Goal: Task Accomplishment & Management: Manage account settings

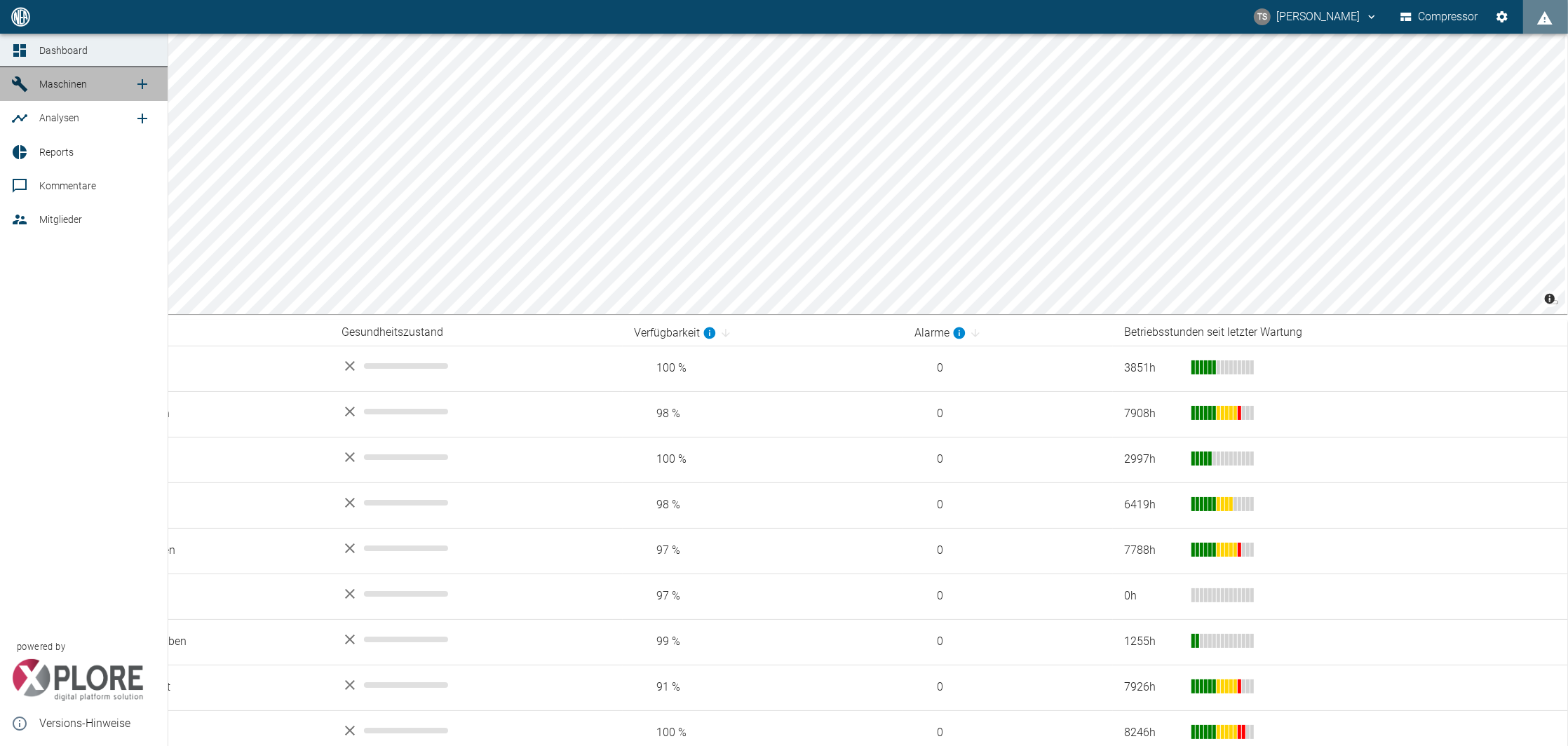
click at [26, 84] on icon at bounding box center [20, 84] width 17 height 17
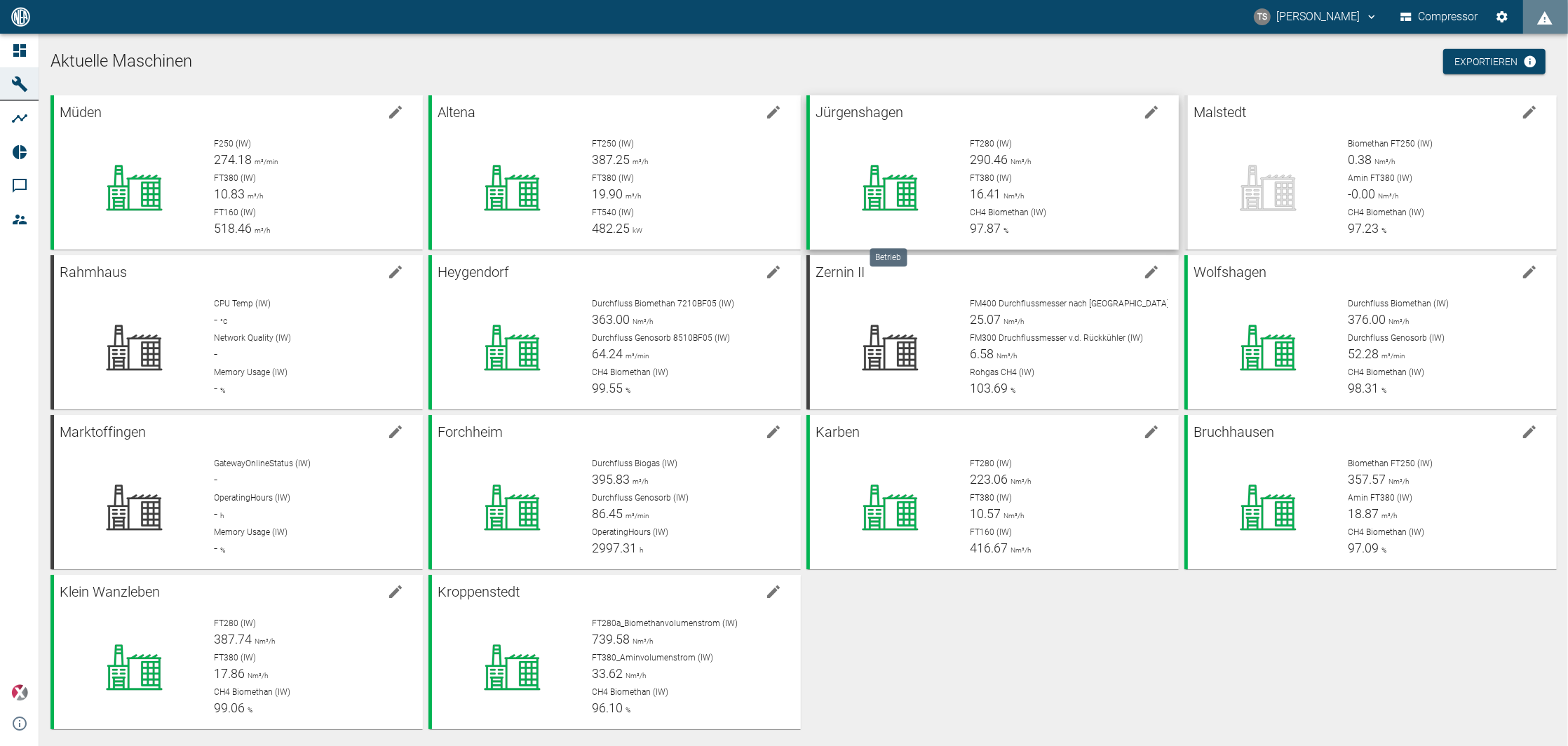
click at [923, 155] on div at bounding box center [890, 188] width 138 height 101
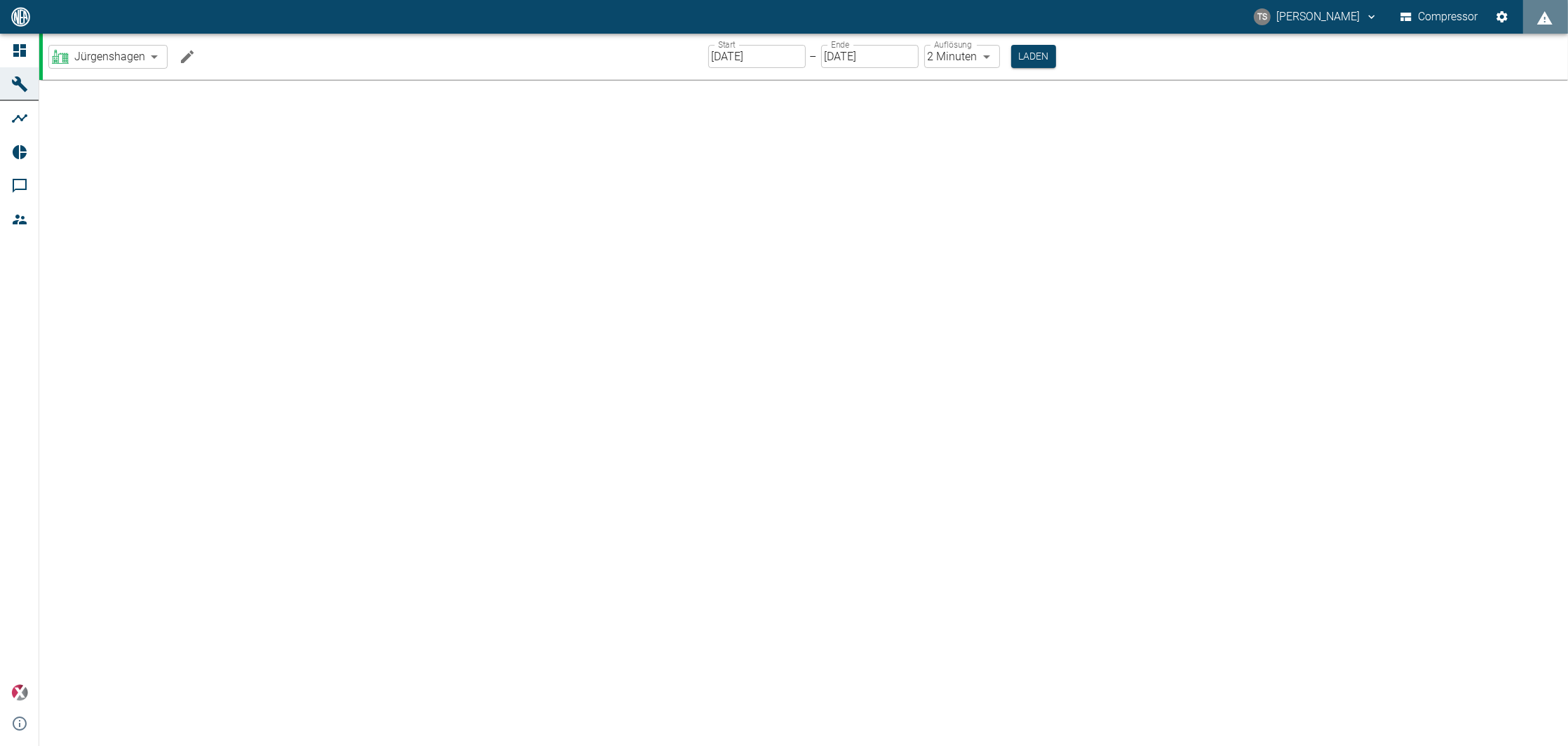
type input "2min"
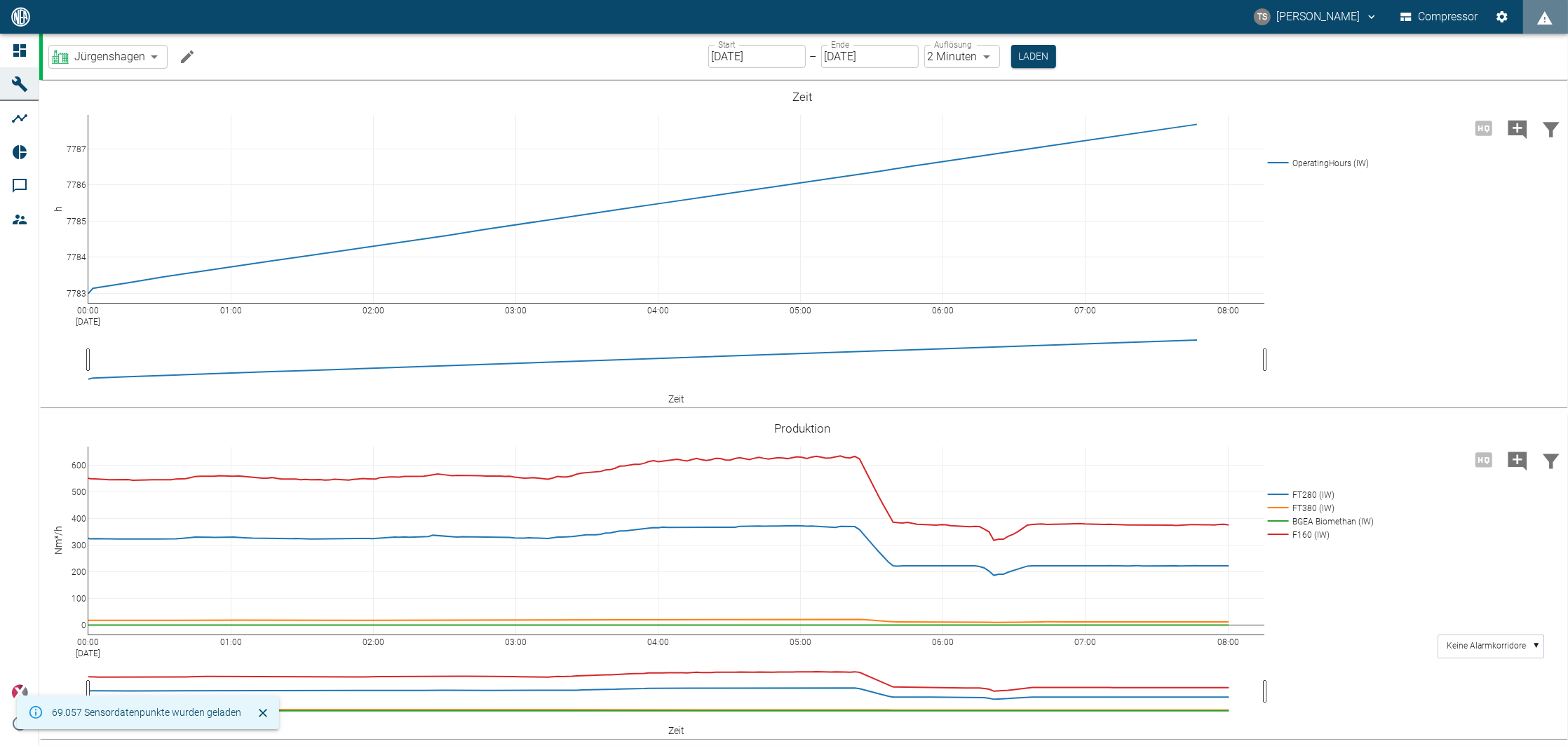
click at [783, 55] on input "[DATE]" at bounding box center [756, 56] width 97 height 23
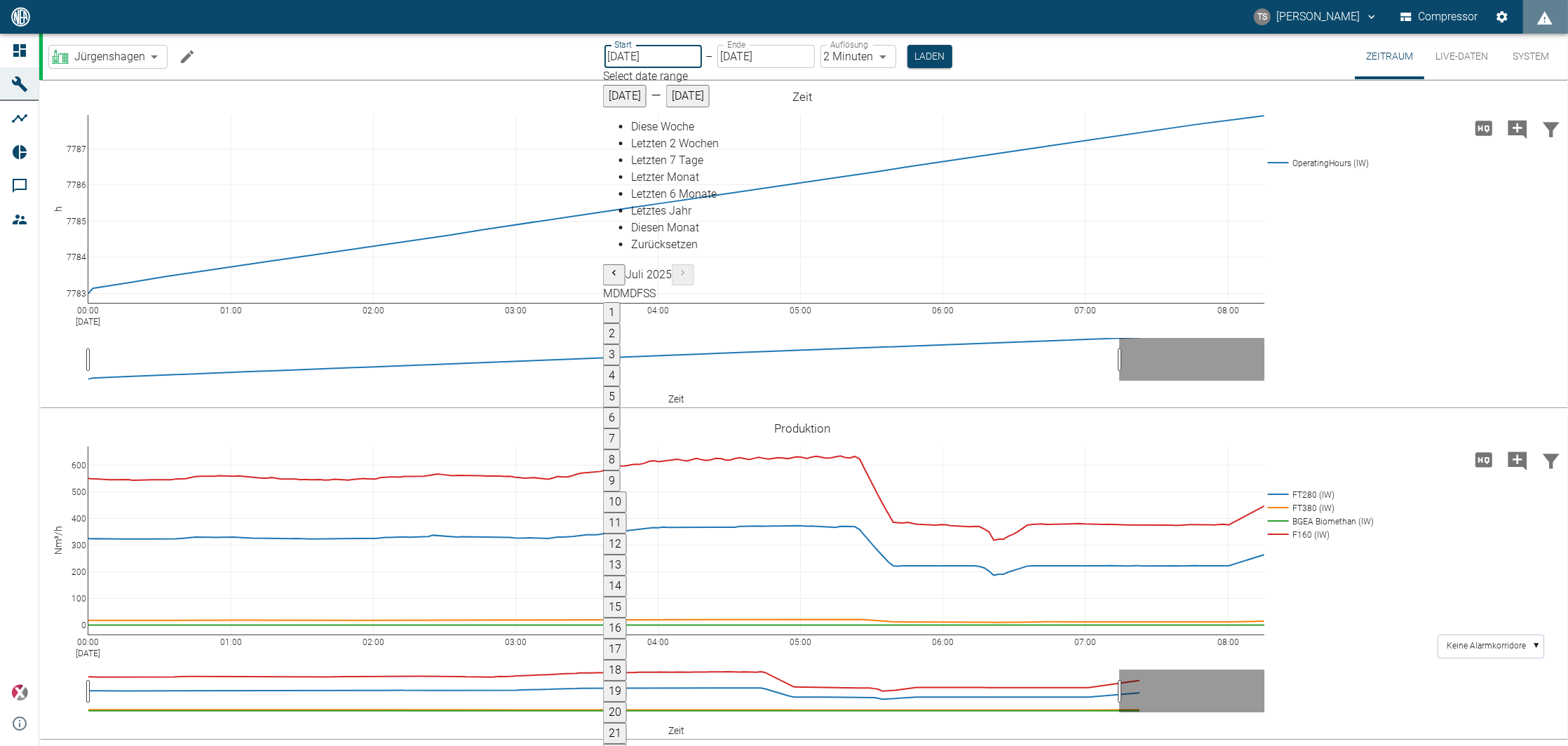
type input "23.08.2025"
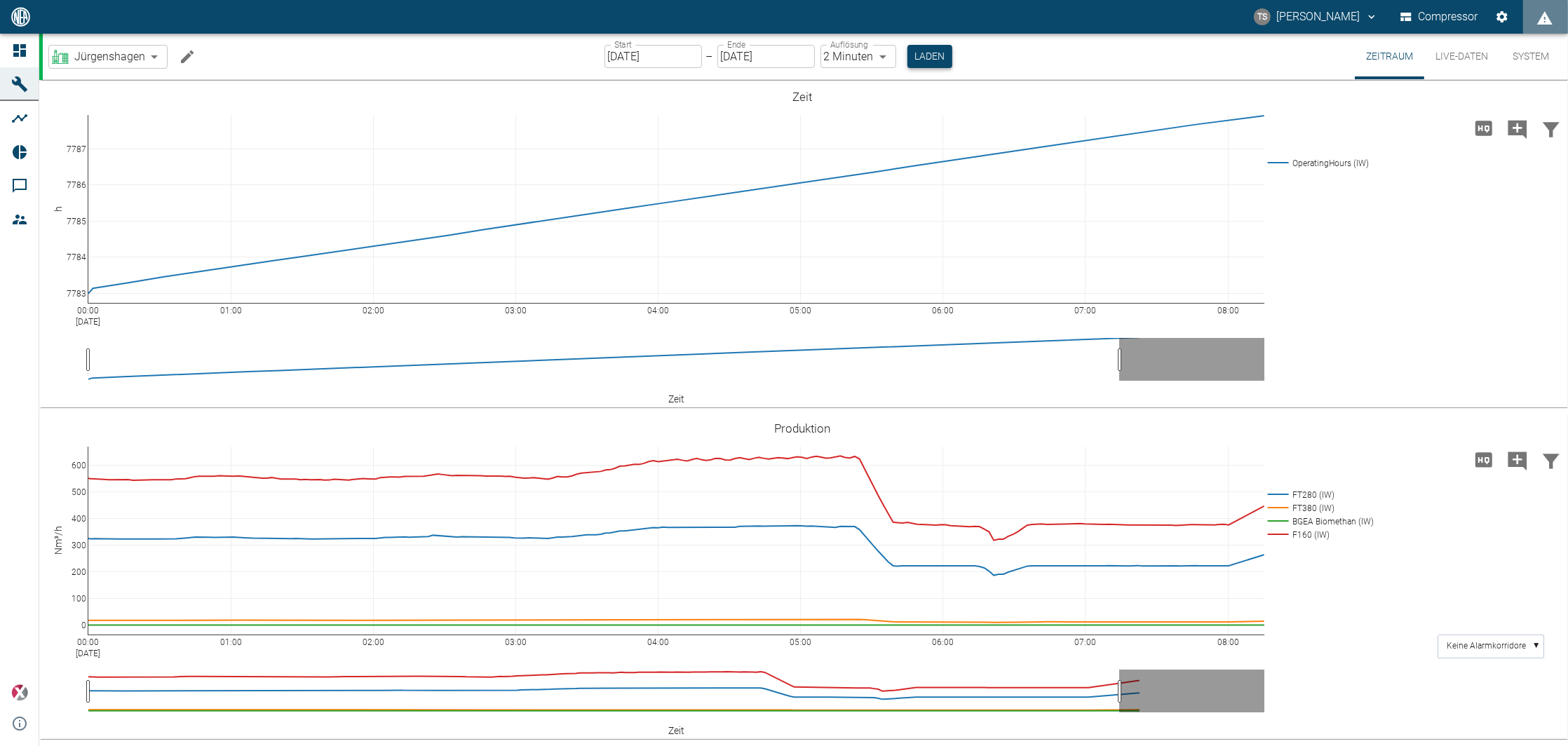
click at [919, 63] on button "Laden" at bounding box center [930, 56] width 45 height 23
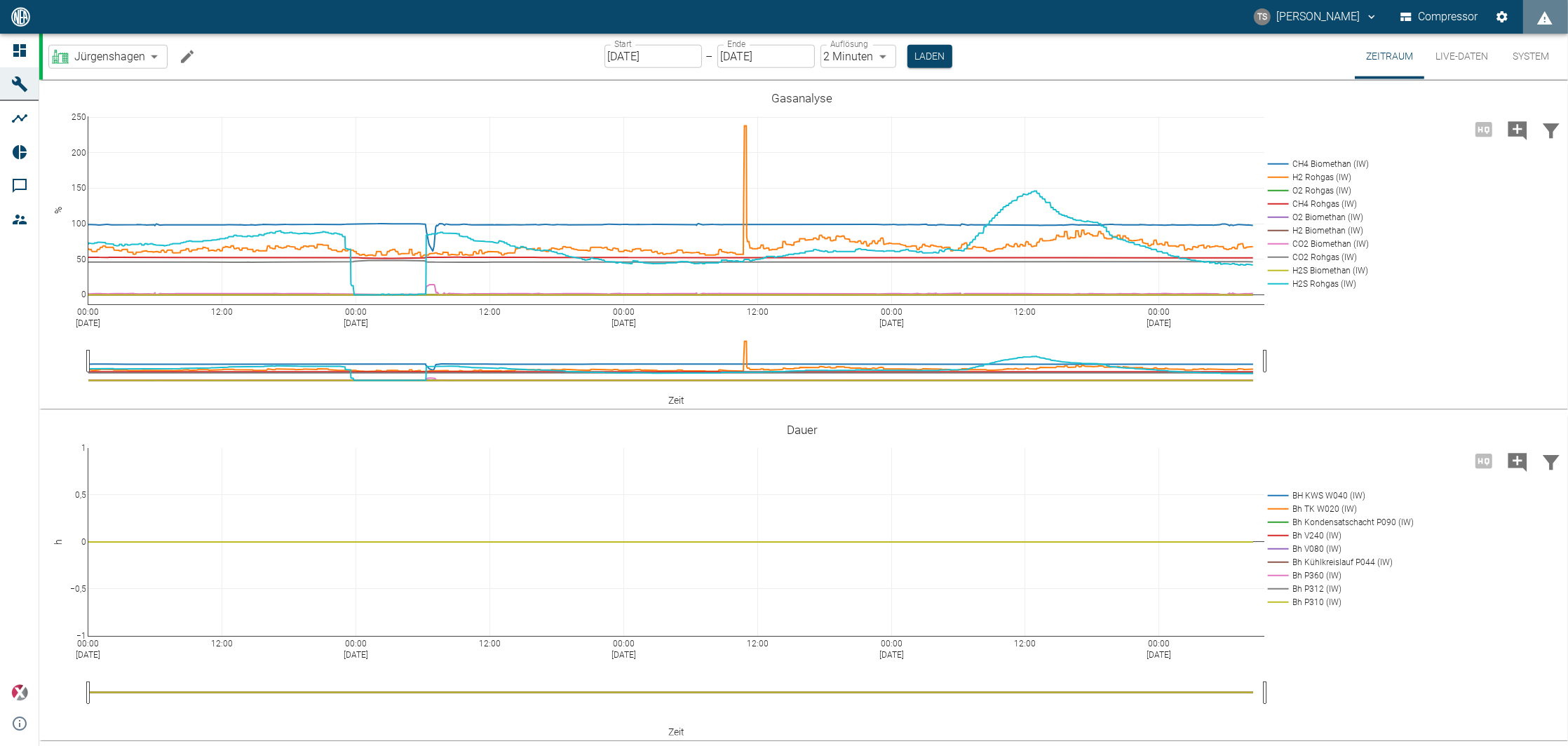
scroll to position [2317, 0]
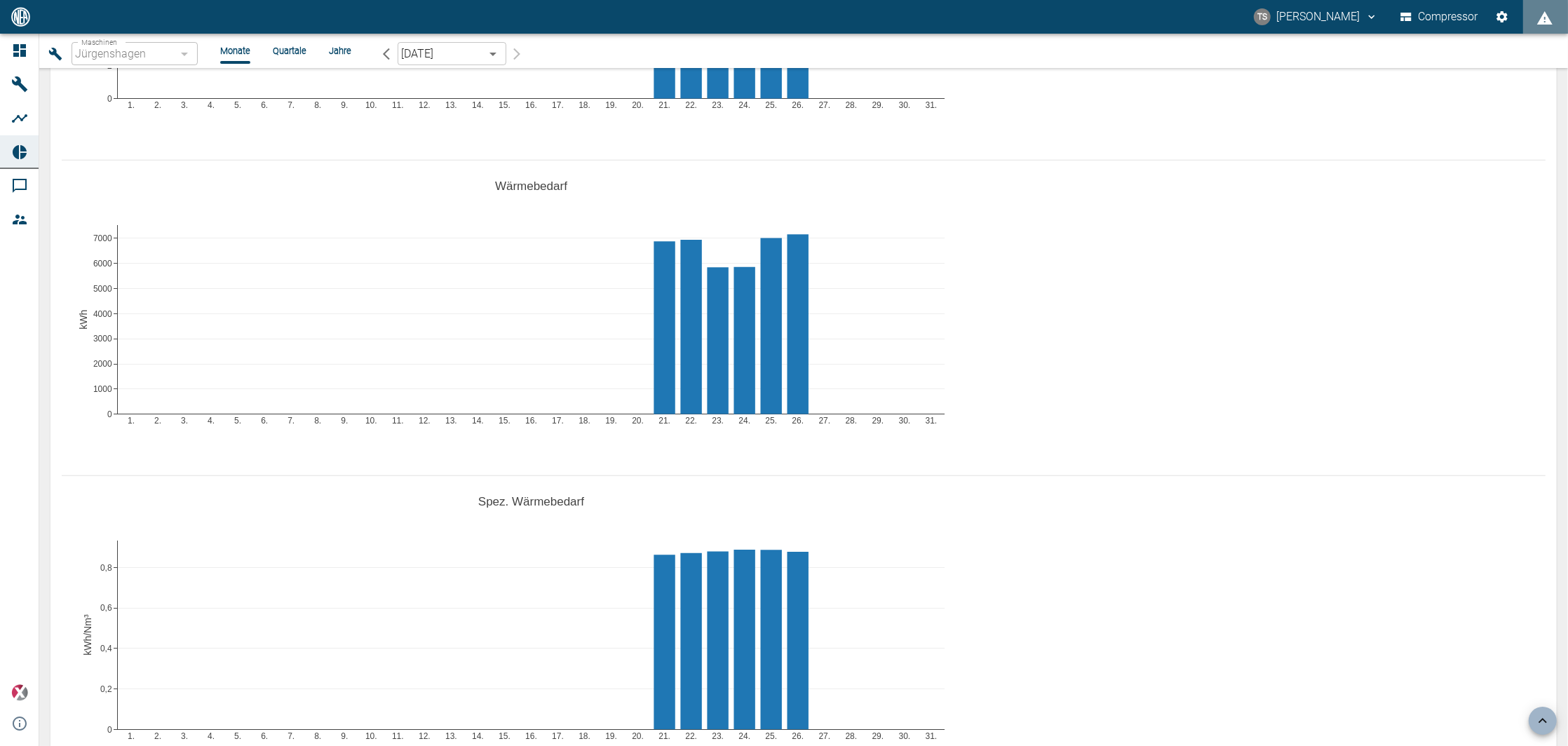
scroll to position [1870, 0]
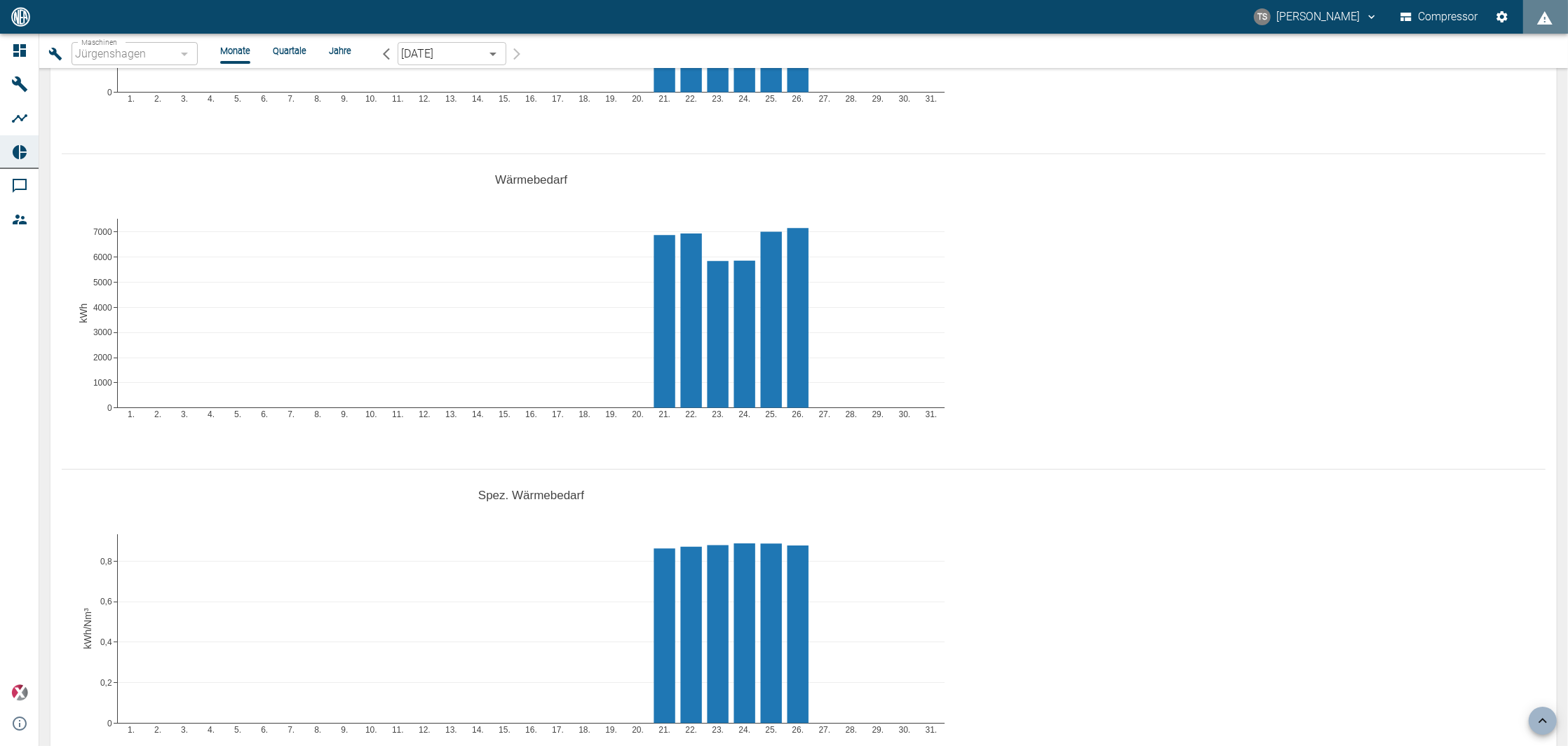
click at [1425, 313] on div "1. 2. 3. 4. 5. 6. 7. 8. 9. 10. 11. 12. 13. 14. 15. 16. 17. 18. 19. 20. 21. 22. …" at bounding box center [803, 306] width 1484 height 316
click at [784, 176] on div "1. 2. 3. 4. 5. 6. 7. 8. 9. 10. 11. 12. 13. 14. 15. 16. 17. 18. 19. 20. 21. 22. …" at bounding box center [803, 306] width 1484 height 316
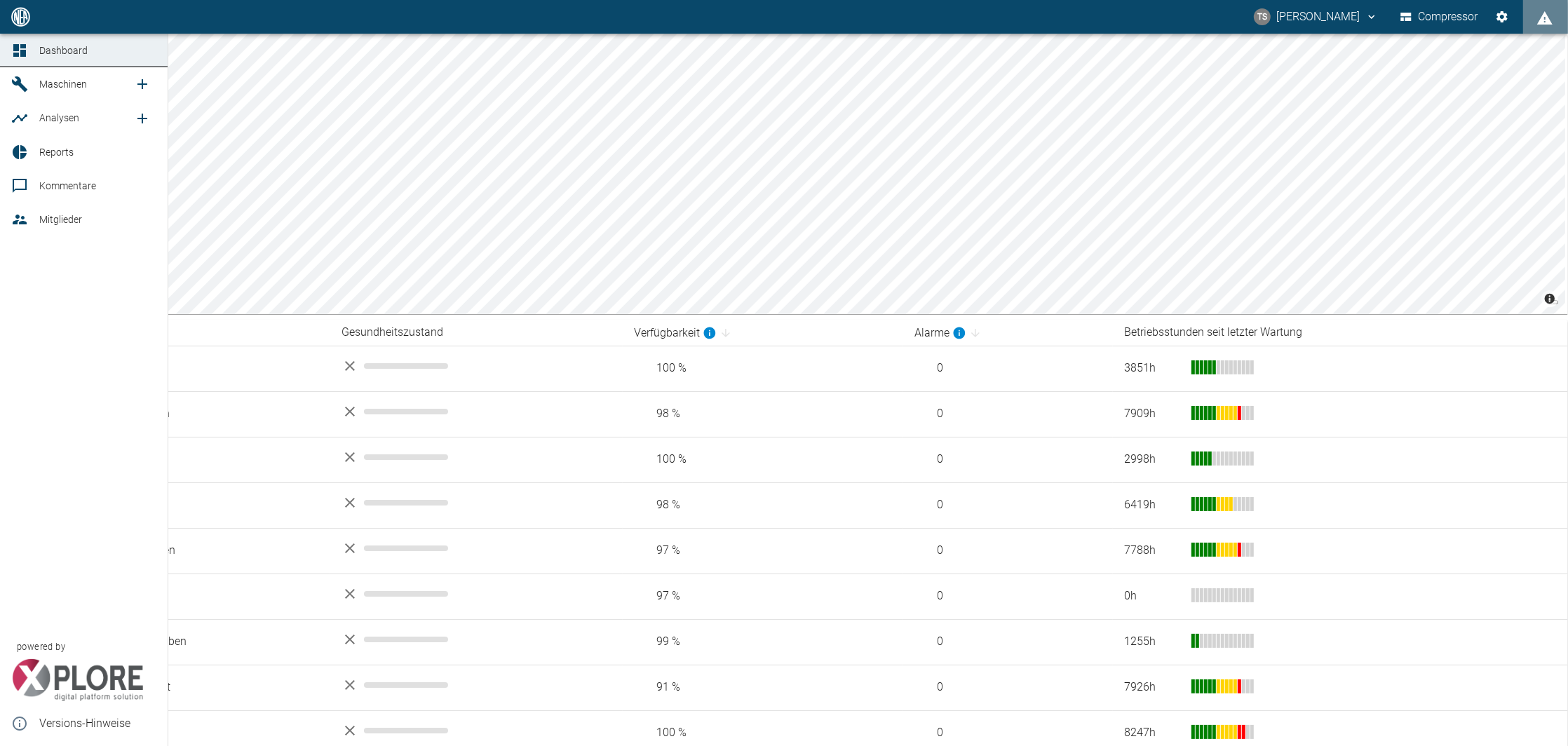
click at [38, 148] on link "Reports" at bounding box center [83, 151] width 168 height 34
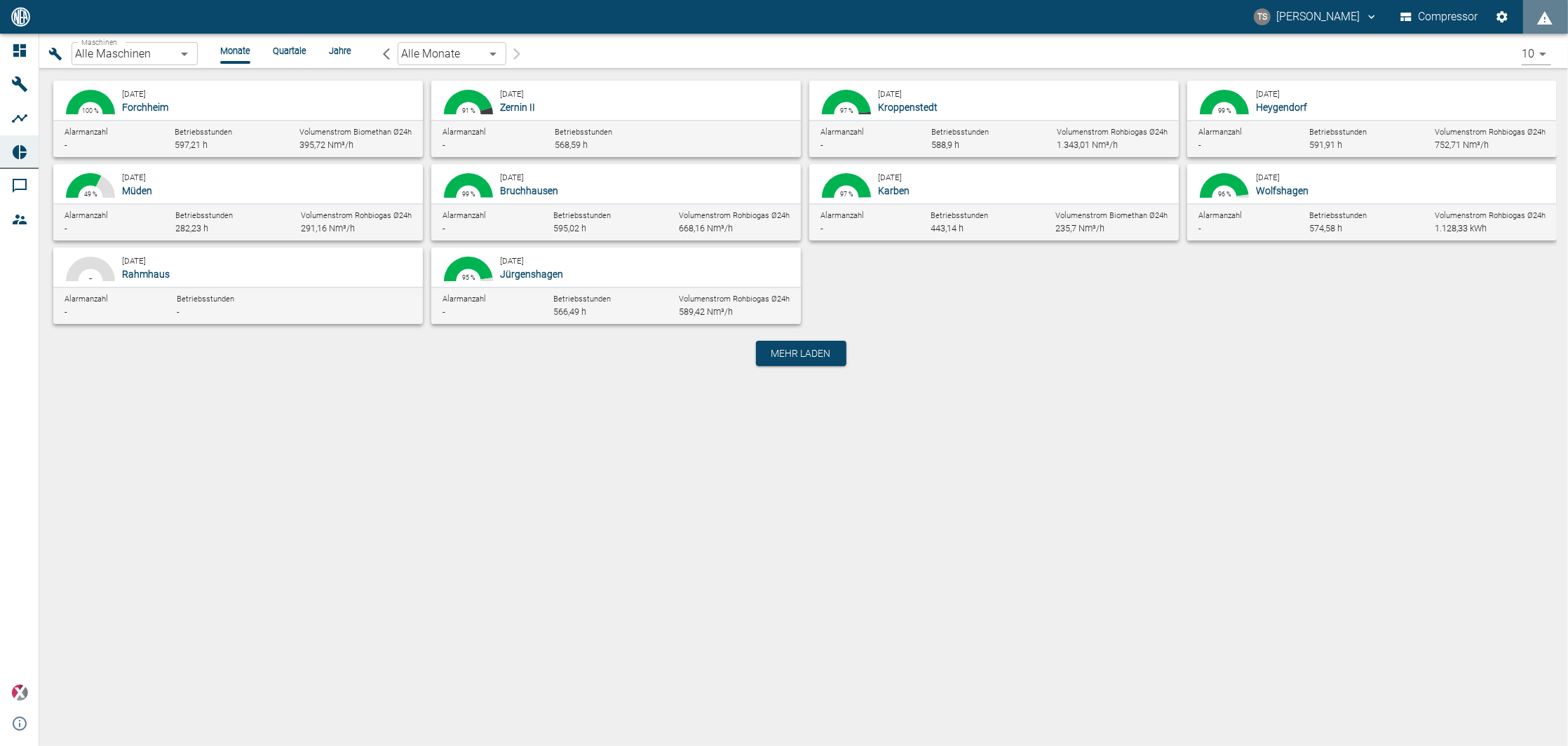
drag, startPoint x: 430, startPoint y: 241, endPoint x: 434, endPoint y: 248, distance: 8.1
click at [424, 241] on div "94.63 % 4.42 % 0.12 % 95 % August 2025 Jürgenshagen Alarmanzahl - Betriebsstund…" at bounding box center [612, 282] width 378 height 83
click at [575, 275] on p "Jürgenshagen" at bounding box center [644, 274] width 290 height 14
type input "381d891b-1471-48c8-b76d-f56620aafa3d"
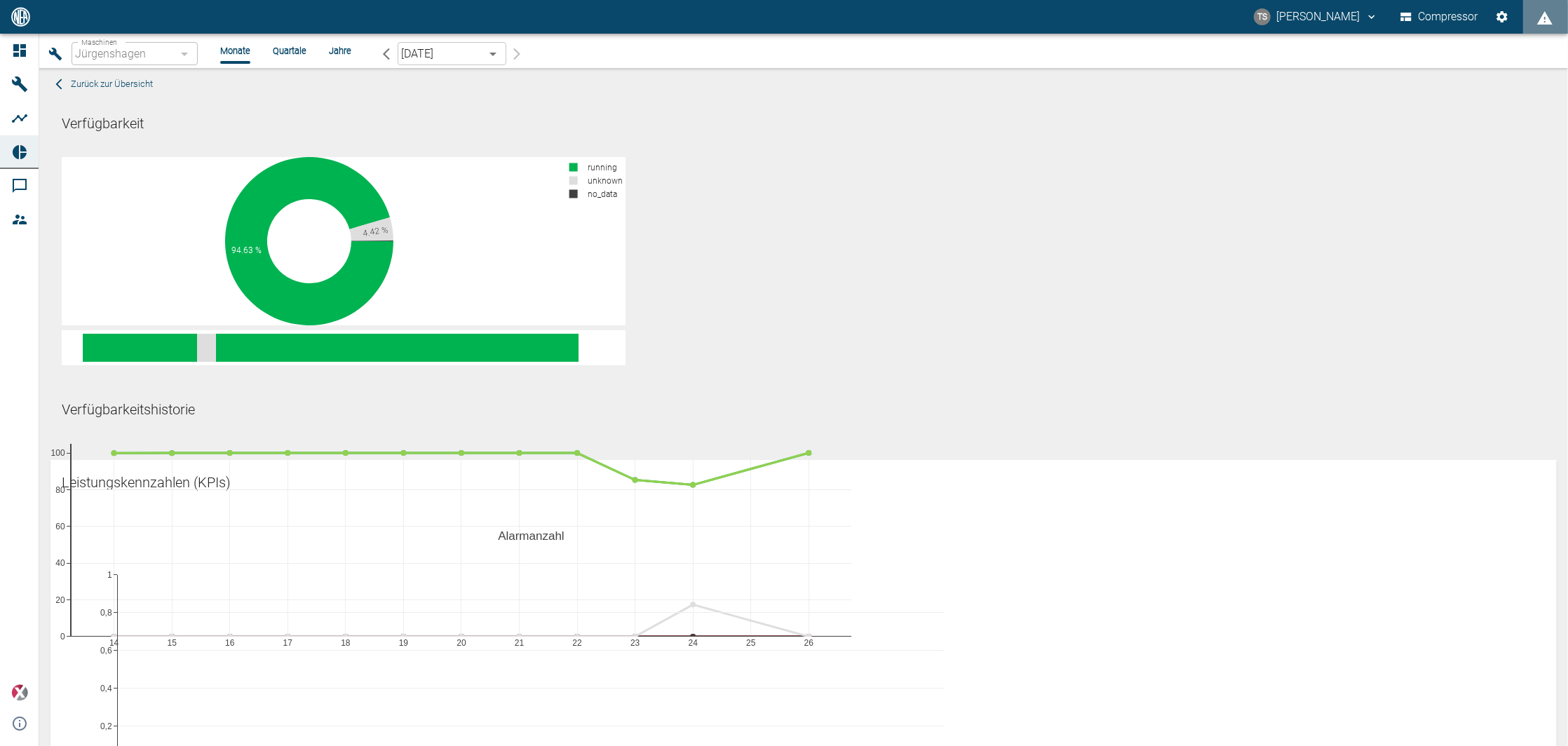
click at [56, 47] on icon "button" at bounding box center [55, 54] width 14 height 14
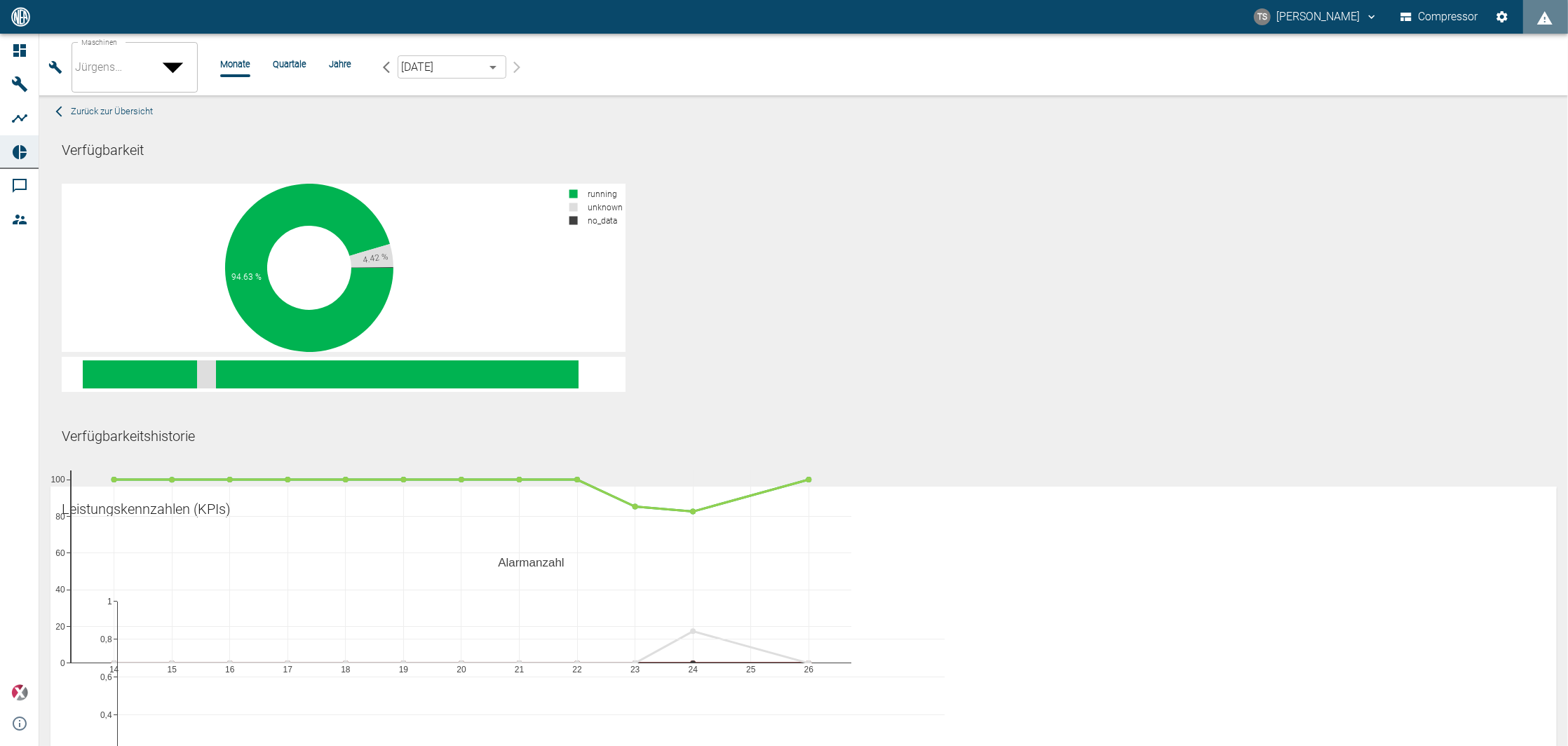
click at [256, 746] on div at bounding box center [784, 757] width 1568 height 0
click at [23, 746] on div at bounding box center [784, 757] width 1568 height 0
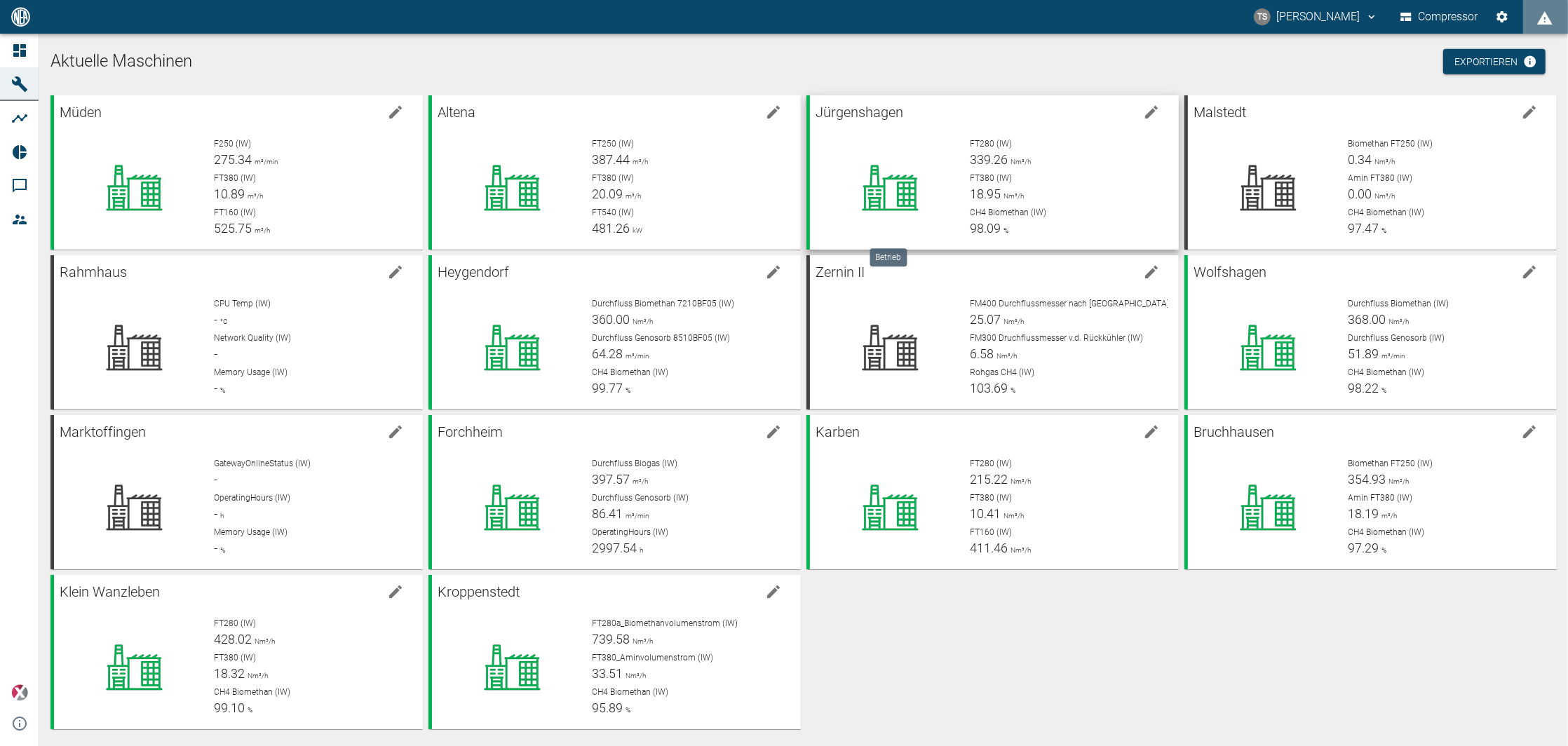
click at [893, 181] on icon at bounding box center [890, 188] width 110 height 56
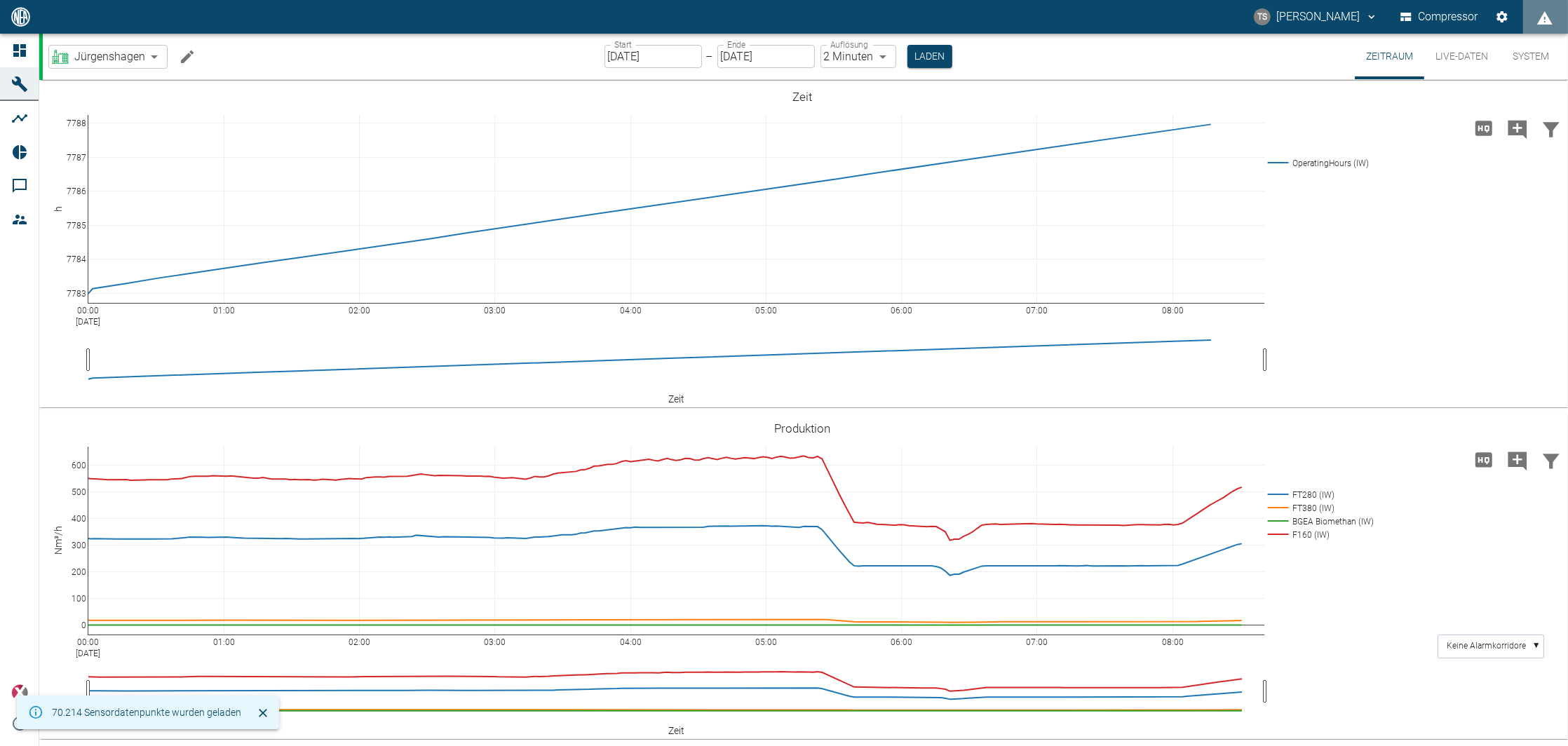
click at [179, 55] on icon "Machine bearbeiten" at bounding box center [188, 57] width 17 height 17
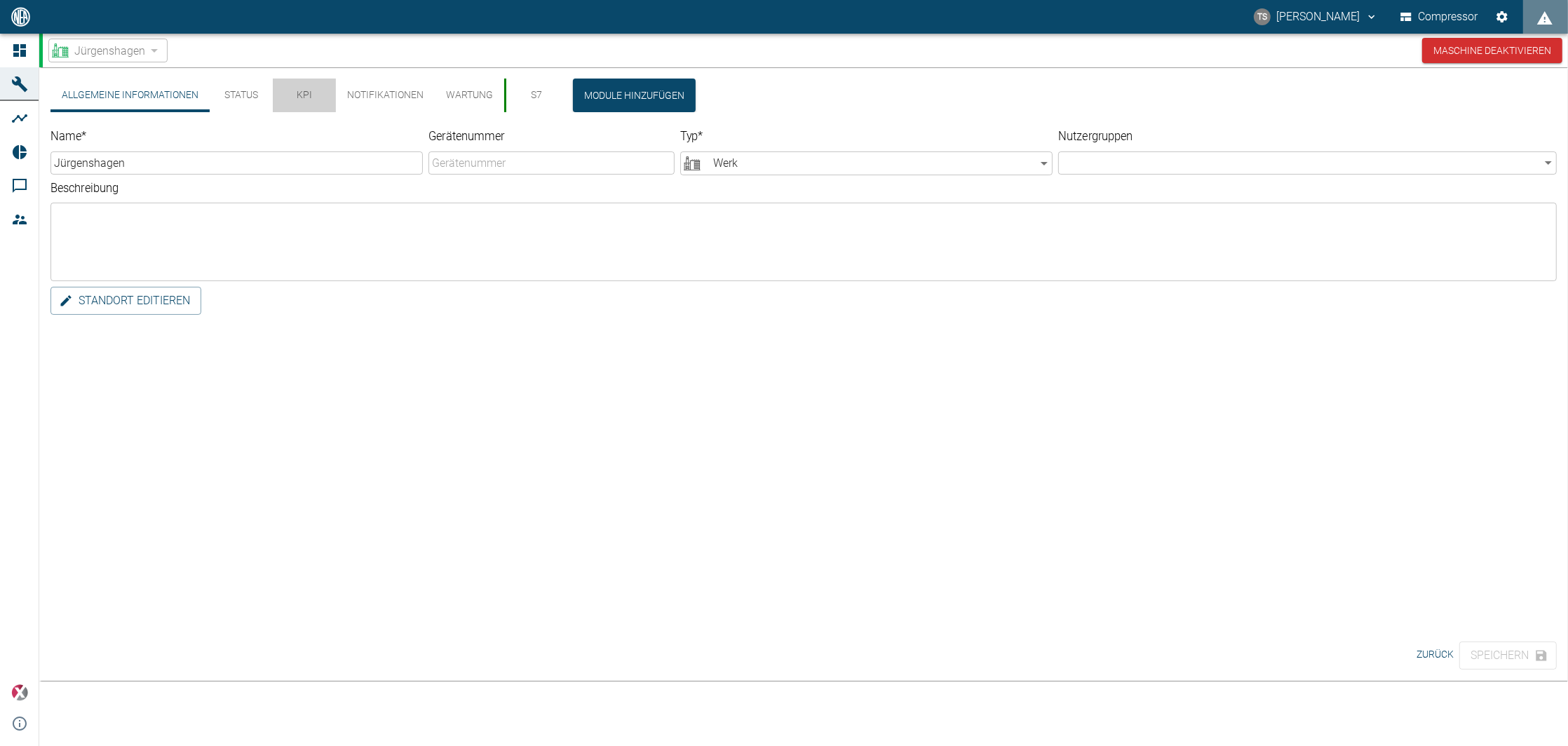
click at [304, 103] on button "KPI" at bounding box center [304, 95] width 63 height 34
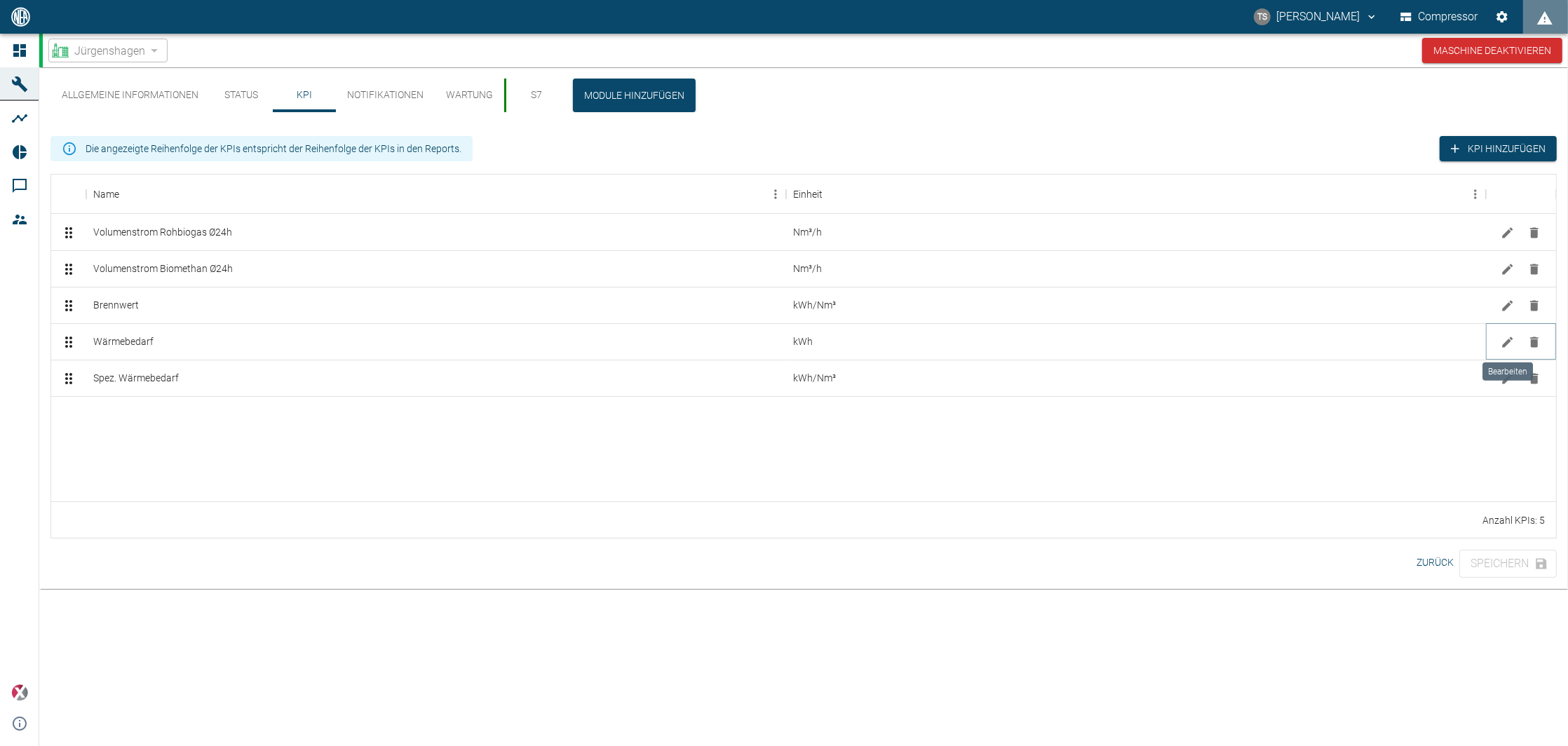
click at [1514, 342] on icon "Bearbeiten" at bounding box center [1508, 342] width 14 height 14
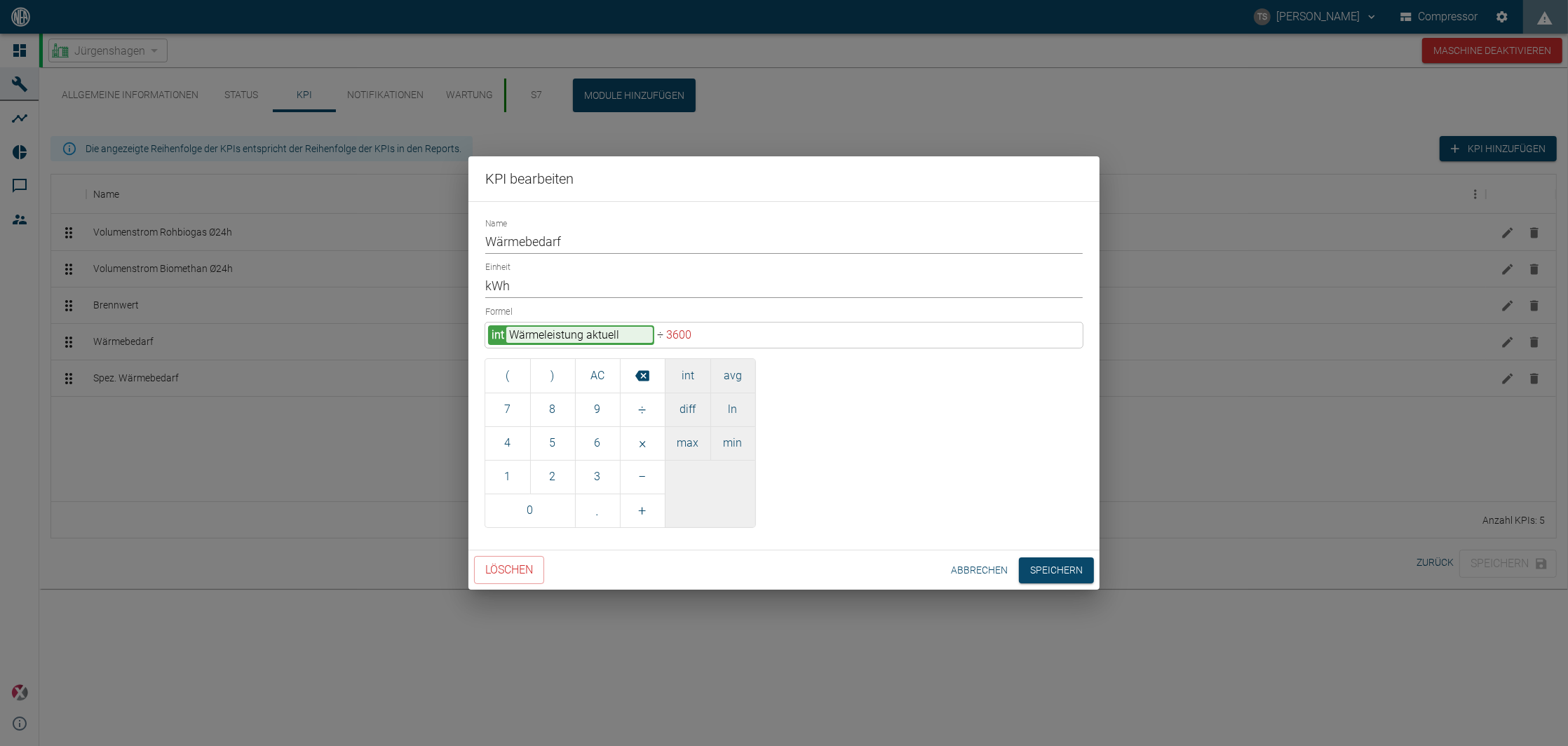
drag, startPoint x: 1106, startPoint y: 330, endPoint x: 1011, endPoint y: 384, distance: 109.3
click at [1011, 384] on div "Formel int Wärmeleistung aktuell ÷ 3600 ( ) AC 7 8 9 ÷ 4 5 6 × 1 2 3 − 0 . + in…" at bounding box center [784, 414] width 598 height 226
click at [972, 560] on button "Abbrechen" at bounding box center [979, 570] width 68 height 26
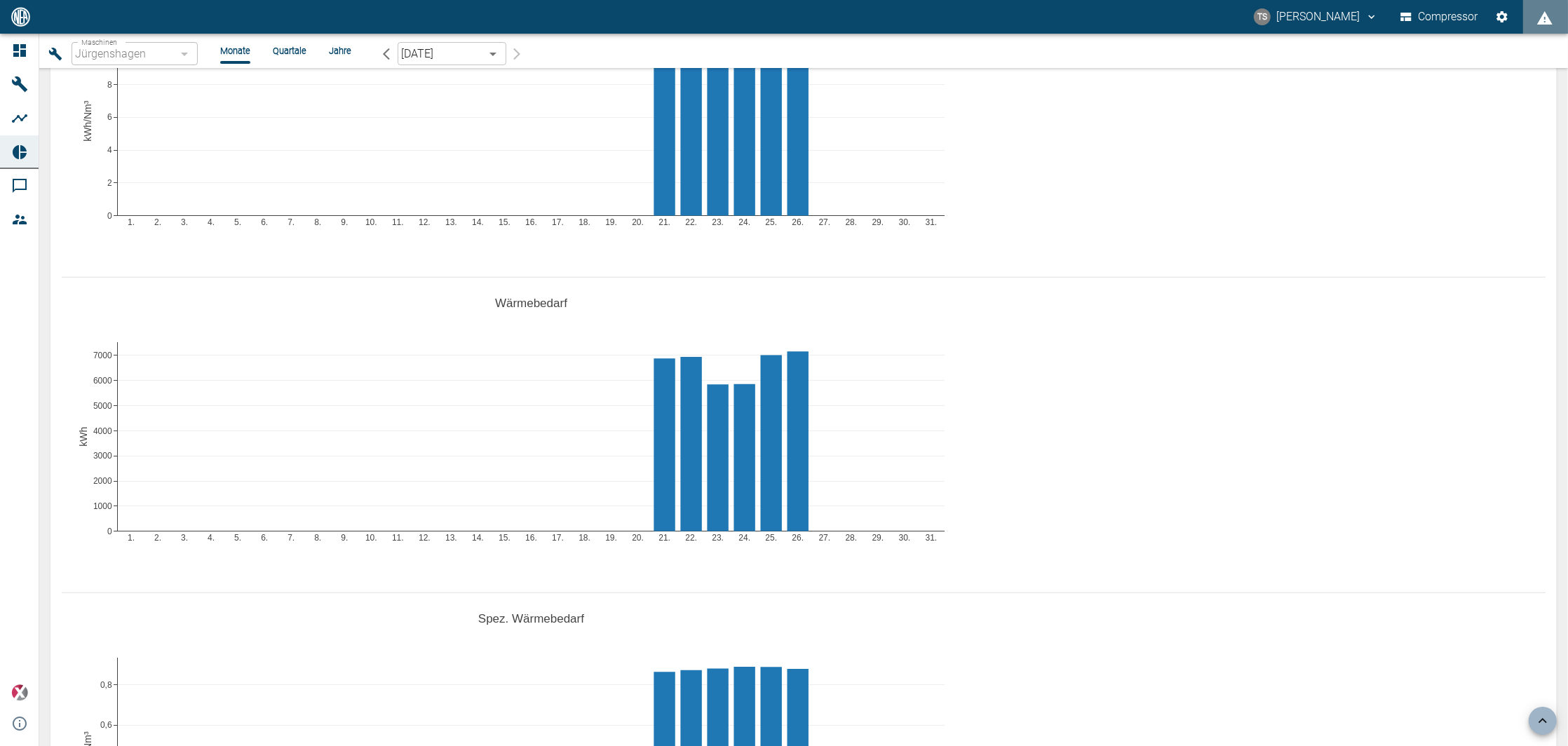
scroll to position [1870, 0]
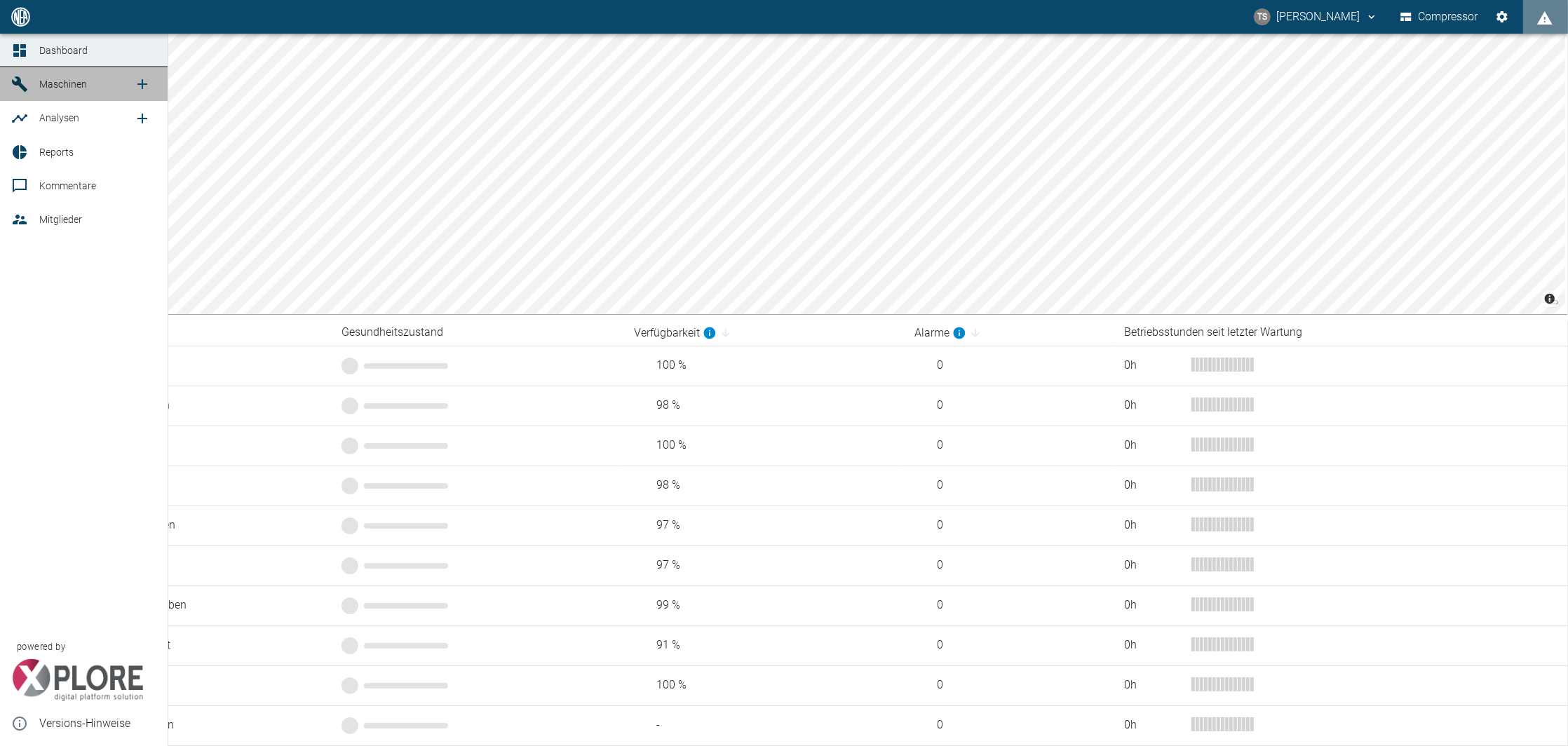
click at [23, 92] on icon at bounding box center [20, 84] width 17 height 17
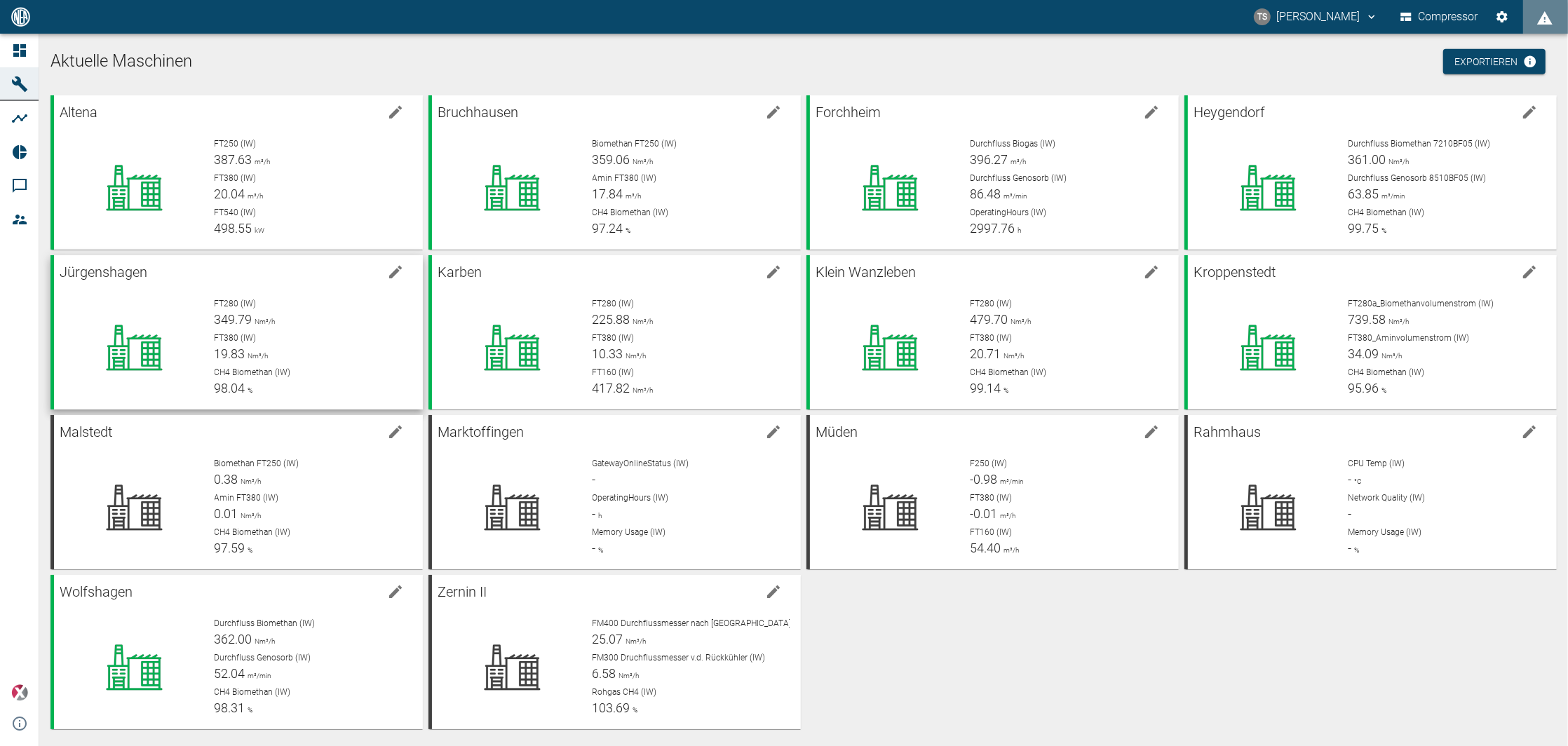
click at [361, 279] on p "Jürgenshagen" at bounding box center [220, 272] width 322 height 22
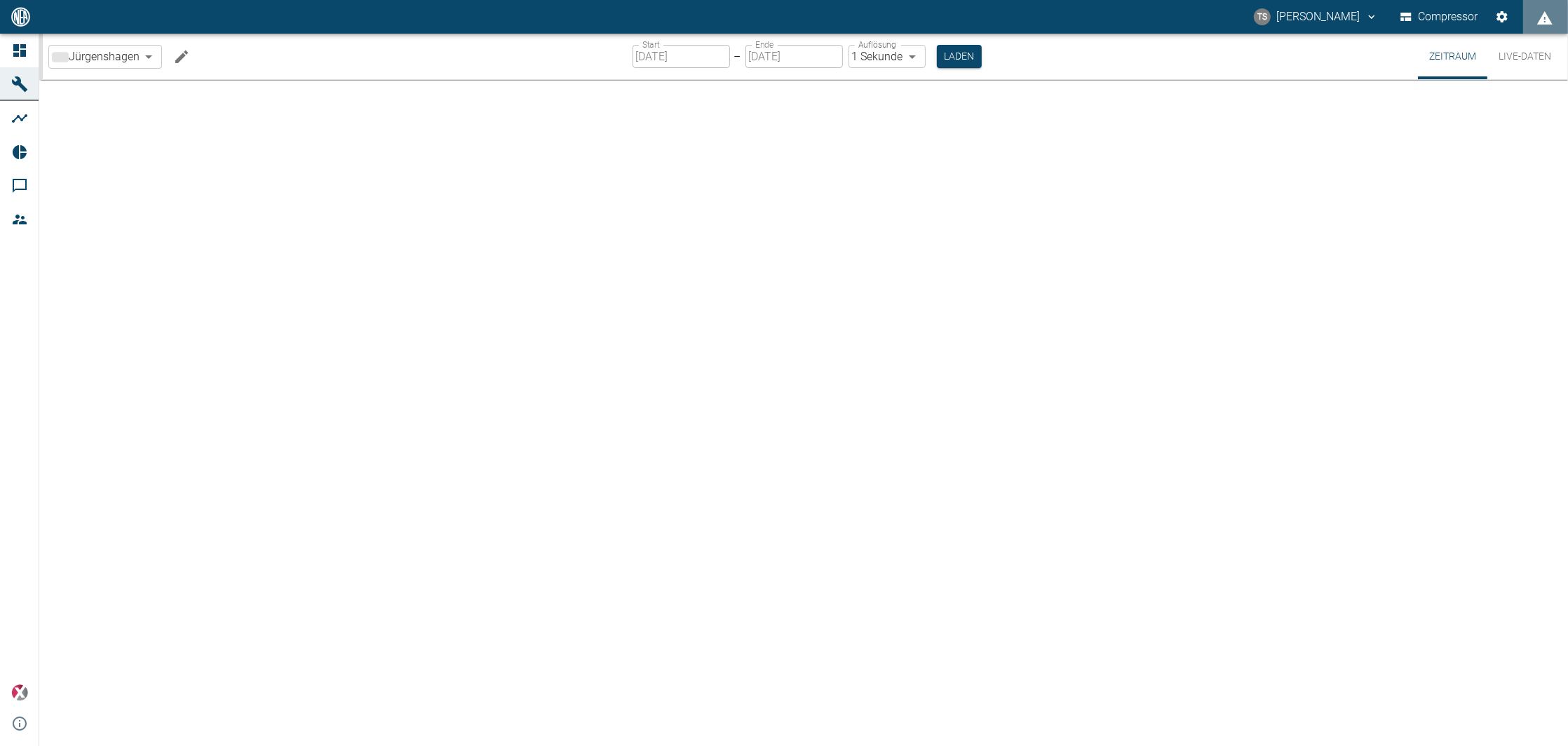
type input "2min"
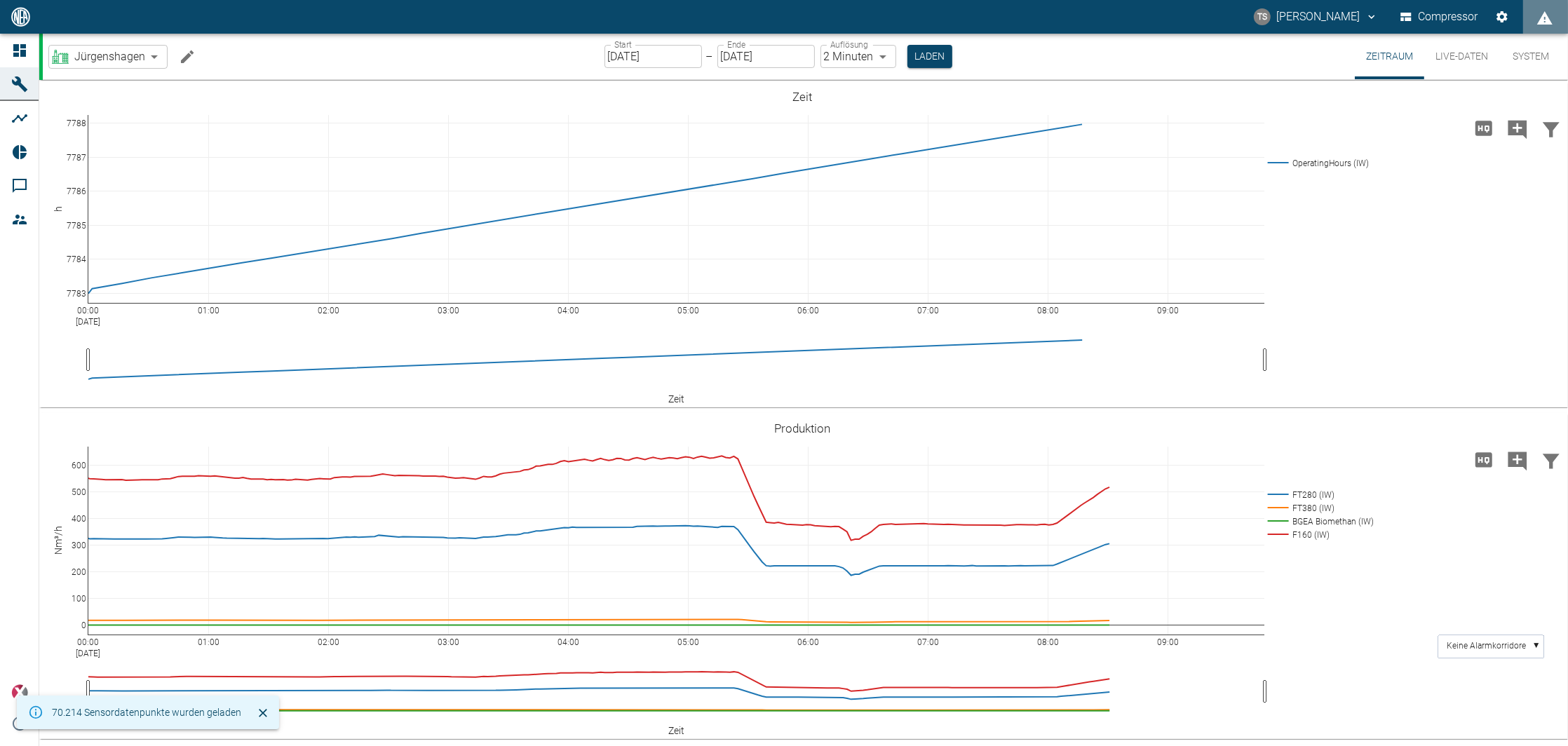
click at [184, 55] on icon "Machine bearbeiten" at bounding box center [188, 57] width 17 height 17
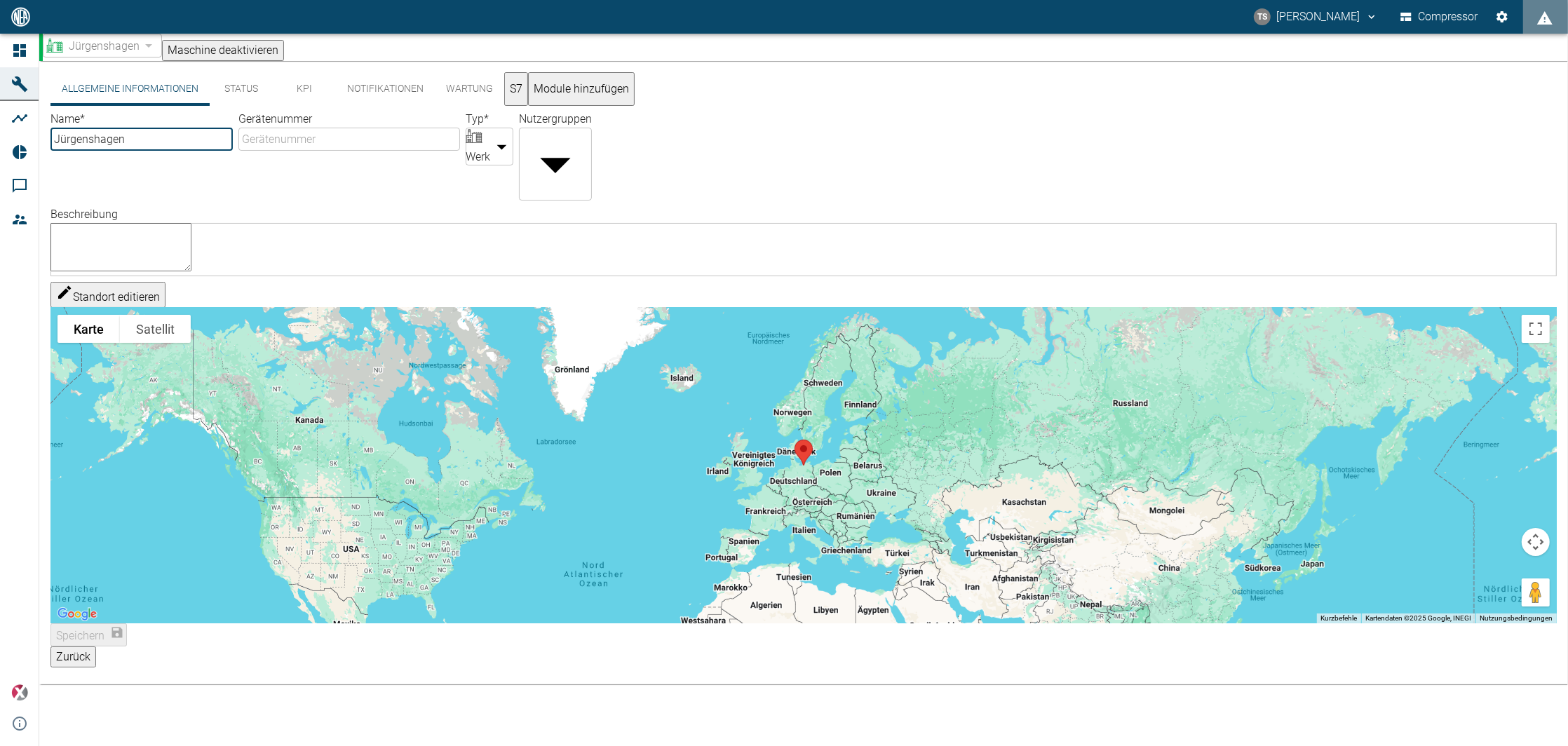
click at [295, 95] on button "KPI" at bounding box center [304, 89] width 63 height 34
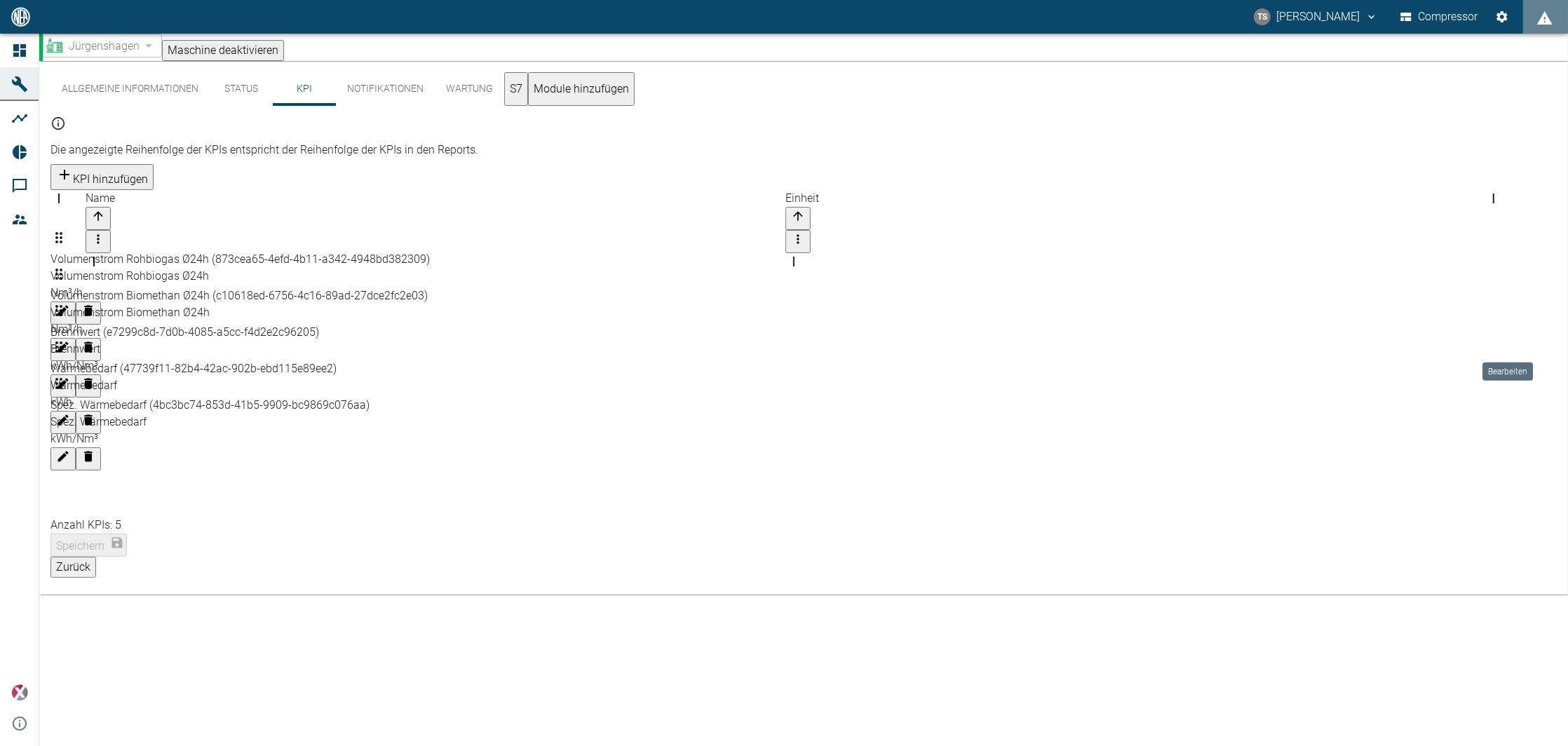
click at [71, 413] on icon "Bearbeiten" at bounding box center [63, 420] width 14 height 14
type input "Wärmeleistung aktuell"
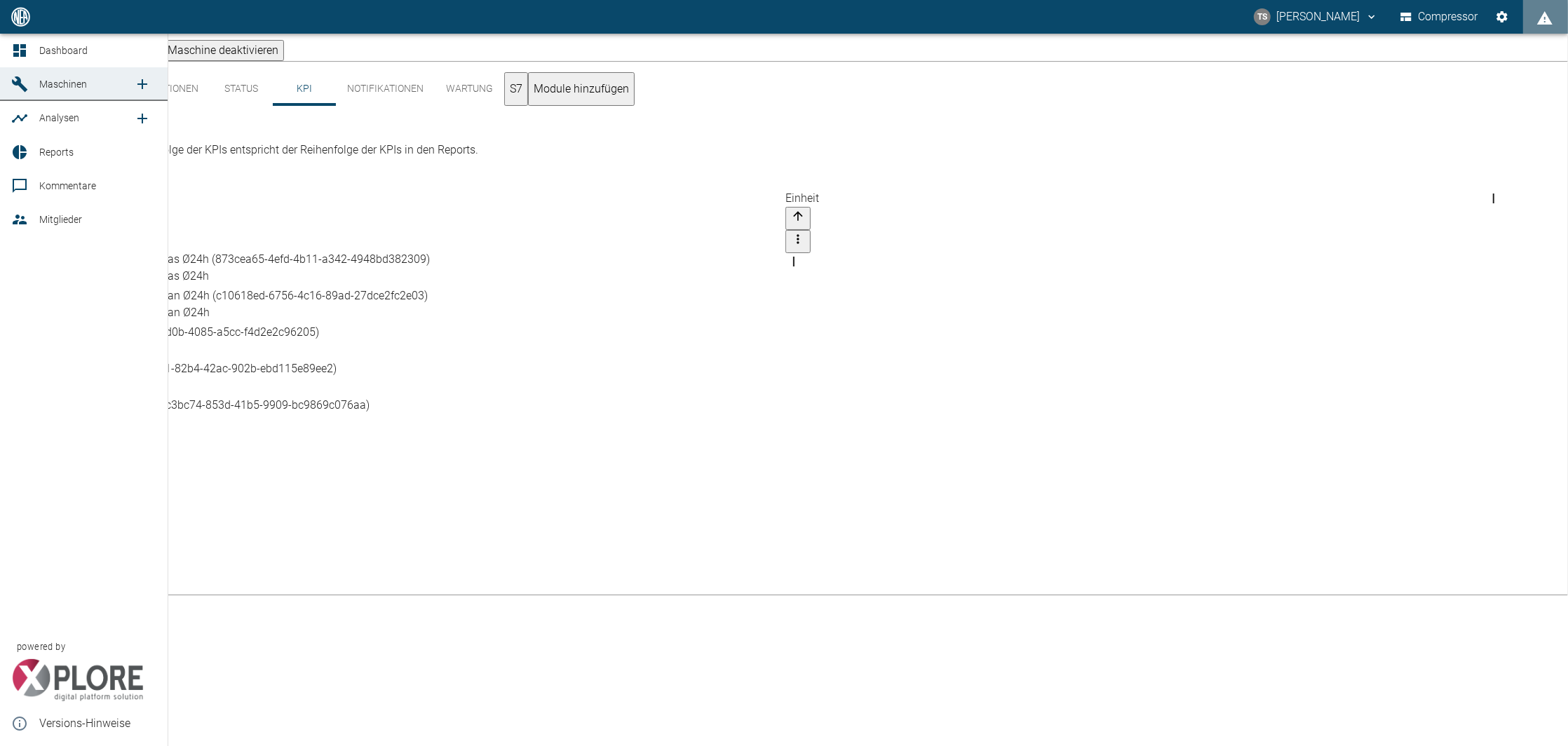
click at [71, 82] on span "Maschinen" at bounding box center [63, 83] width 47 height 11
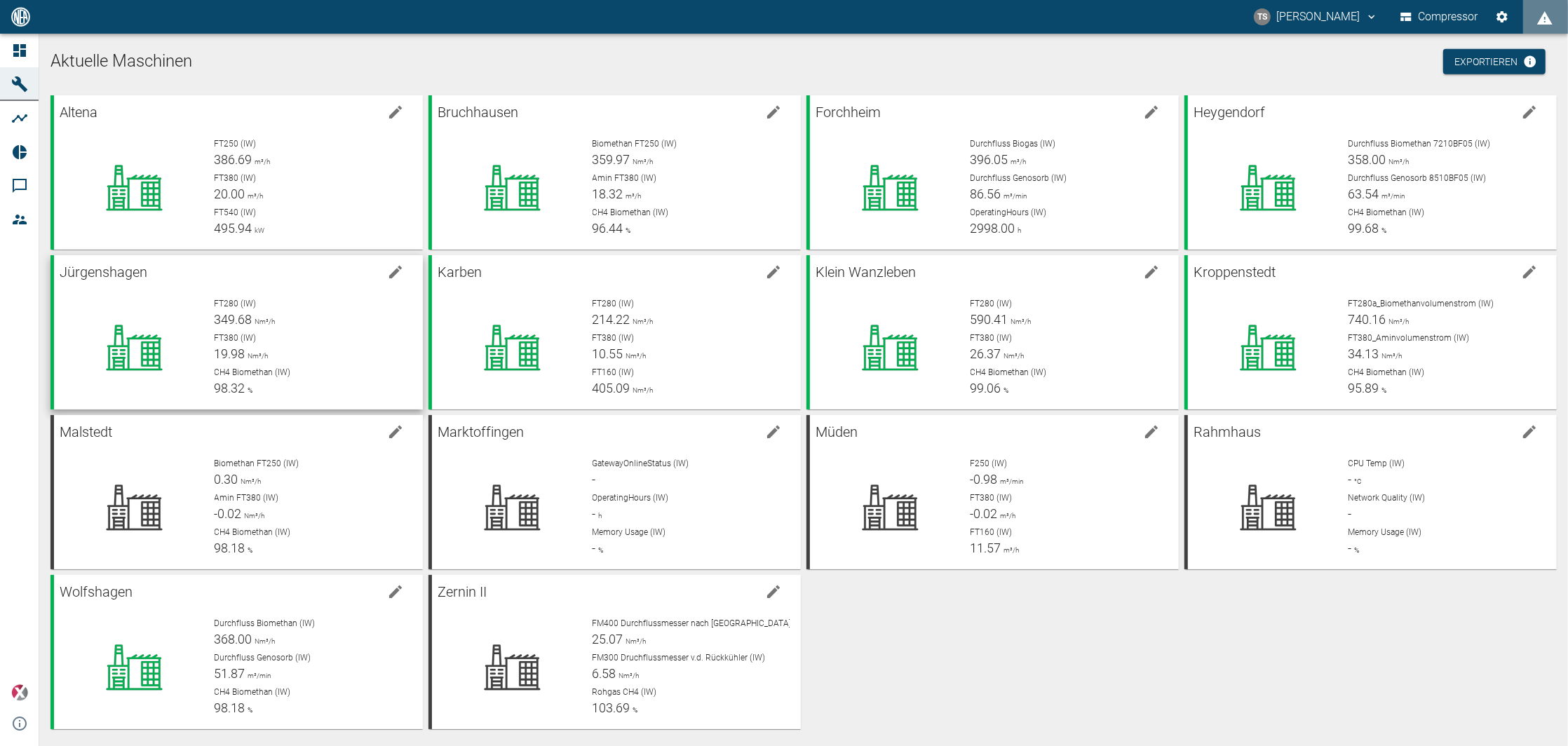
click at [252, 323] on span "Nm³/h" at bounding box center [263, 321] width 23 height 8
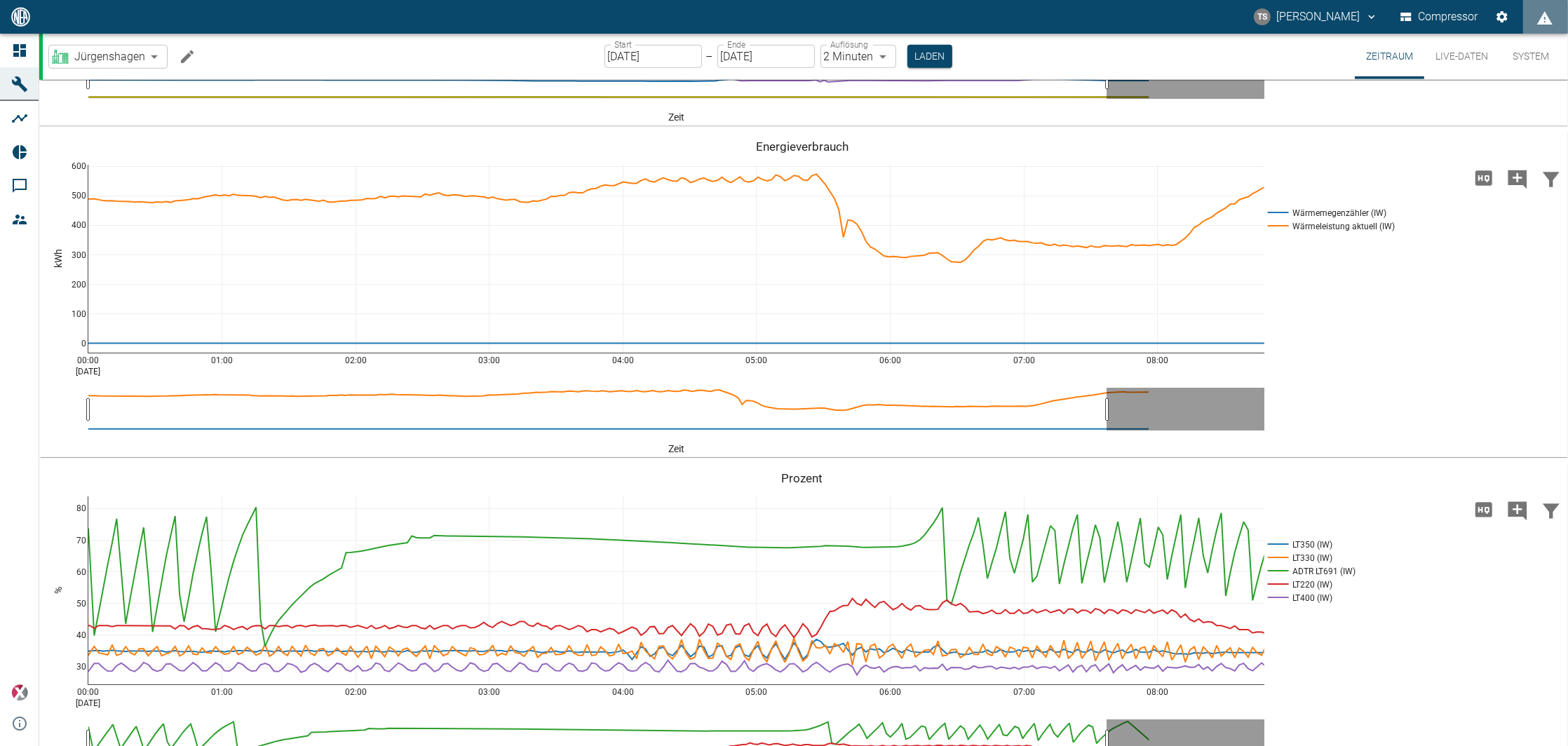
scroll to position [1403, 0]
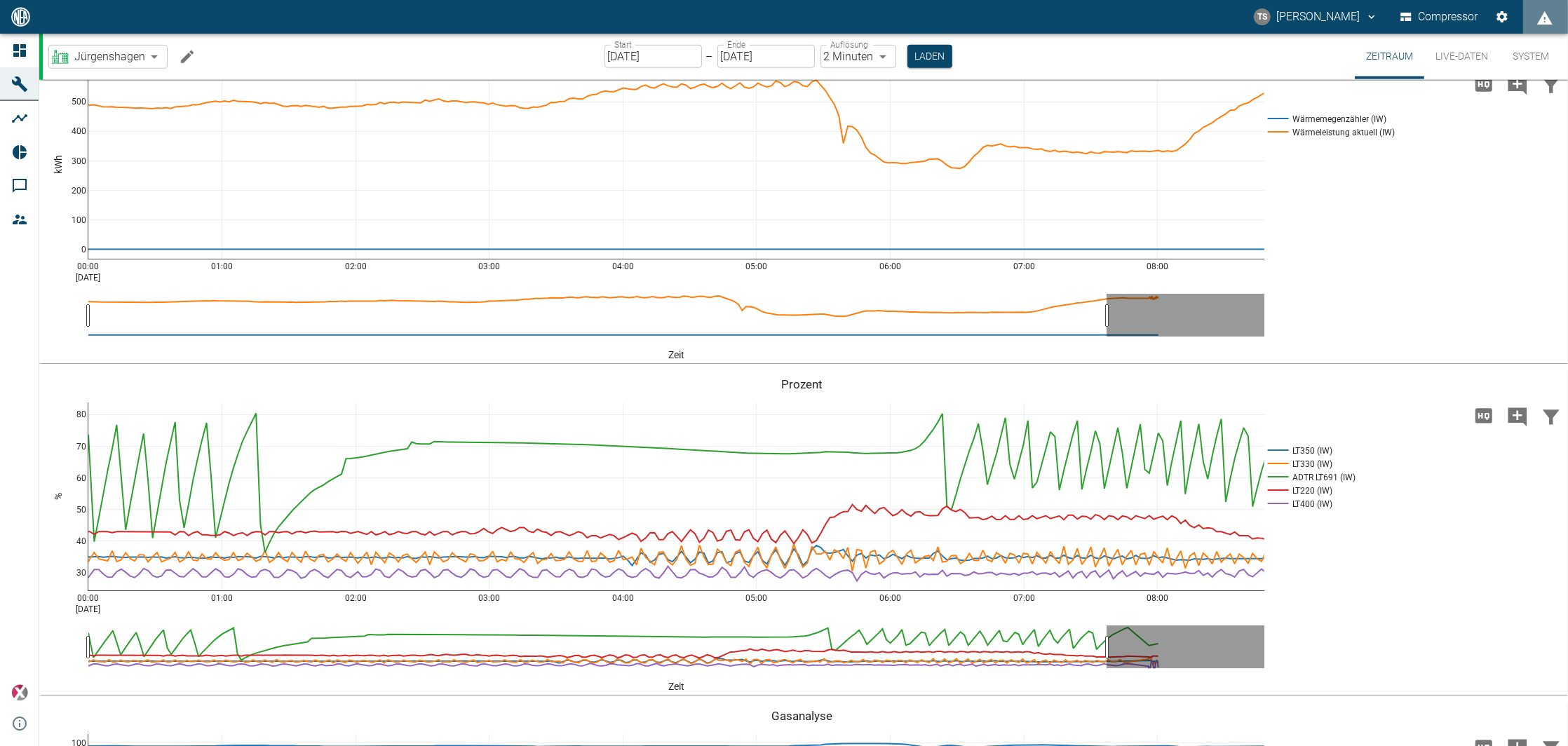
click at [852, 62] on body "TS Timo Streitbürger Compressor Dashboard Maschinen Analysen Reports Kommentare…" at bounding box center [784, 373] width 1568 height 746
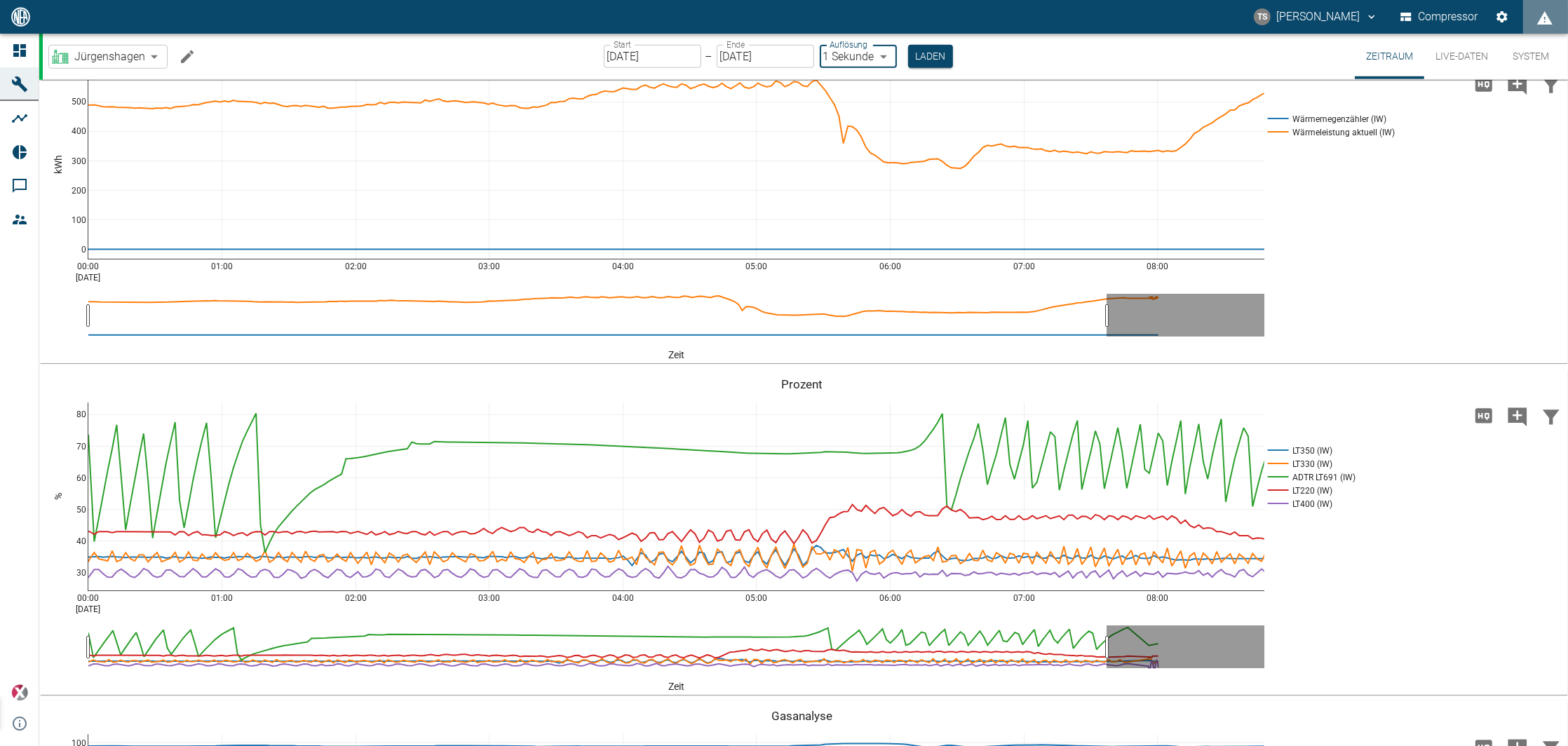
type input "1sec"
click at [919, 52] on button "Laden" at bounding box center [931, 56] width 45 height 23
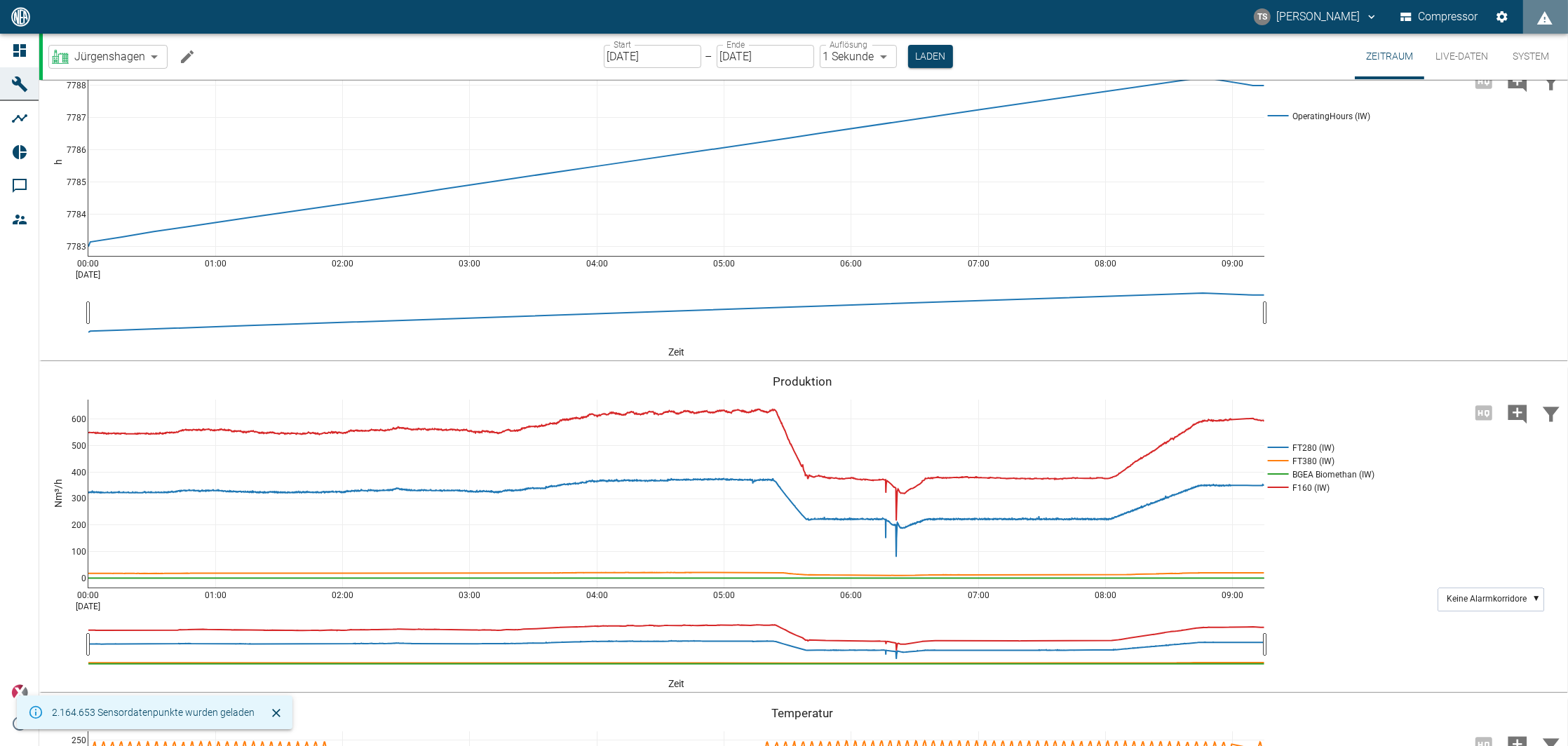
scroll to position [1403, 0]
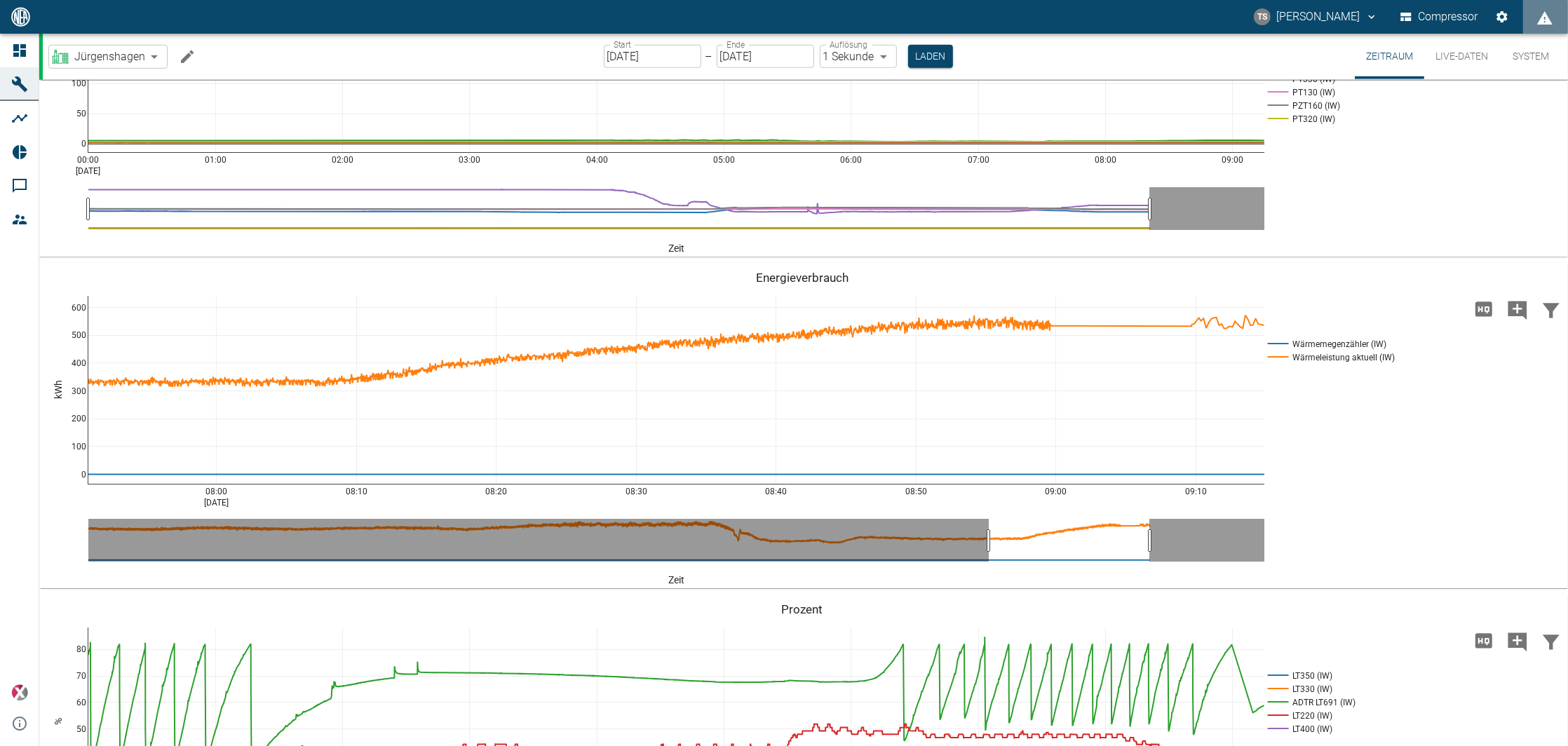
drag, startPoint x: 87, startPoint y: 615, endPoint x: 987, endPoint y: 613, distance: 900.0
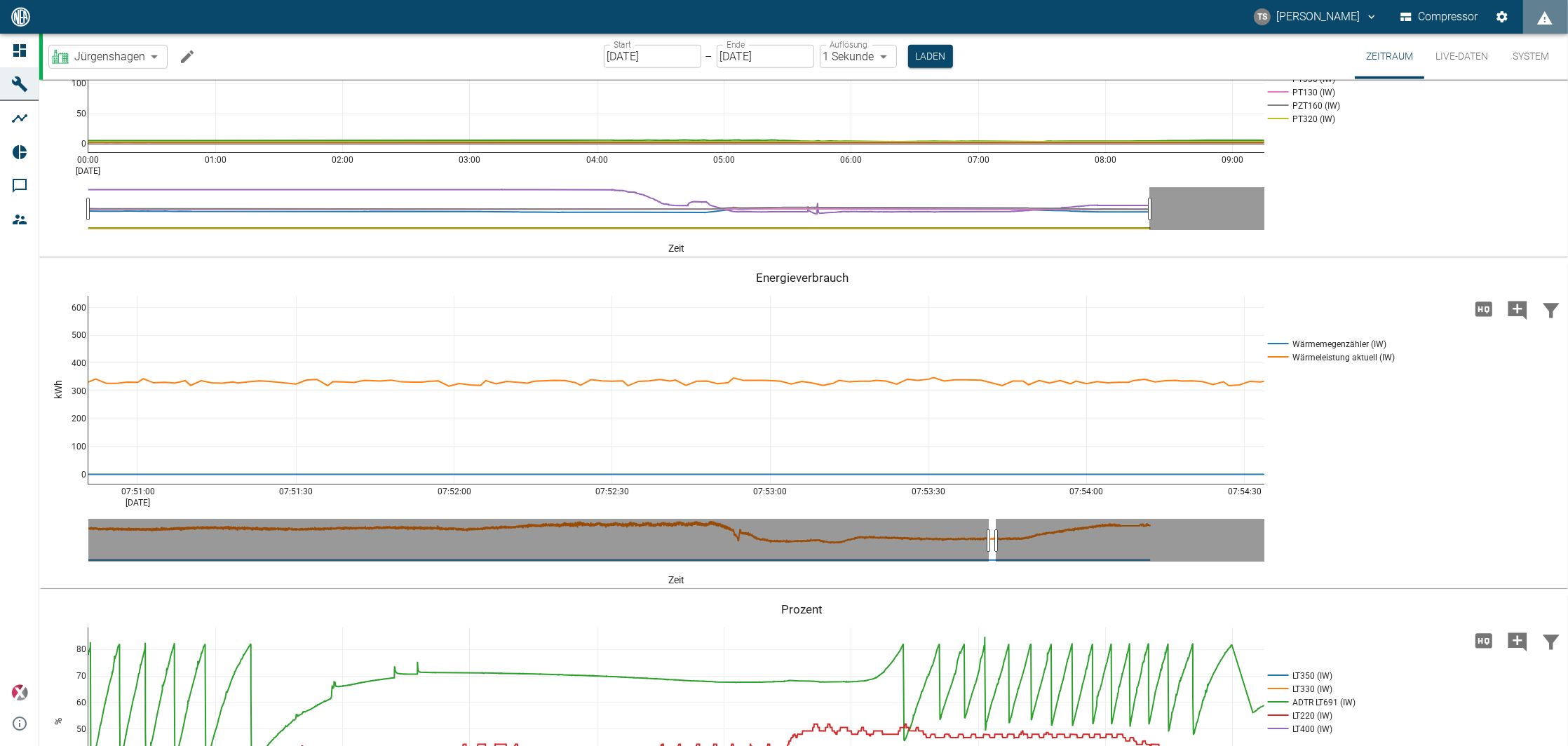
drag, startPoint x: 1152, startPoint y: 617, endPoint x: 998, endPoint y: 605, distance: 154.5
drag, startPoint x: 1002, startPoint y: 613, endPoint x: 981, endPoint y: 609, distance: 21.4
drag, startPoint x: 987, startPoint y: 611, endPoint x: 970, endPoint y: 609, distance: 17.1
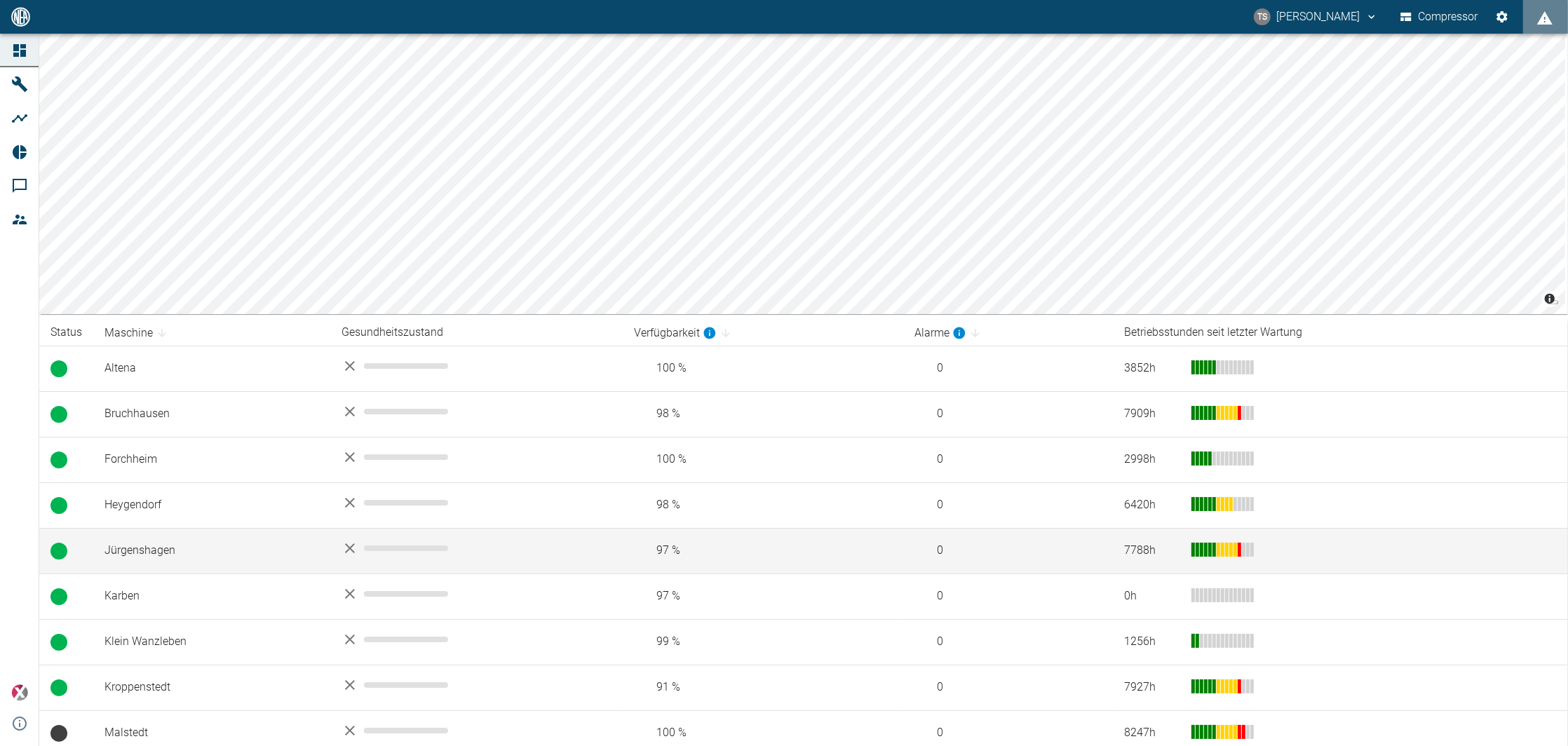
click at [130, 558] on td "Jürgenshagen" at bounding box center [212, 551] width 237 height 46
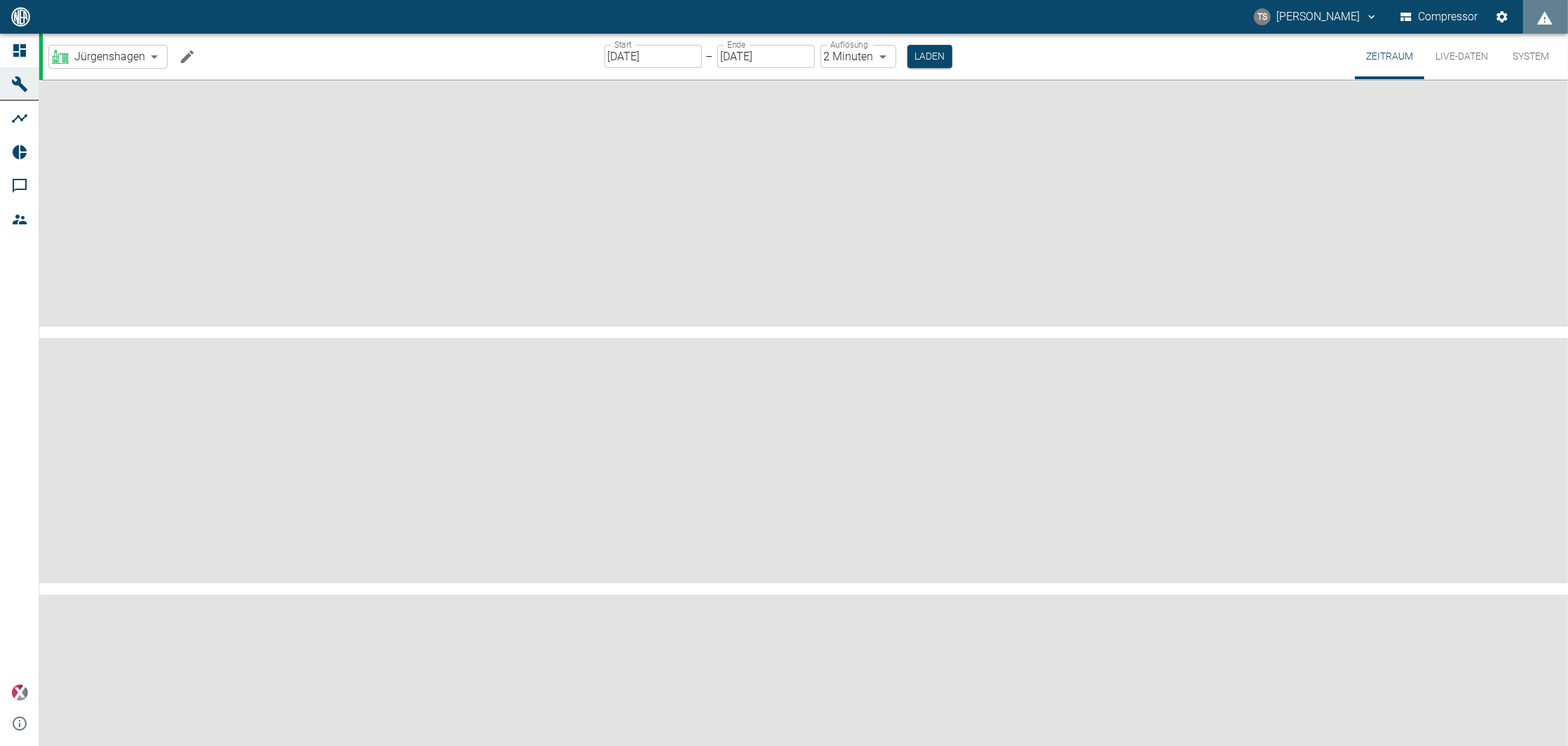
type input "2min"
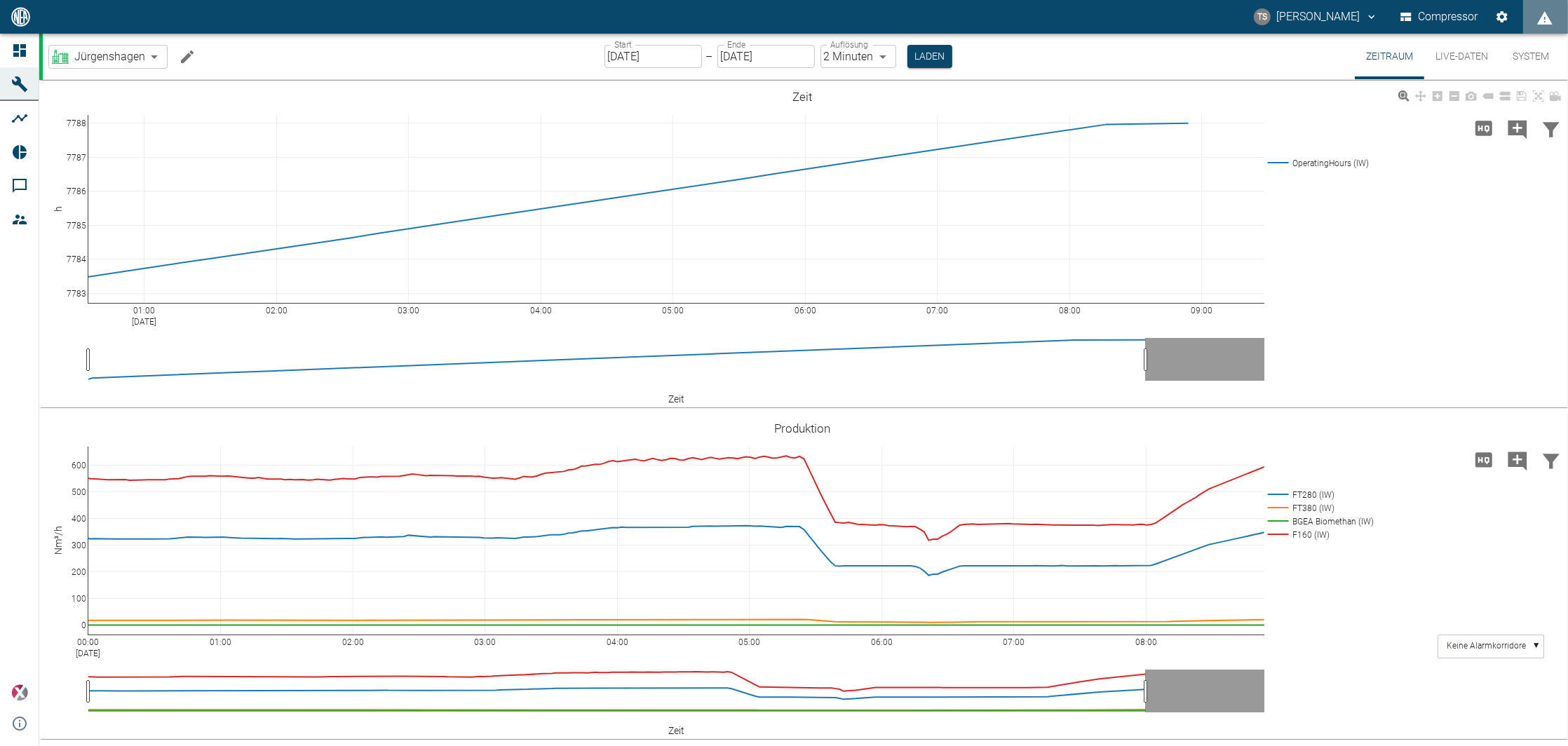
drag, startPoint x: 973, startPoint y: 309, endPoint x: 901, endPoint y: 314, distance: 72.2
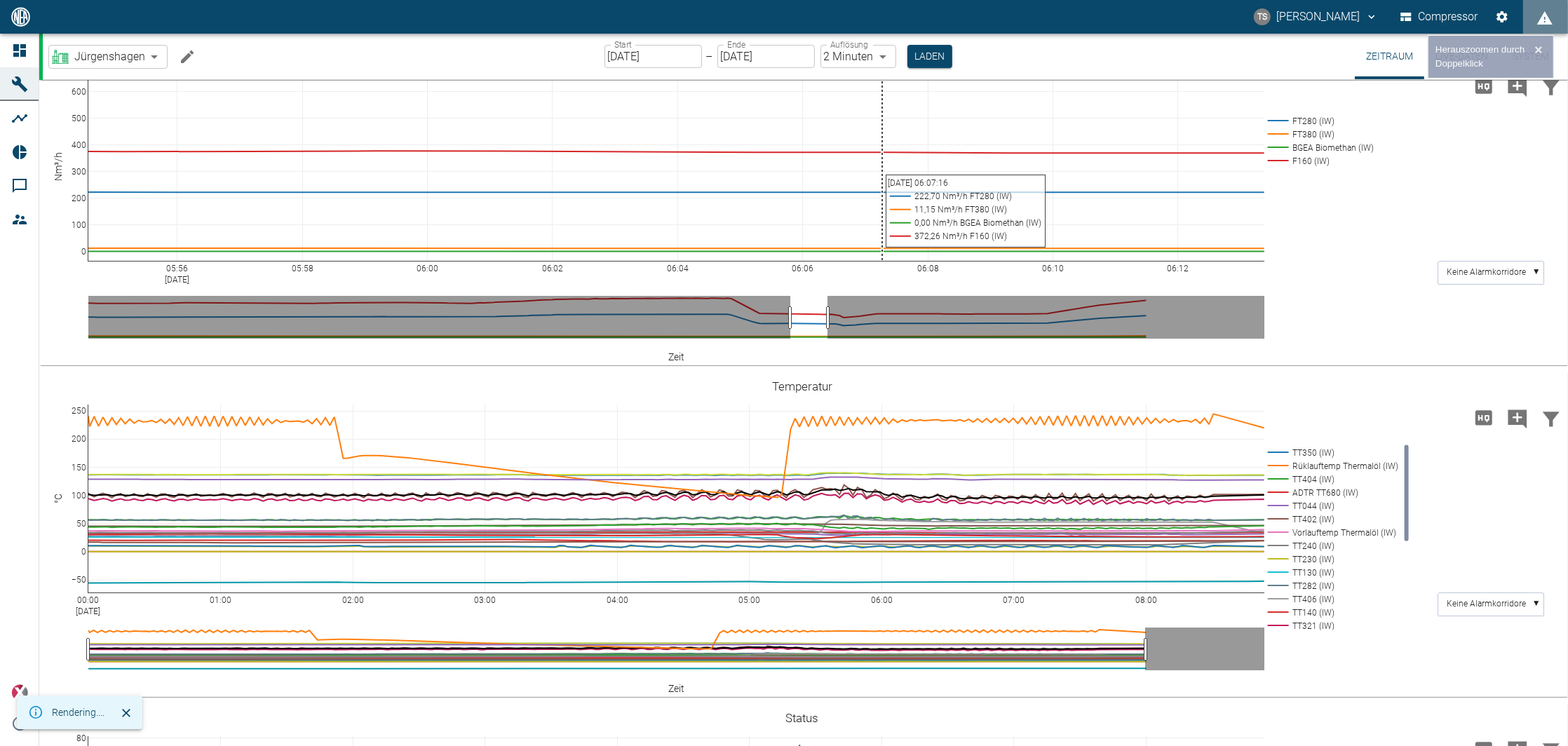
scroll to position [187, 0]
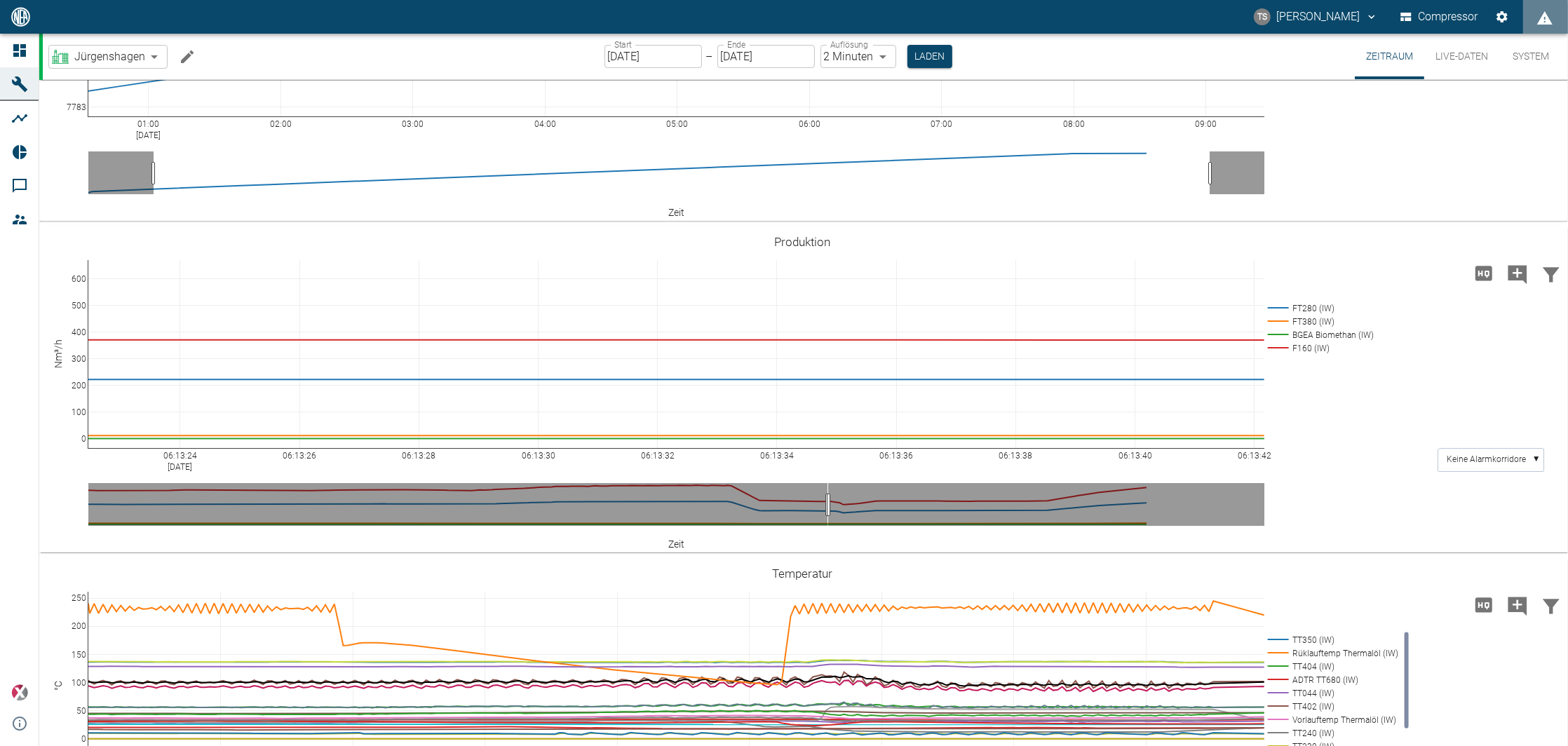
drag, startPoint x: 789, startPoint y: 508, endPoint x: 827, endPoint y: 515, distance: 38.6
drag, startPoint x: 821, startPoint y: 497, endPoint x: 811, endPoint y: 498, distance: 10.0
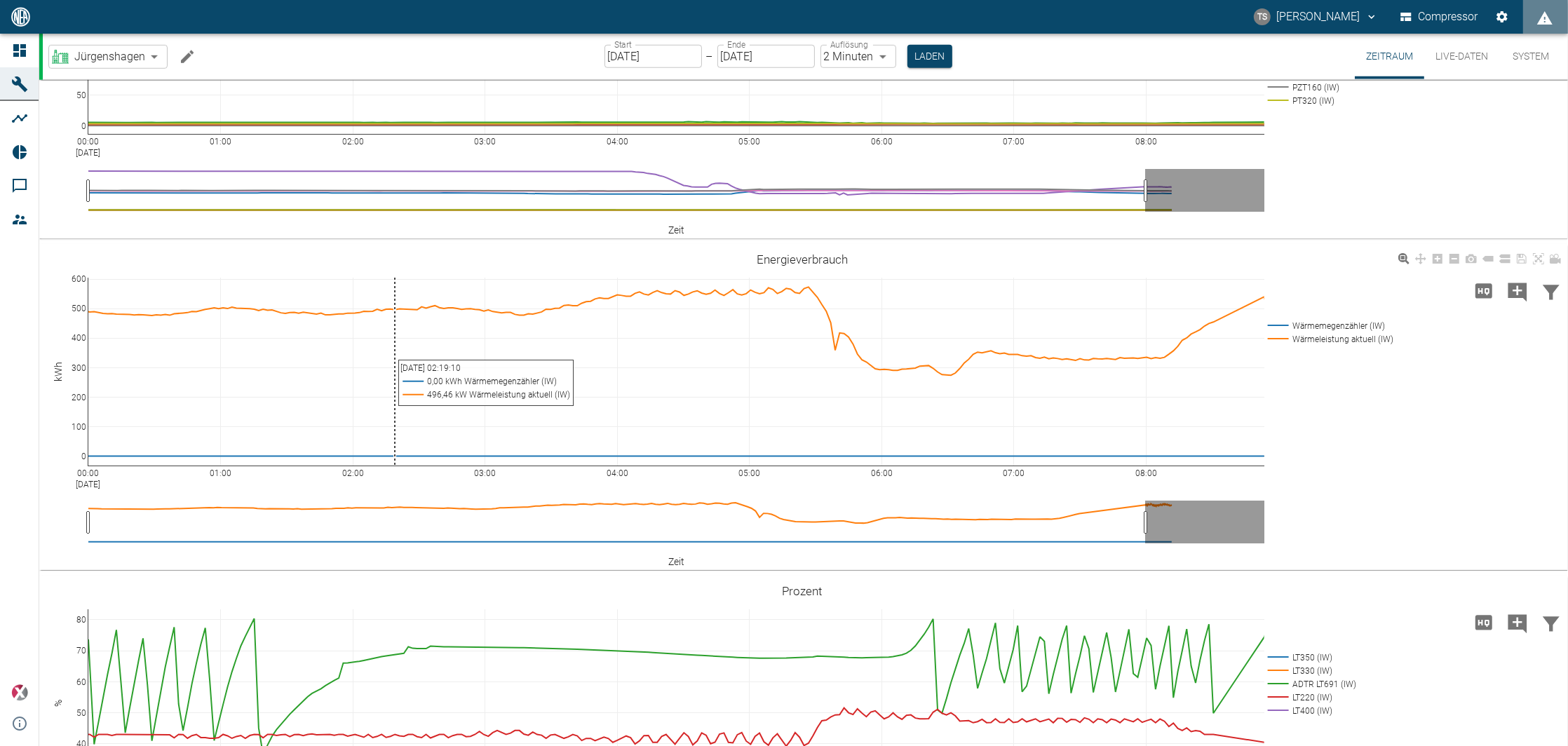
scroll to position [1028, 0]
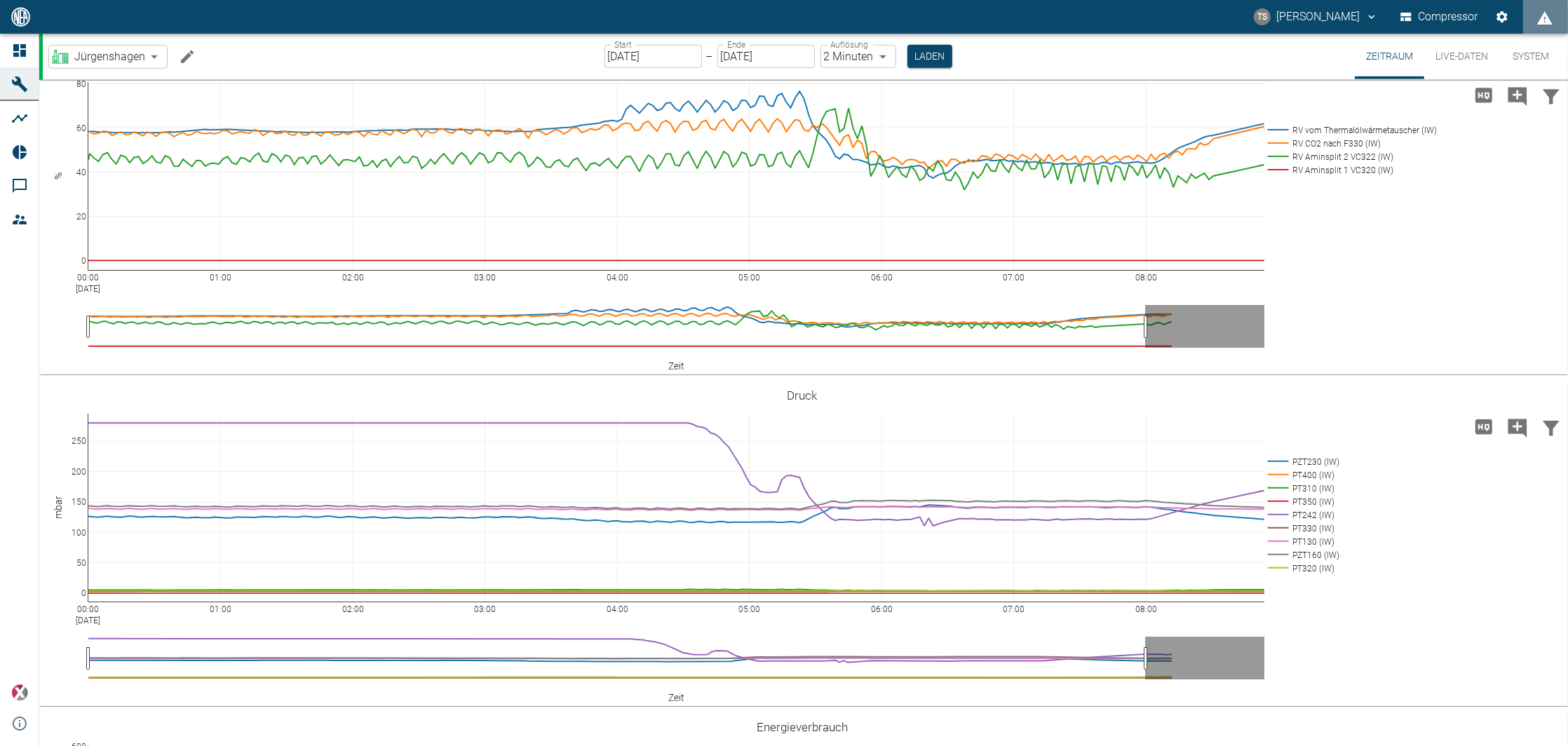
click at [154, 59] on body "TS Timo Streitbürger Compressor Dashboard Maschinen Analysen Reports Kommentare…" at bounding box center [784, 373] width 1568 height 746
type input "af7d40c2-c812-4a17-a281-d871ce7187b0"
type input "1sec"
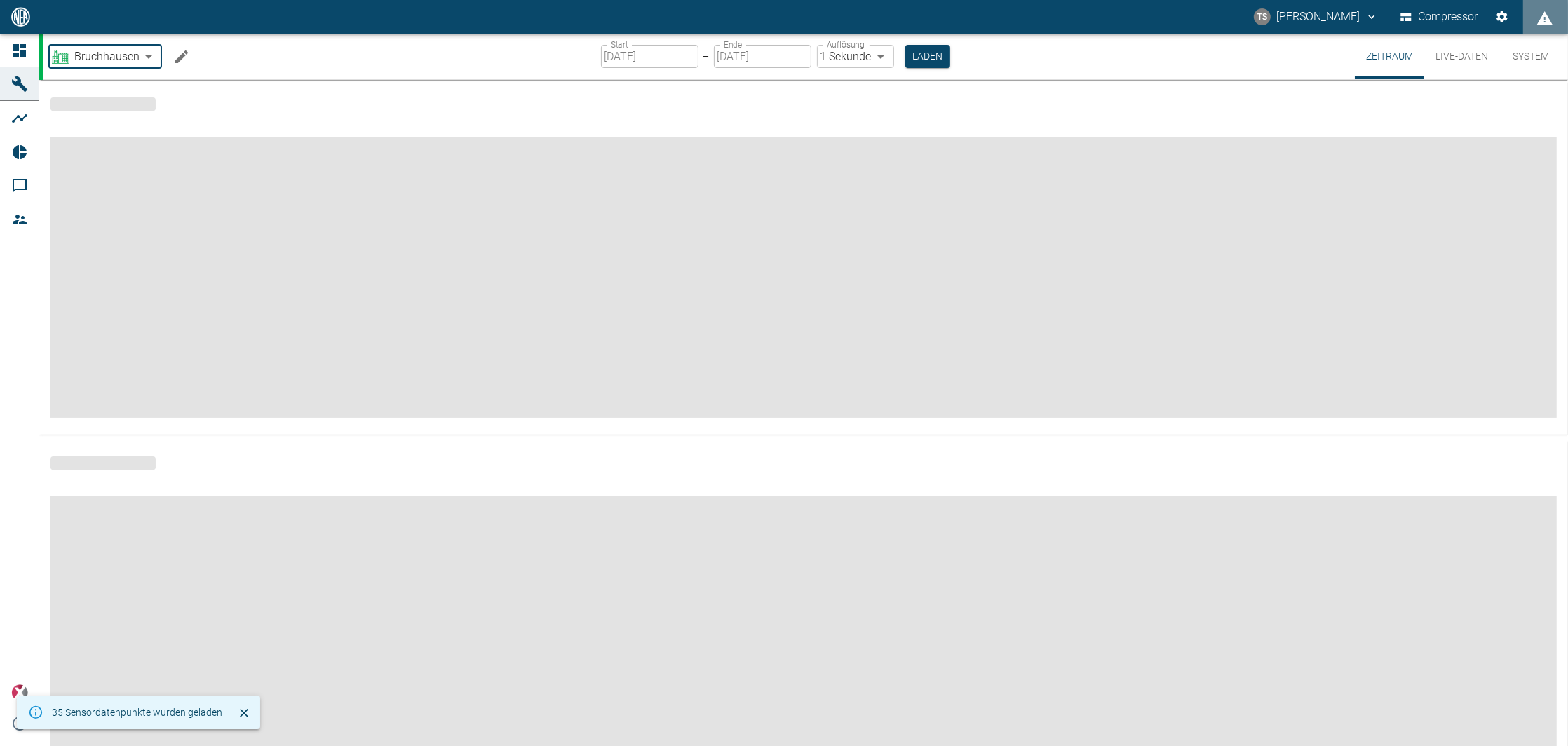
click at [21, 151] on icon at bounding box center [20, 152] width 14 height 14
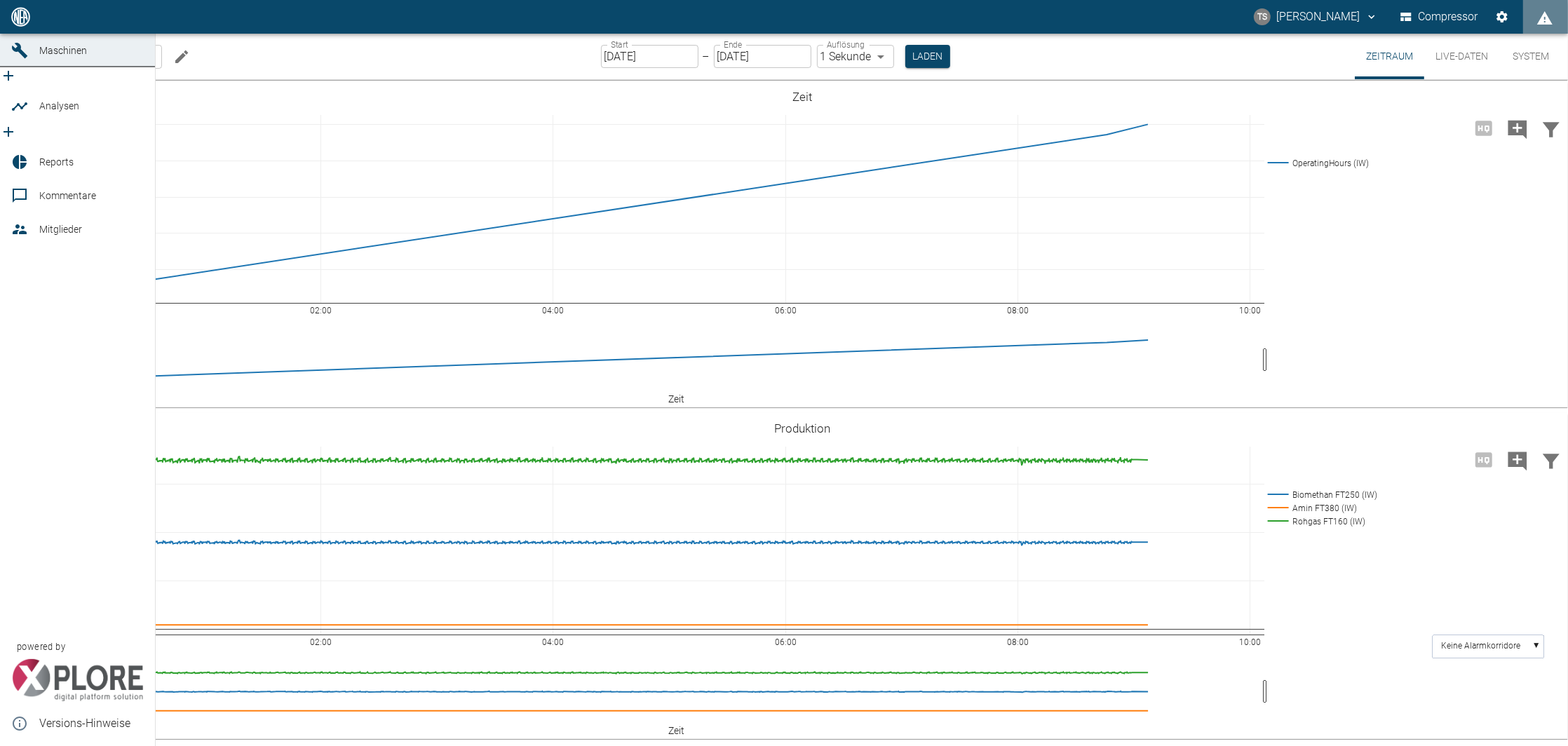
click at [21, 155] on icon at bounding box center [20, 162] width 14 height 14
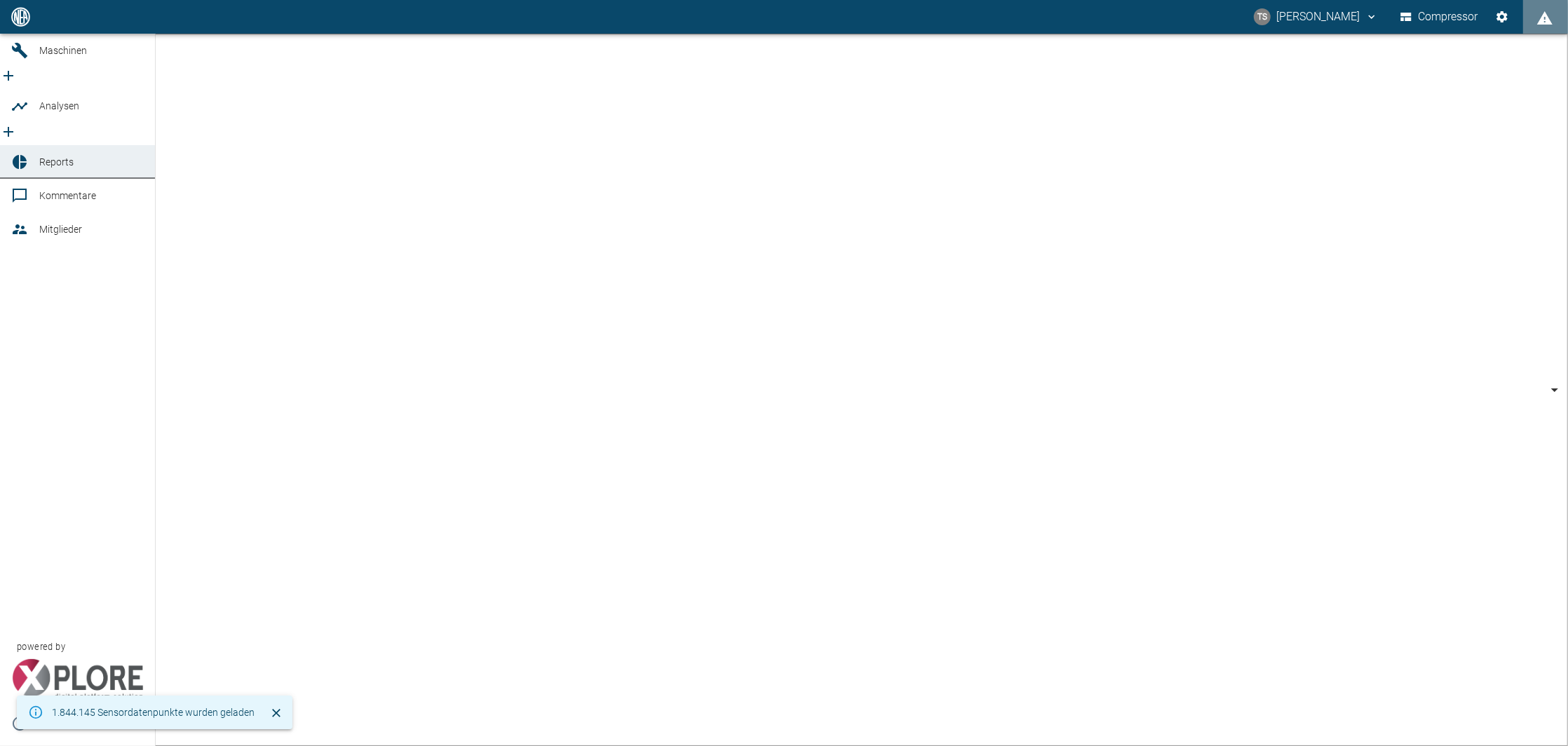
click at [21, 155] on icon at bounding box center [20, 162] width 14 height 14
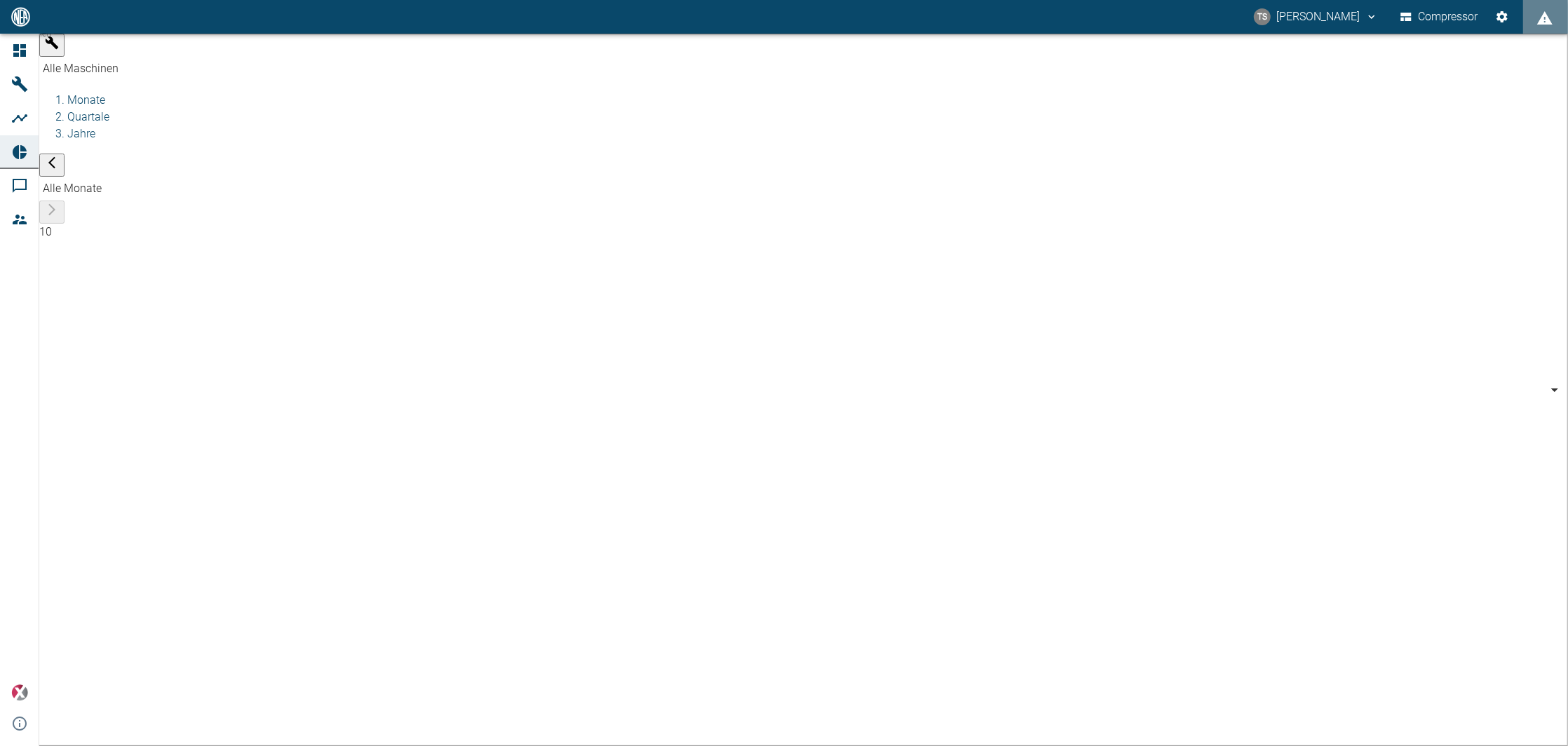
type input "af7d40c2-c812-4a17-a281-d871ce7187b0"
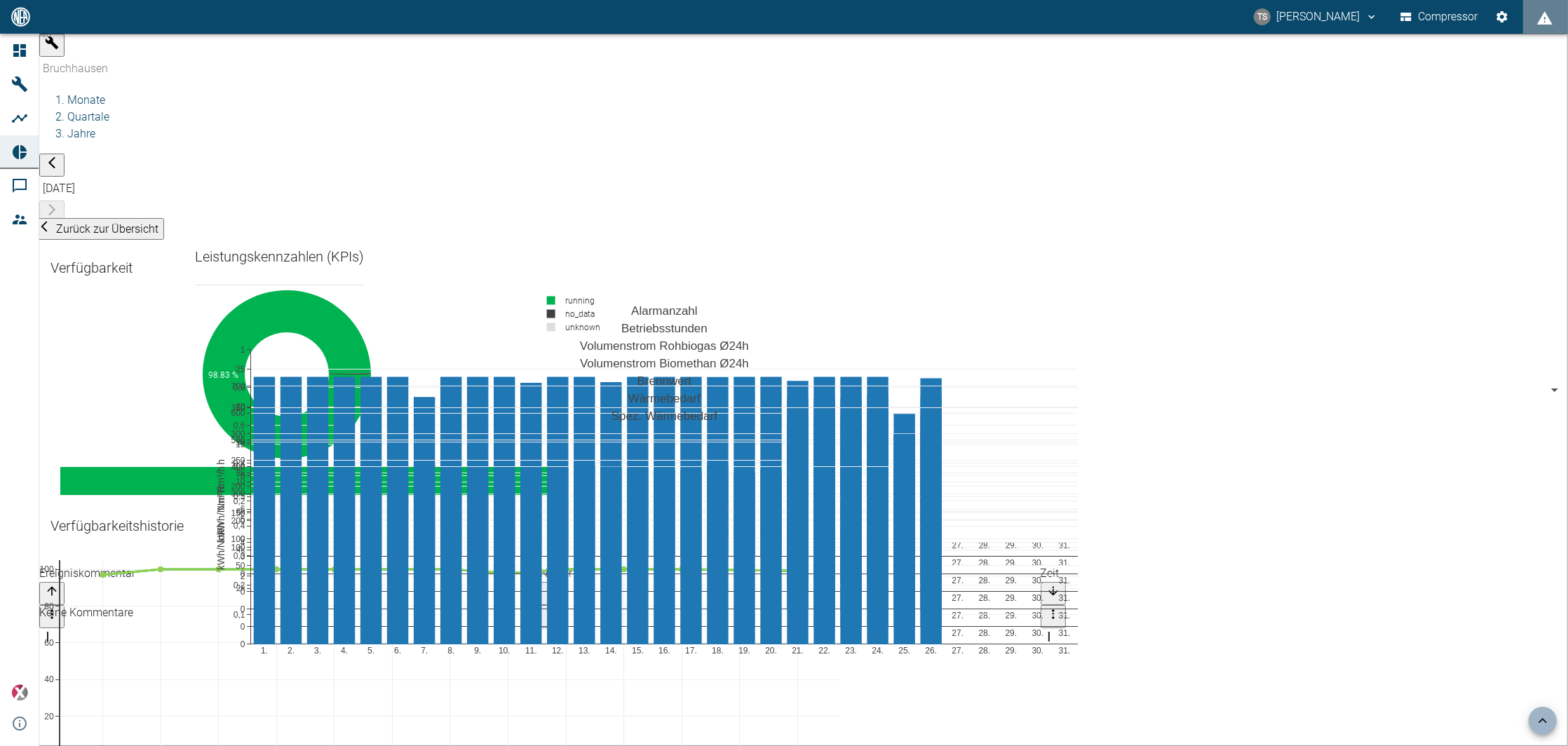
scroll to position [1870, 0]
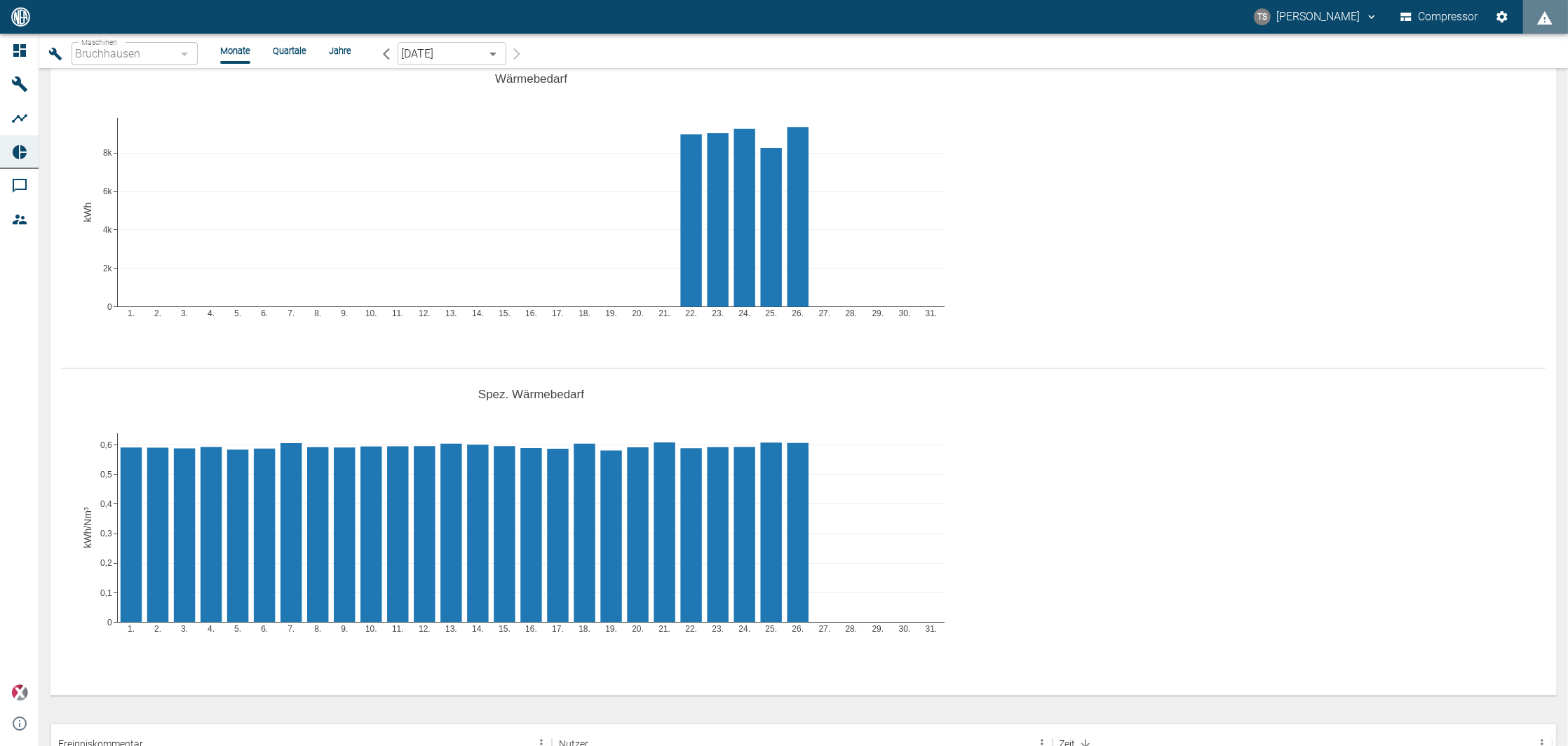
scroll to position [1777, 0]
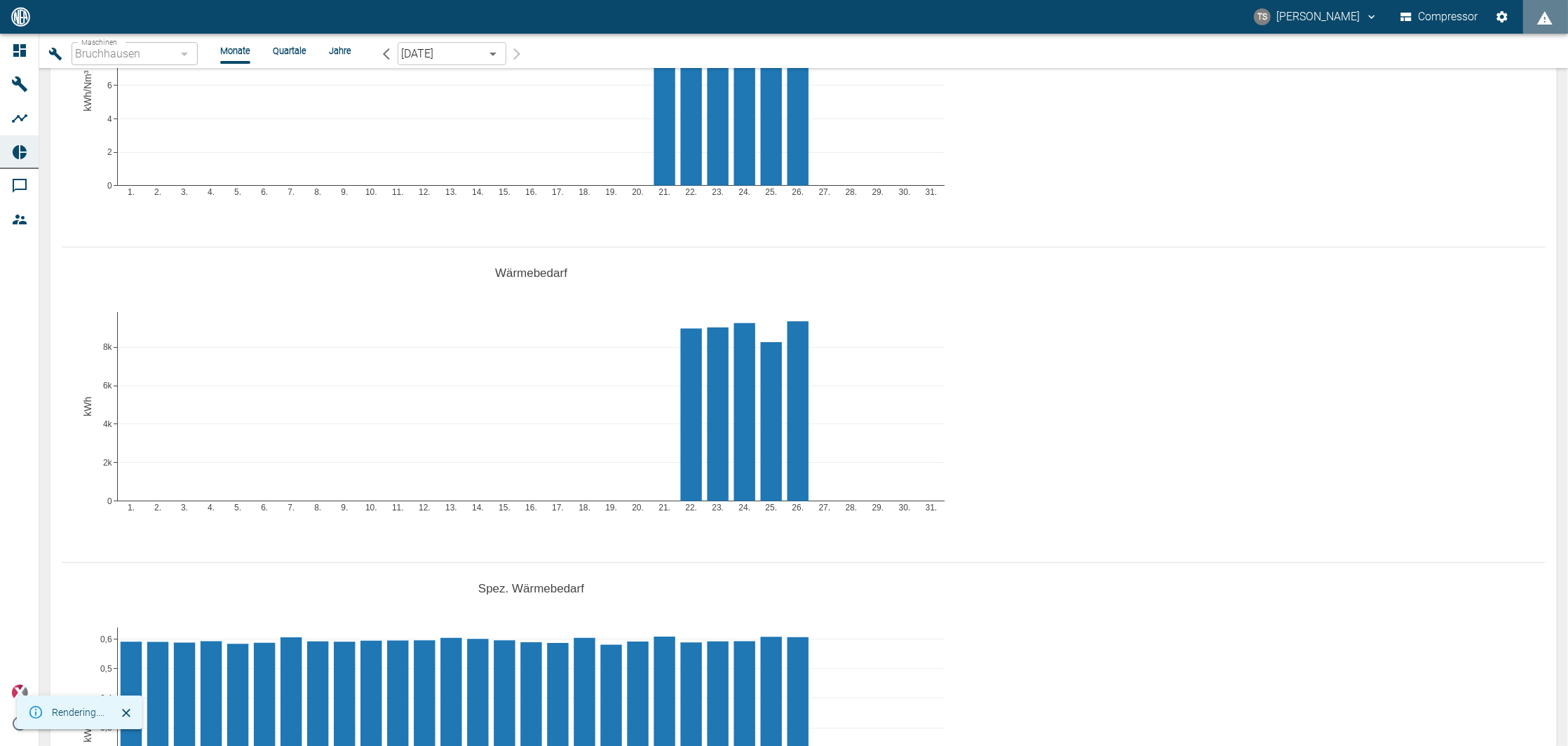
click at [1553, 311] on div "Zurück zur Übersicht Verfügbarkeit 98.83 % 0.21 % 0 % running no_data unknown V…" at bounding box center [803, 407] width 1528 height 678
click at [1229, 242] on div "1. 2. 3. 4. 5. 6. 7. 8. 9. 10. 11. 12. 13. 14. 15. 16. 17. 18. 19. 20. 21. 22. …" at bounding box center [803, 399] width 1484 height 316
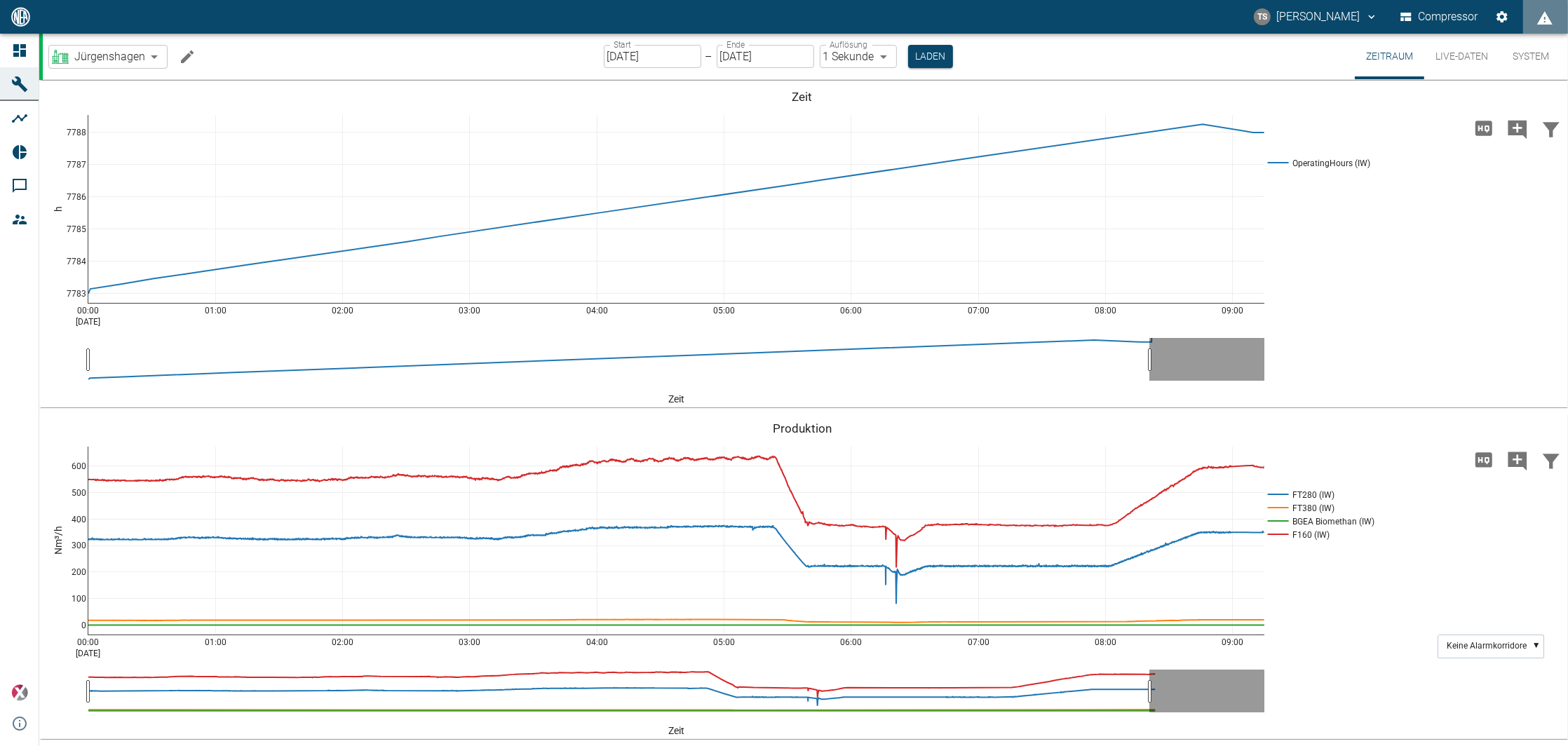
scroll to position [1403, 0]
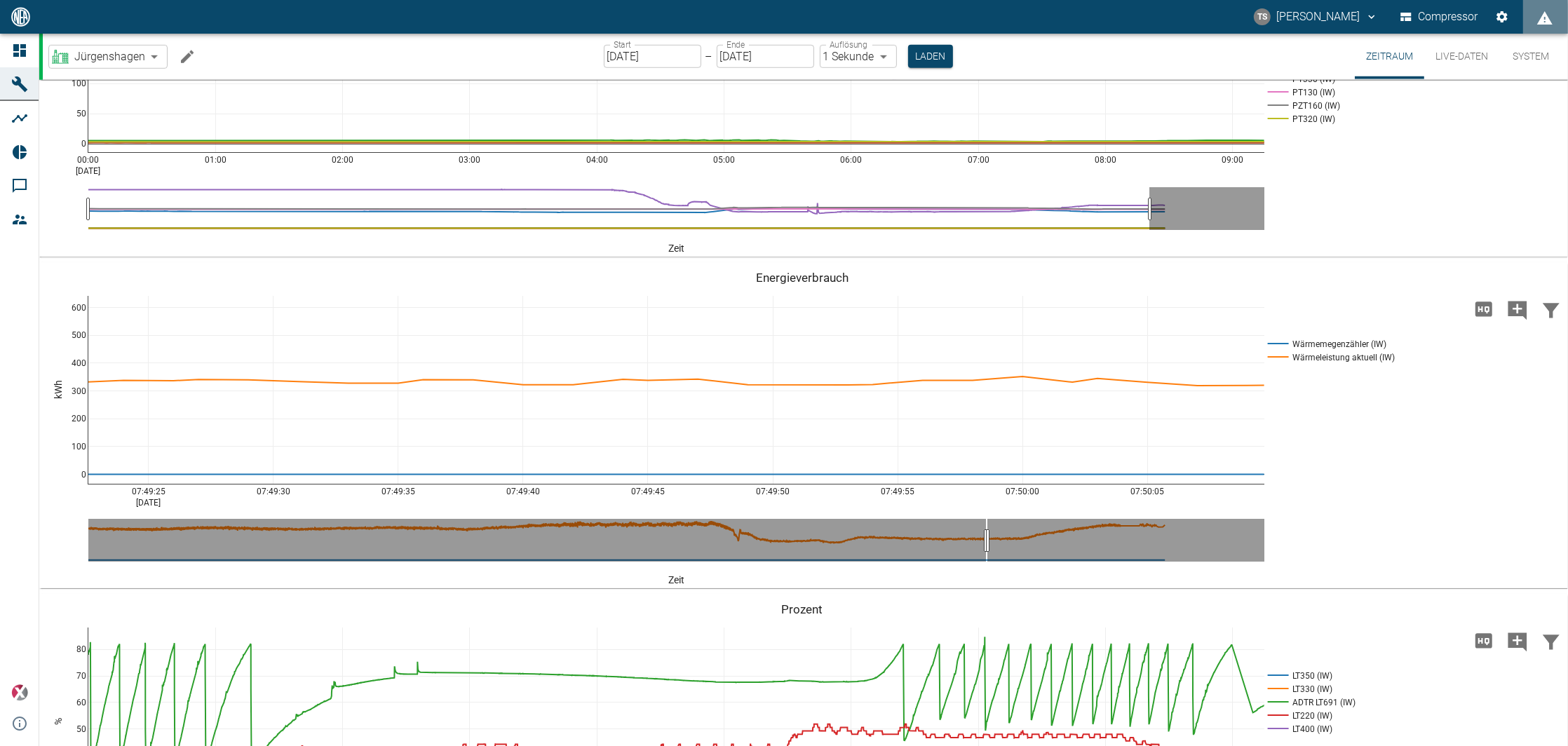
click at [1451, 484] on div "07:49:25 [DATE] 07:49:30 07:49:35 07:49:40 07:49:45 07:49:50 07:49:55 07:50:00 …" at bounding box center [802, 425] width 1526 height 316
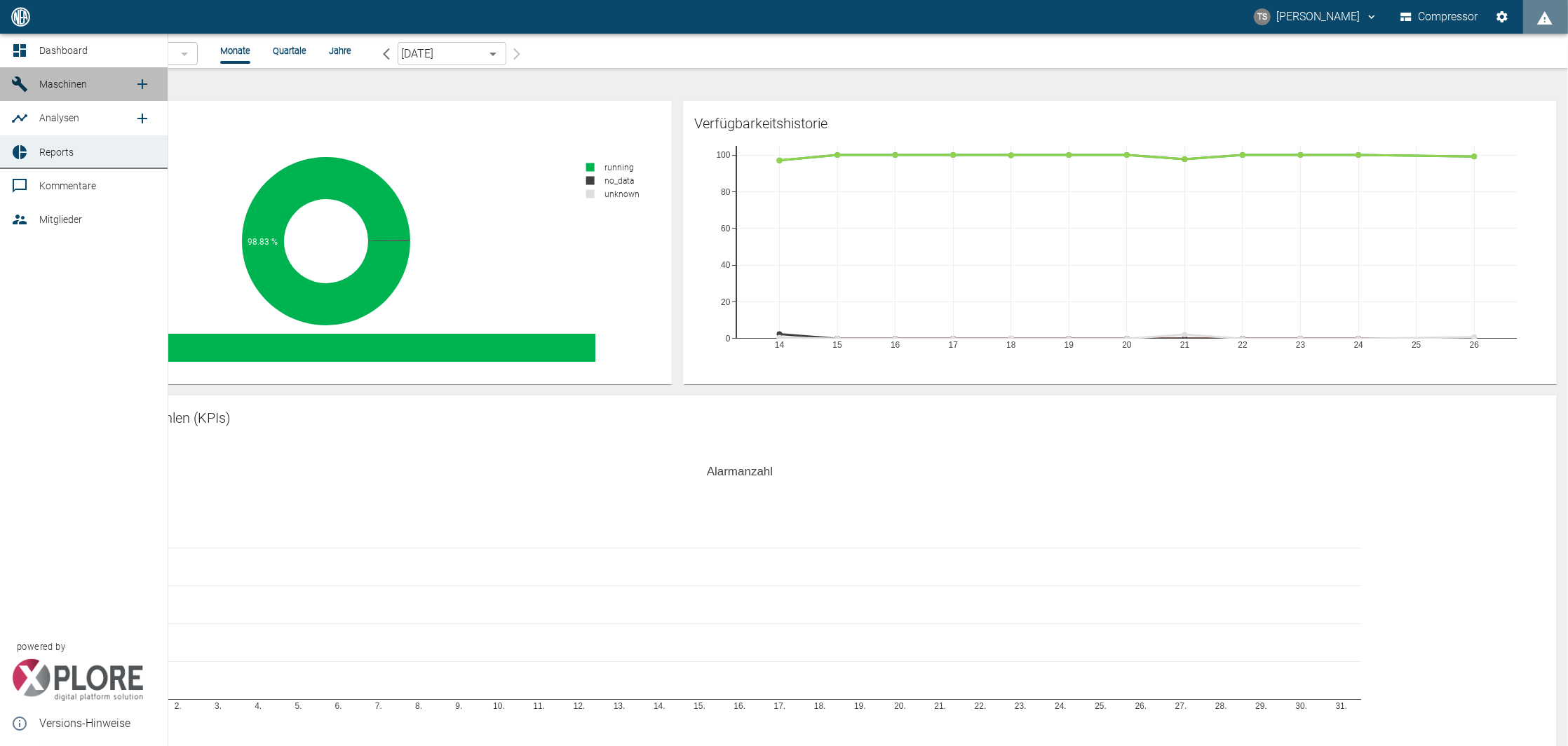
click at [21, 82] on icon at bounding box center [20, 84] width 15 height 15
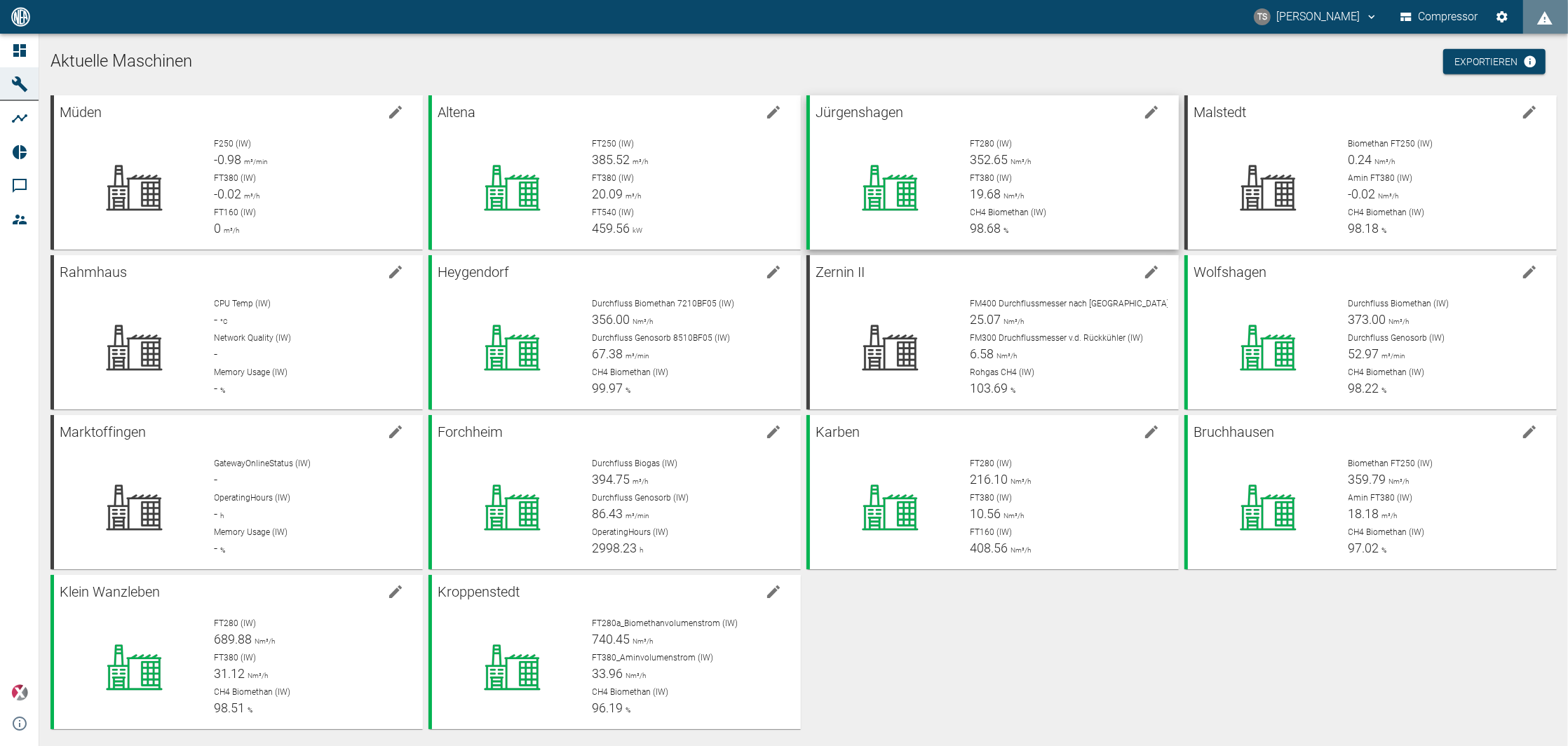
click at [884, 169] on icon at bounding box center [890, 188] width 110 height 56
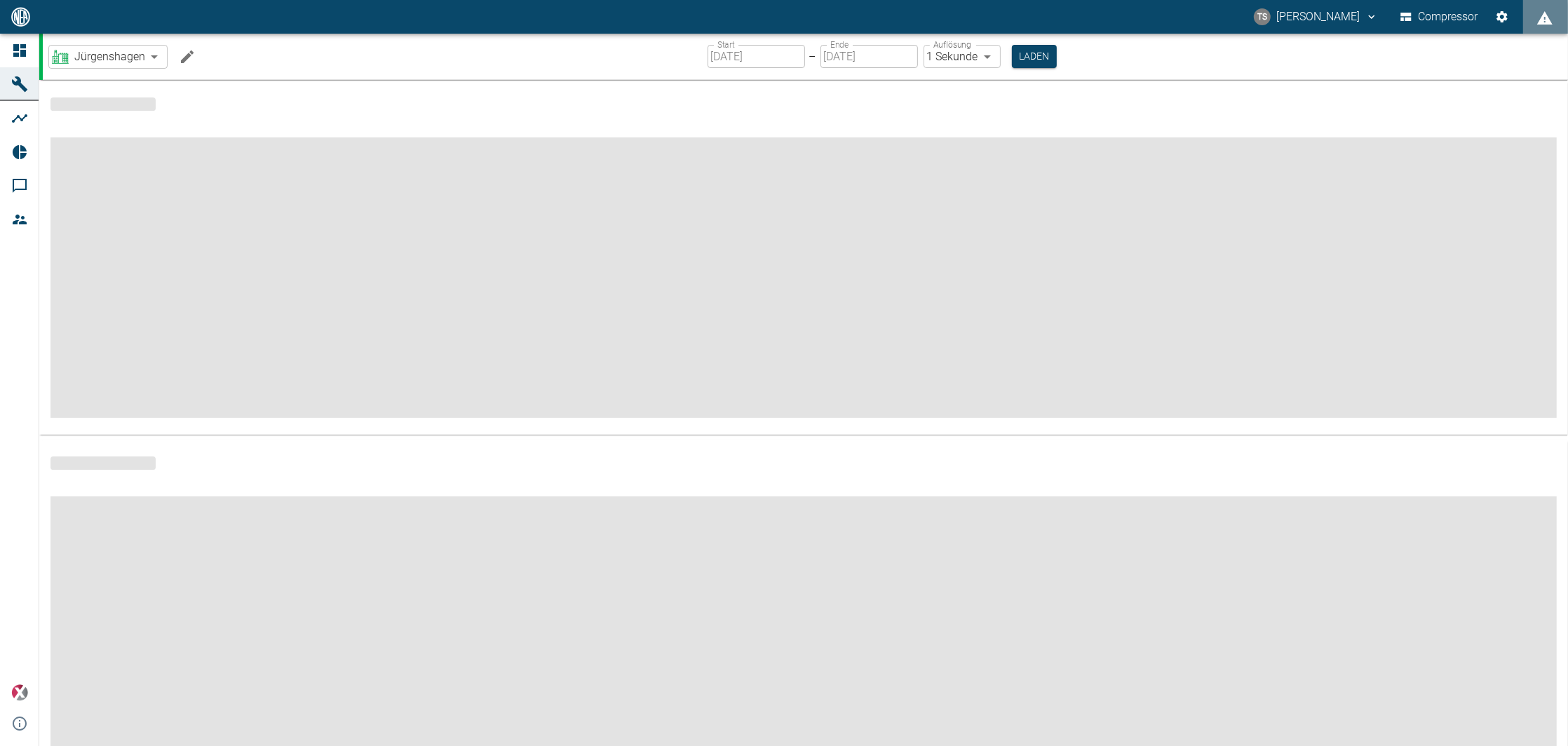
type input "2min"
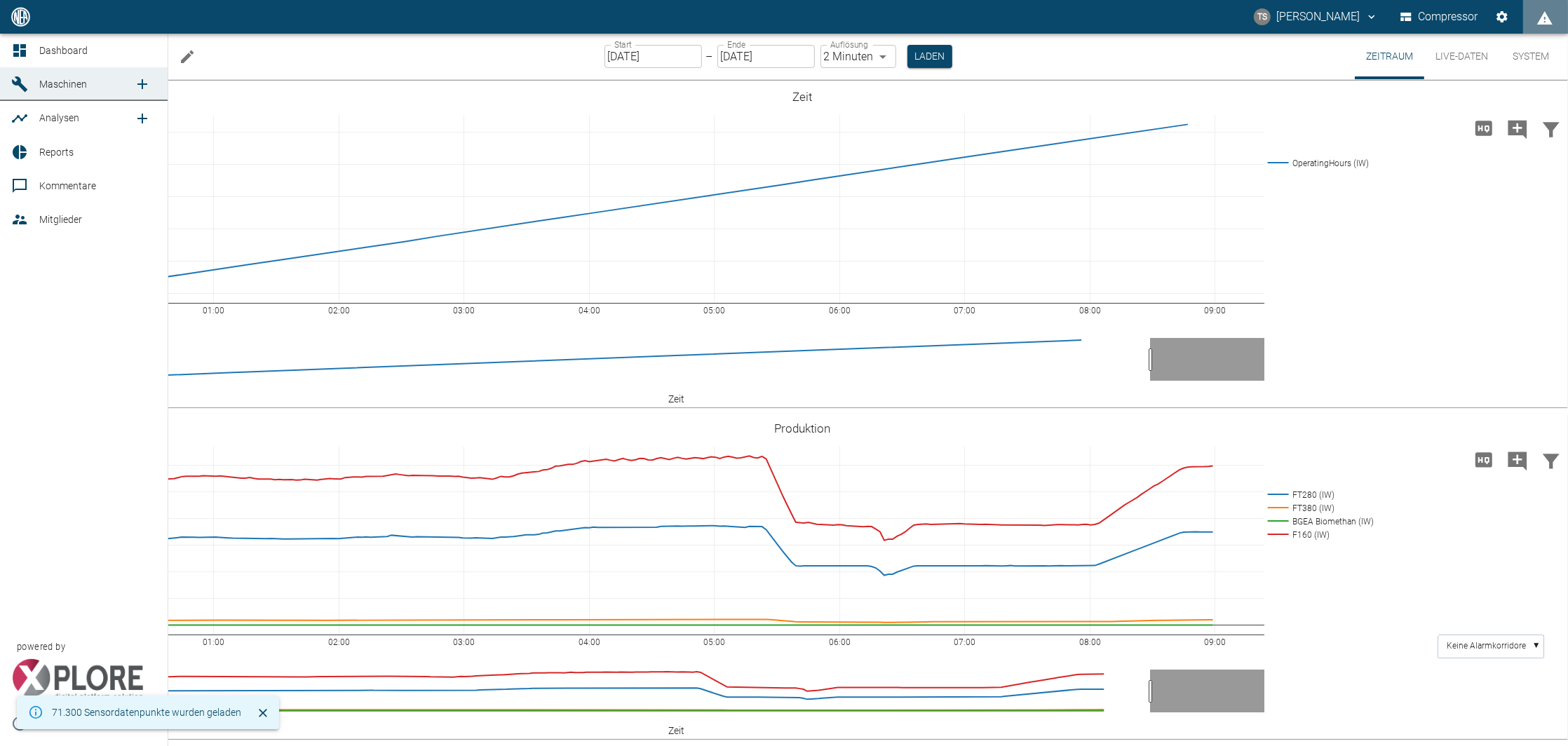
scroll to position [281, 0]
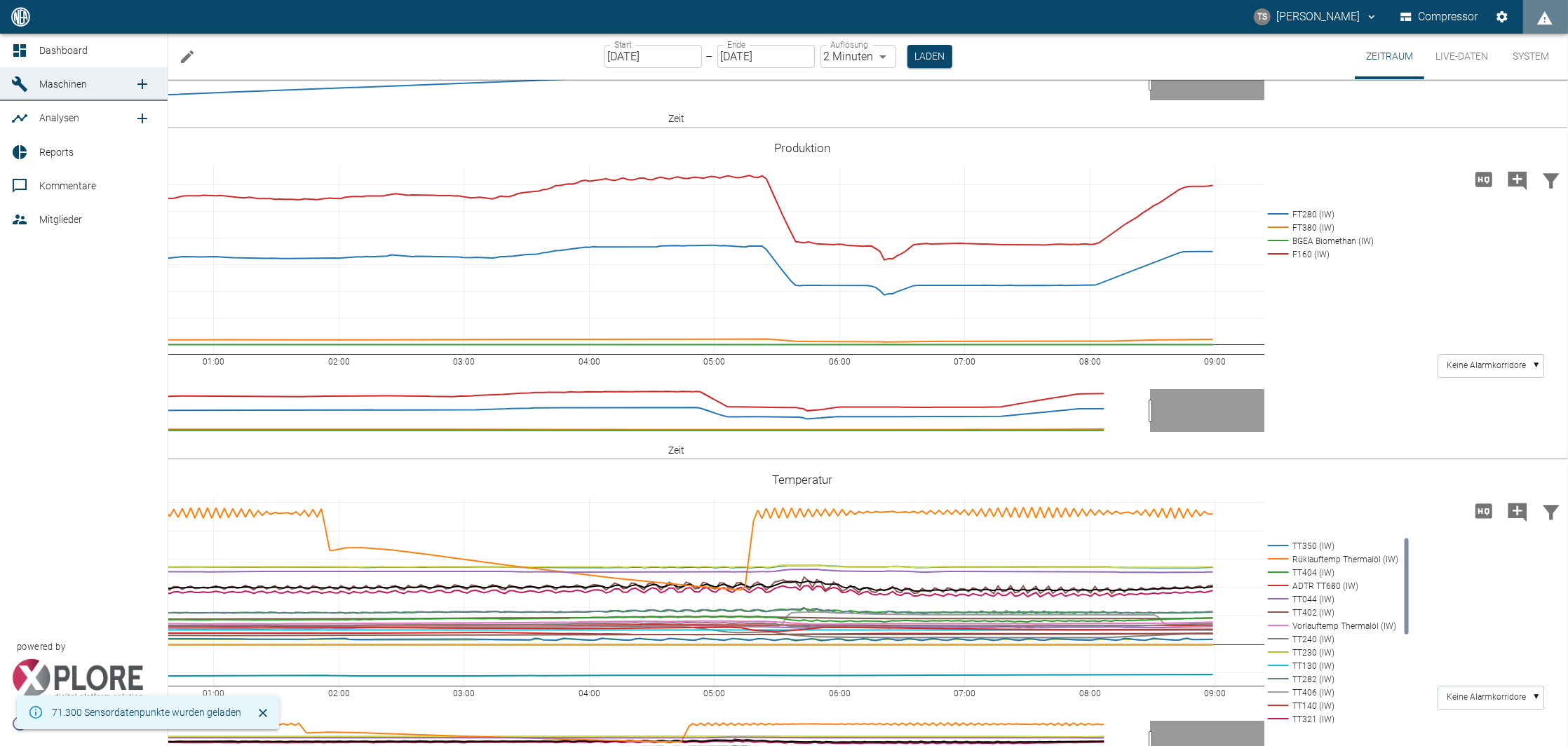
click at [26, 159] on icon at bounding box center [20, 152] width 17 height 17
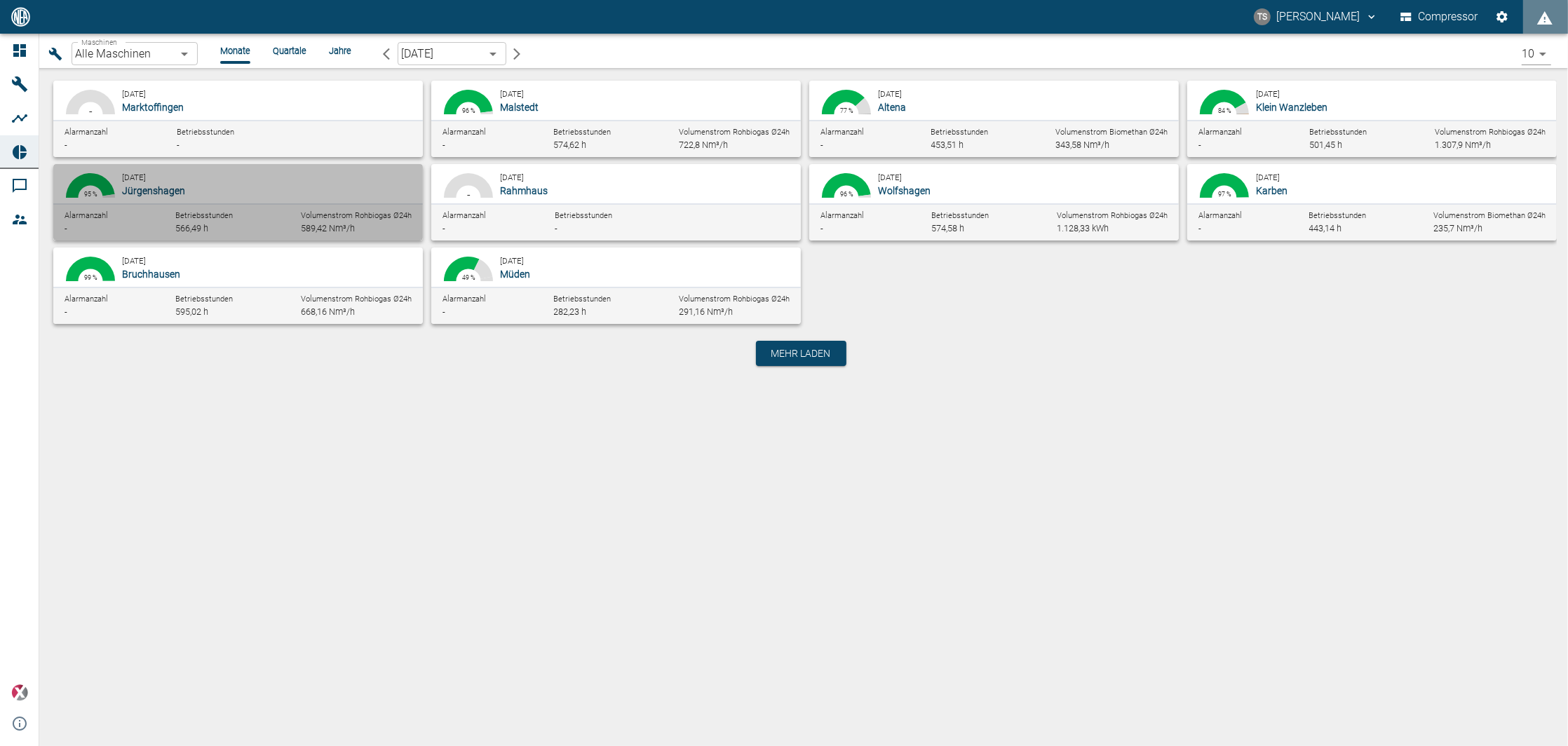
click at [213, 180] on div "August 2025 Jürgenshagen" at bounding box center [269, 183] width 295 height 28
type input "381d891b-1471-48c8-b76d-f56620aafa3d"
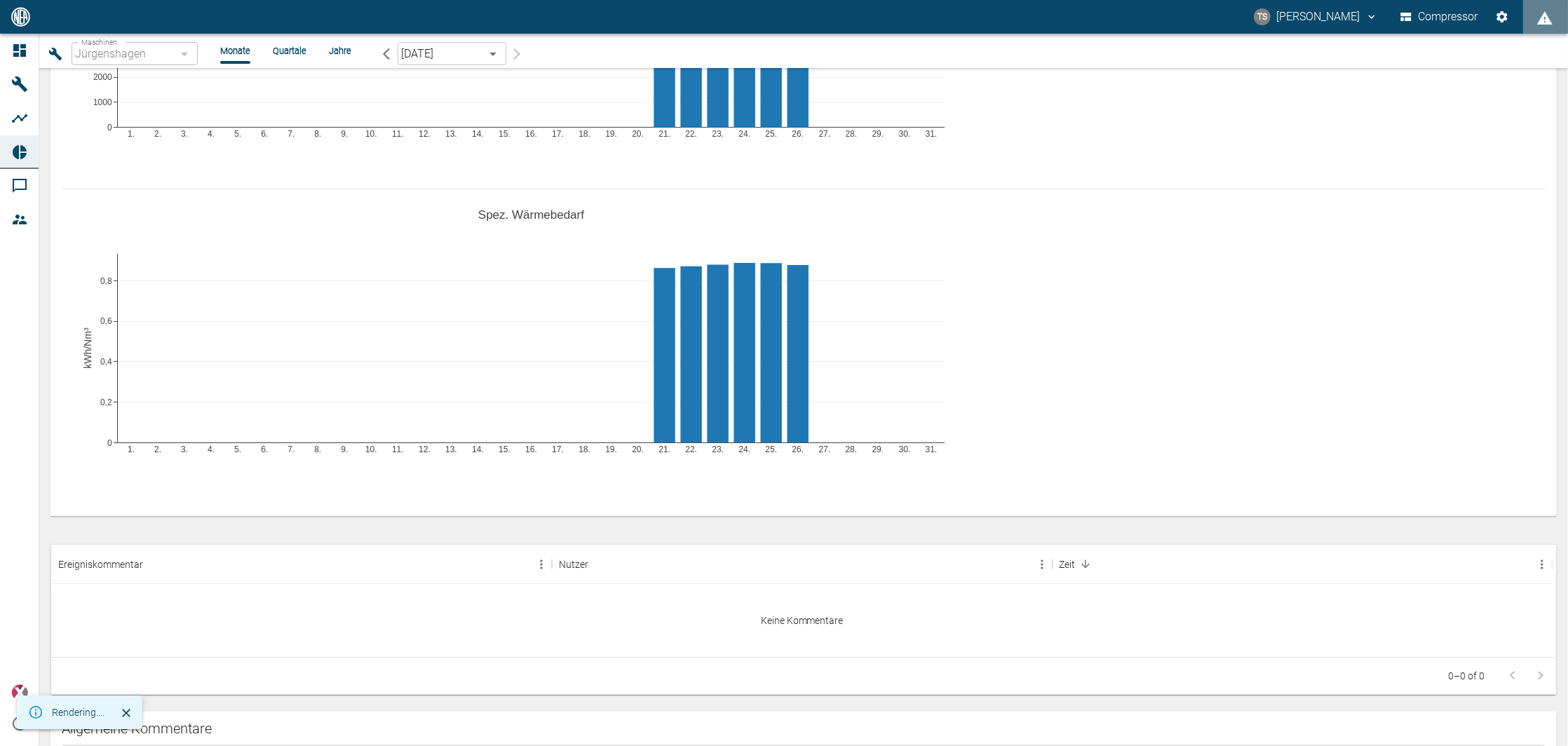
scroll to position [1683, 0]
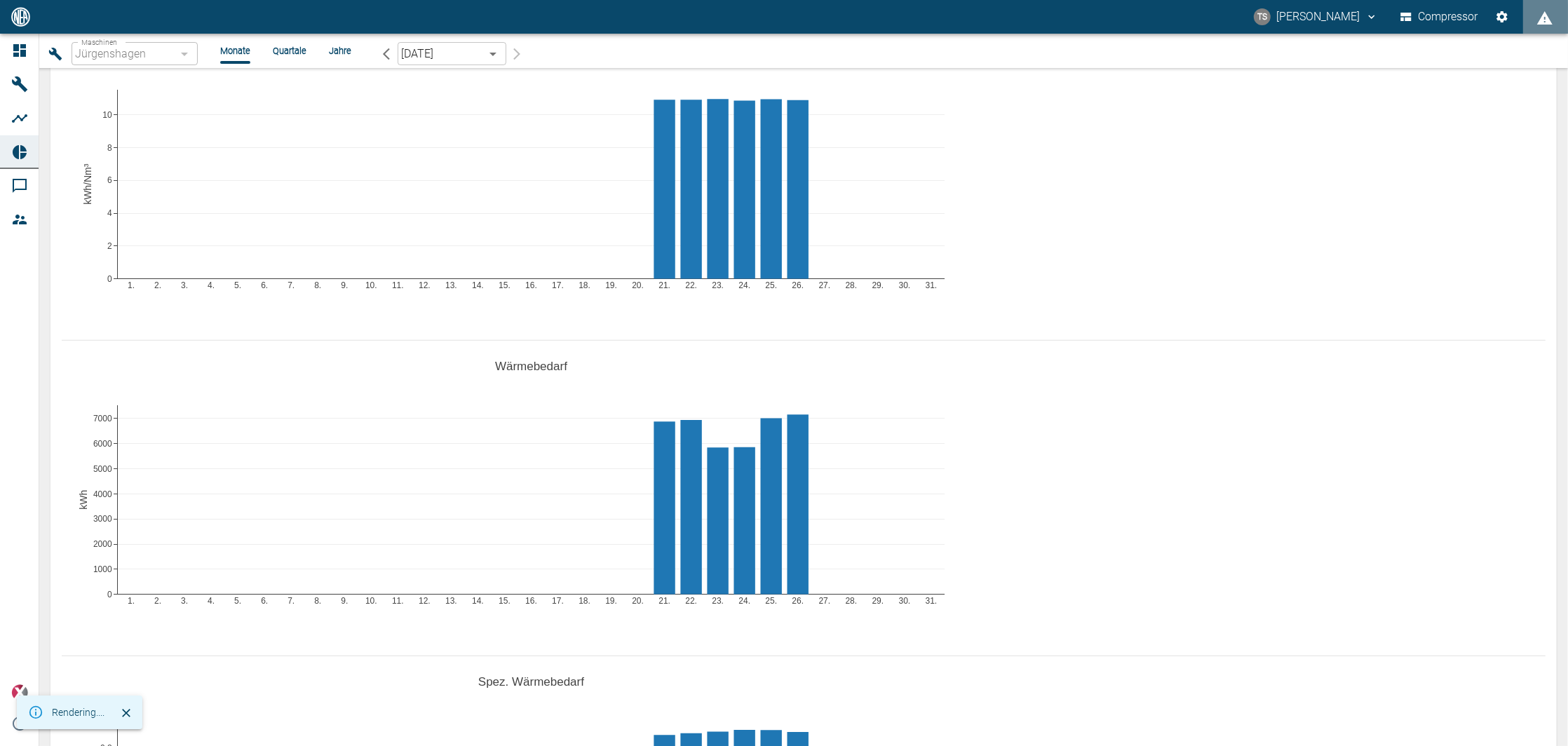
click at [1246, 265] on div "1. 2. 3. 4. 5. 6. 7. 8. 9. 10. 11. 12. 13. 14. 15. 16. 17. 18. 19. 20. 21. 22. …" at bounding box center [803, 177] width 1484 height 316
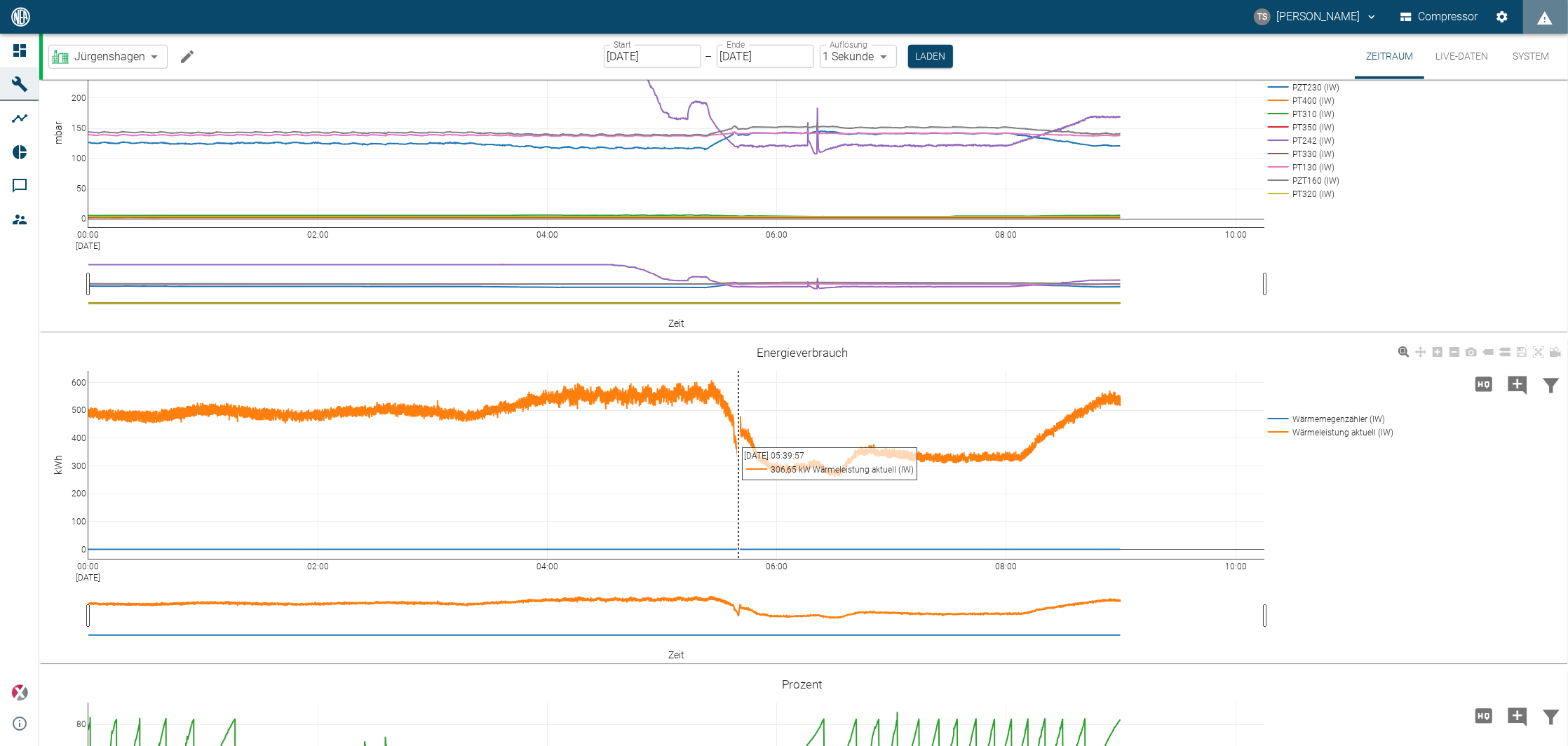
scroll to position [1496, 0]
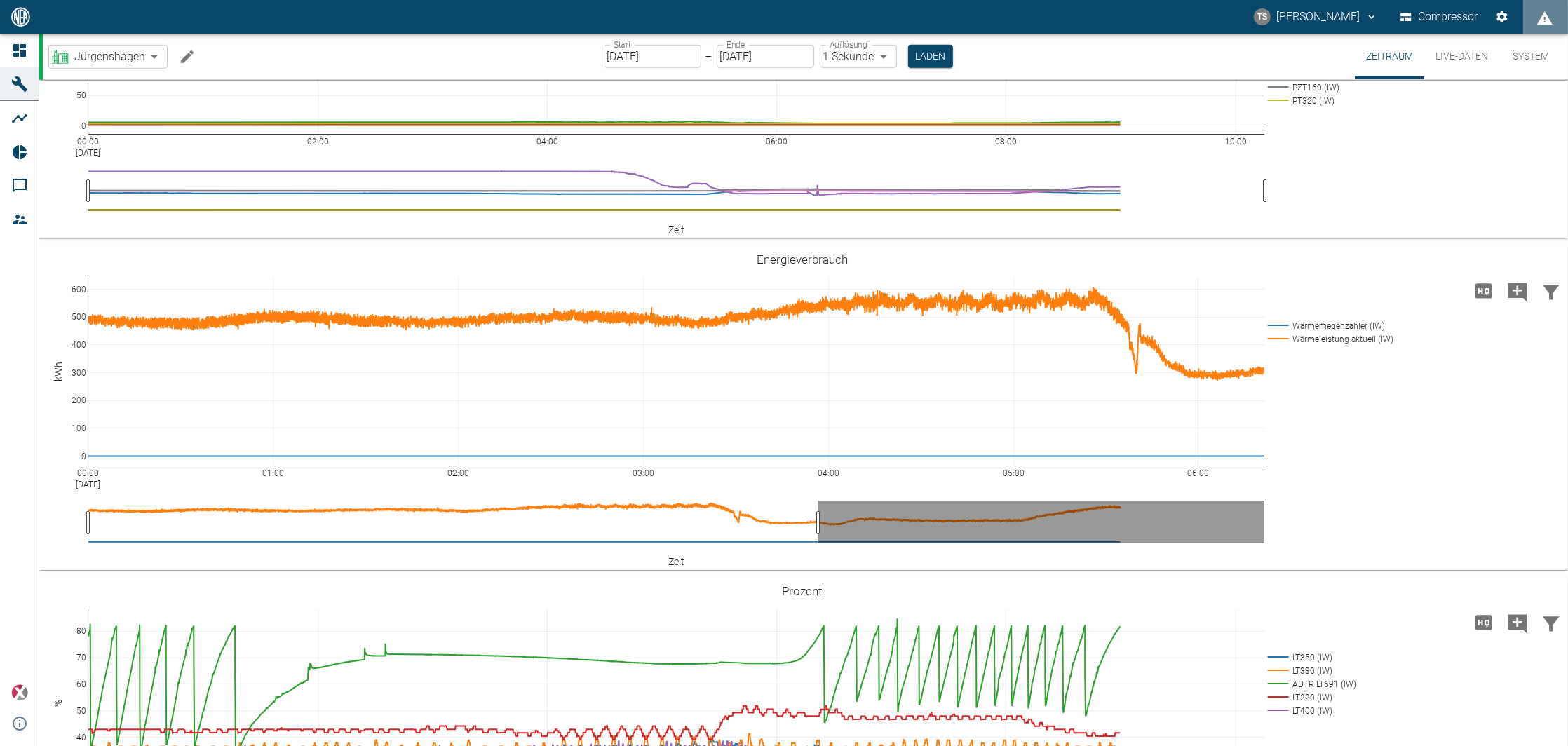
drag, startPoint x: 1265, startPoint y: 521, endPoint x: 814, endPoint y: 521, distance: 451.0
click at [64, 518] on div "00:00 Aug 27, 2025 01:00 02:00 03:00 04:00 05:00 06:00 0 100 200 300 400 500 60…" at bounding box center [802, 407] width 1526 height 316
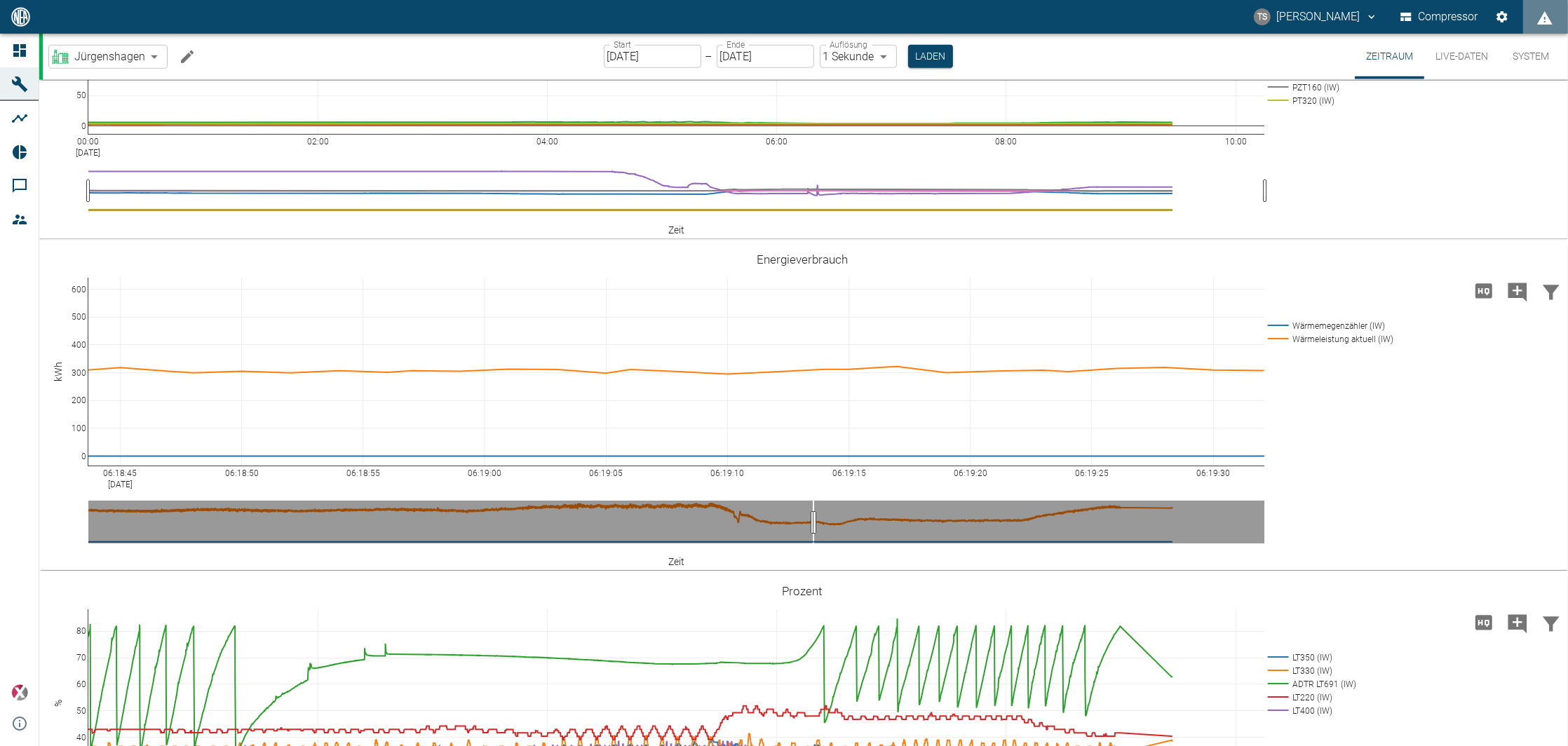
drag, startPoint x: 86, startPoint y: 526, endPoint x: 812, endPoint y: 531, distance: 726.0
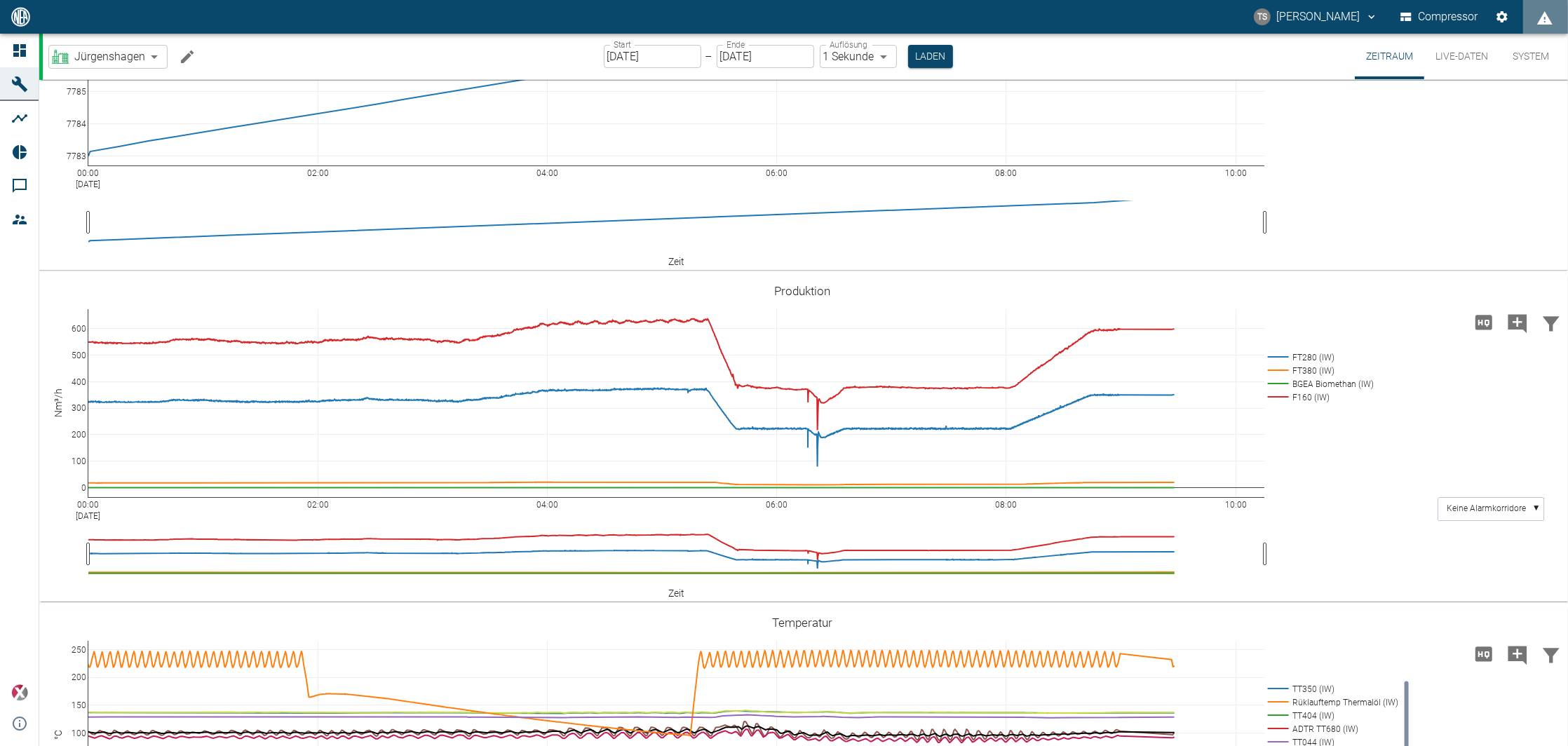
scroll to position [0, 0]
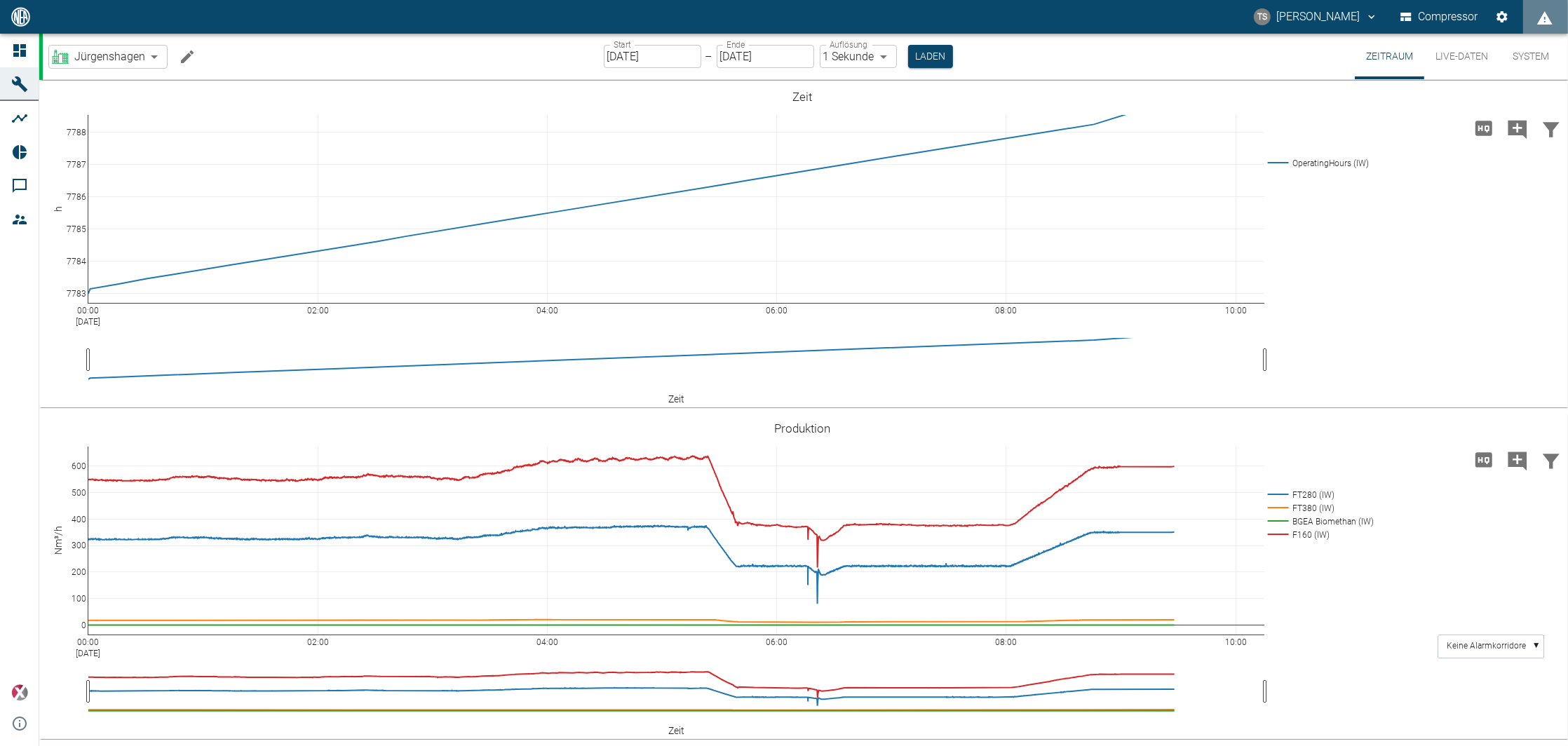
click at [1441, 59] on button "Live-Daten" at bounding box center [1461, 56] width 75 height 46
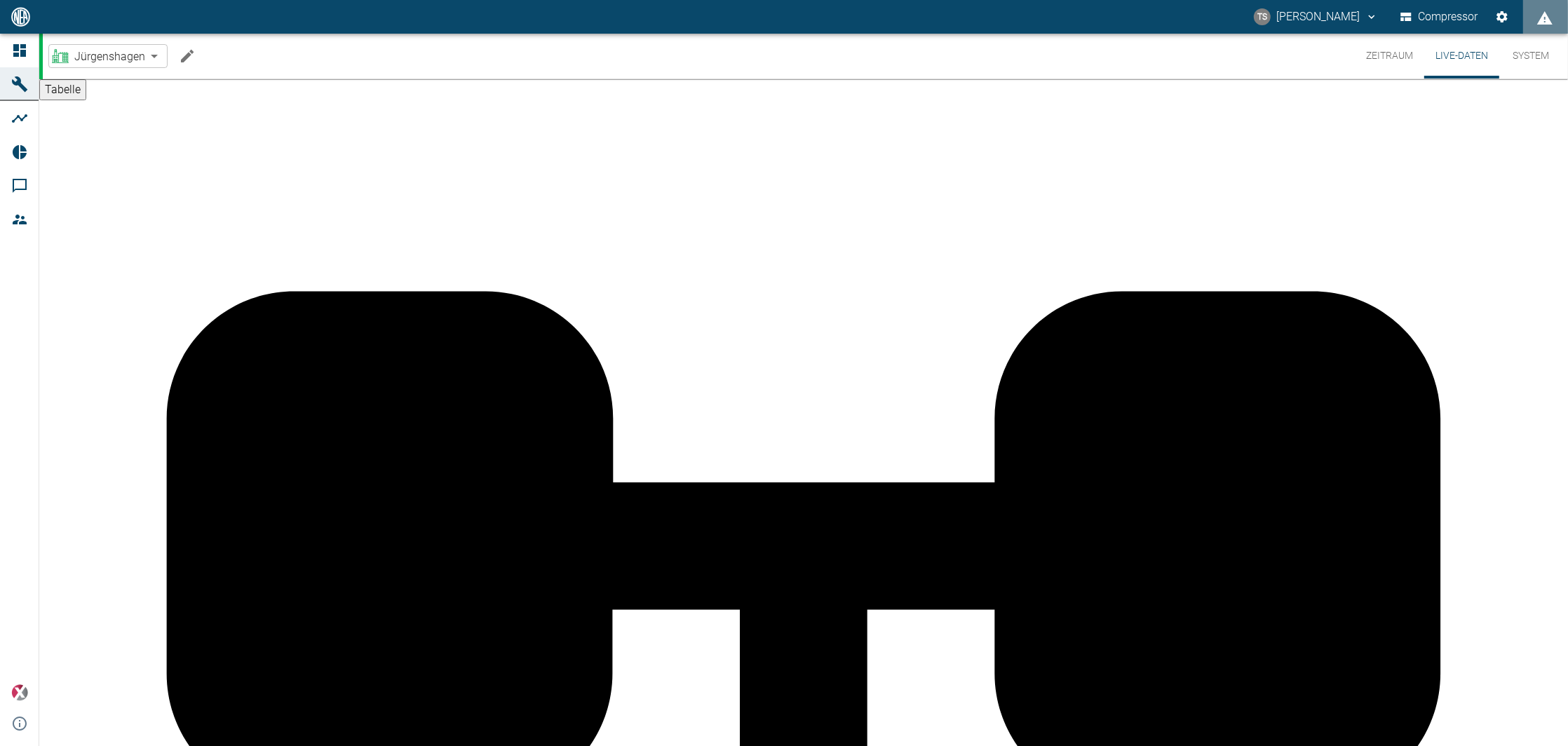
click at [1518, 63] on button "System" at bounding box center [1530, 56] width 63 height 45
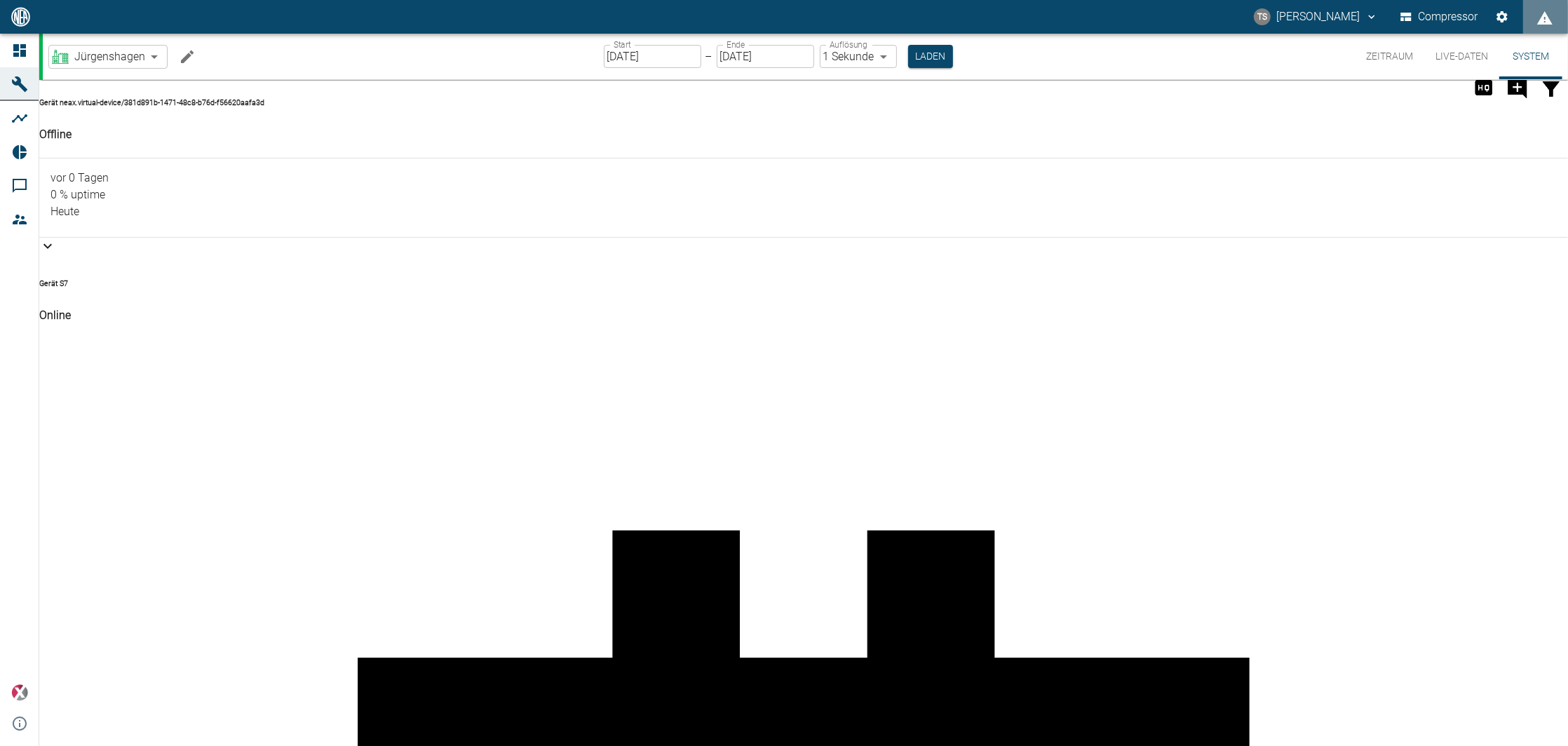
click at [142, 61] on body "TS Timo Streitbürger Compressor Dashboard Maschinen Analysen Reports Kommentare…" at bounding box center [784, 373] width 1568 height 746
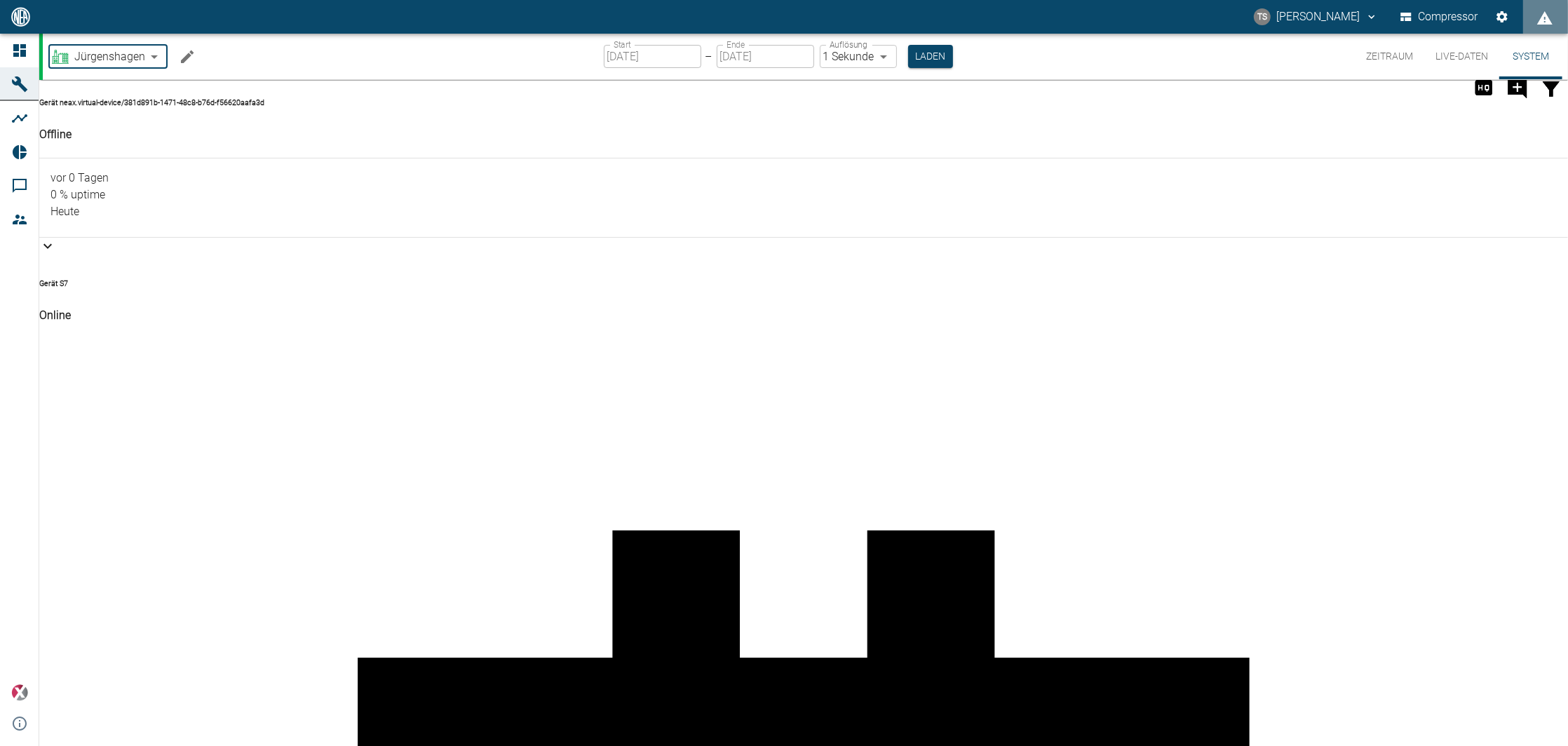
type input "af7d40c2-c812-4a17-a281-d871ce7187b0"
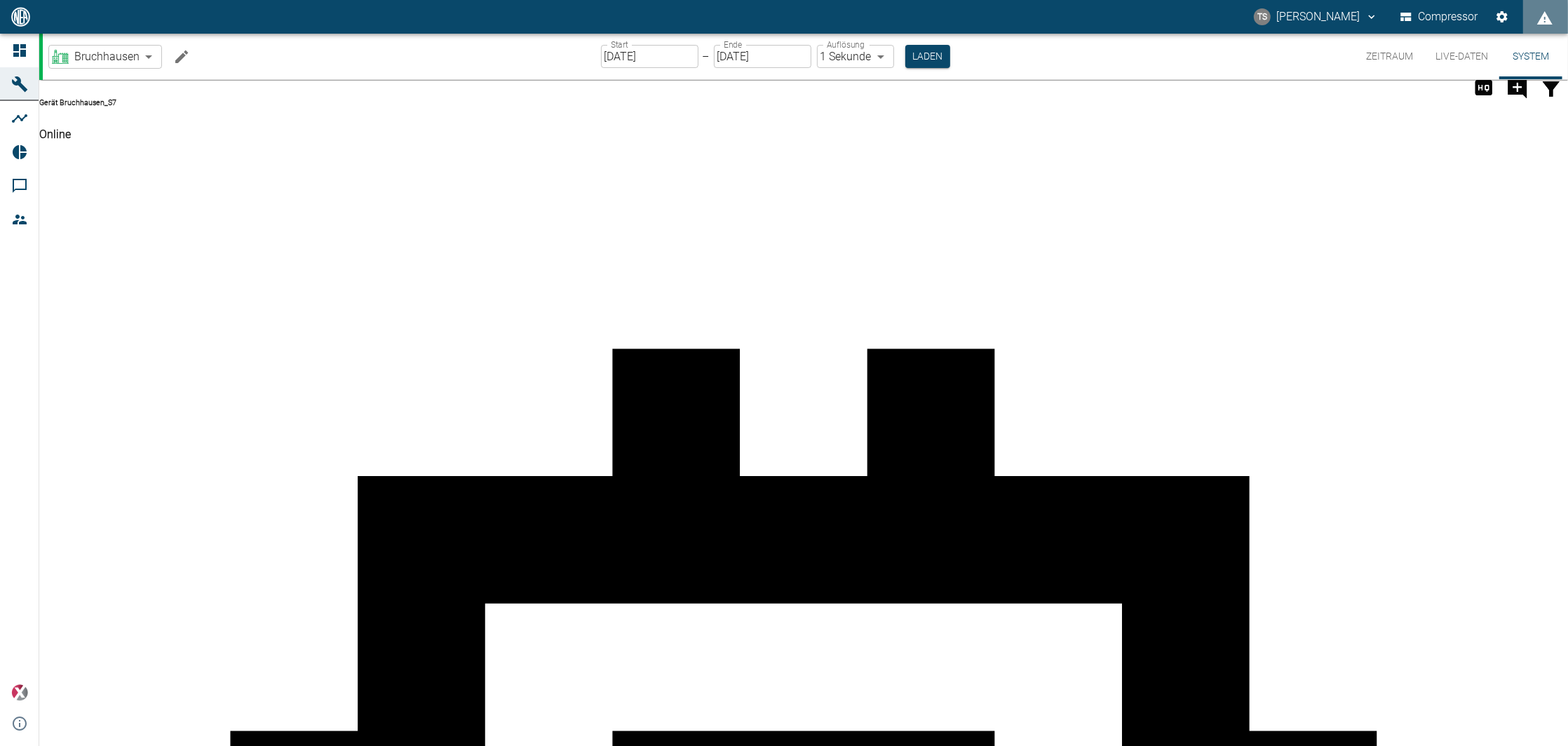
click at [1364, 58] on button "Zeitraum" at bounding box center [1389, 56] width 70 height 46
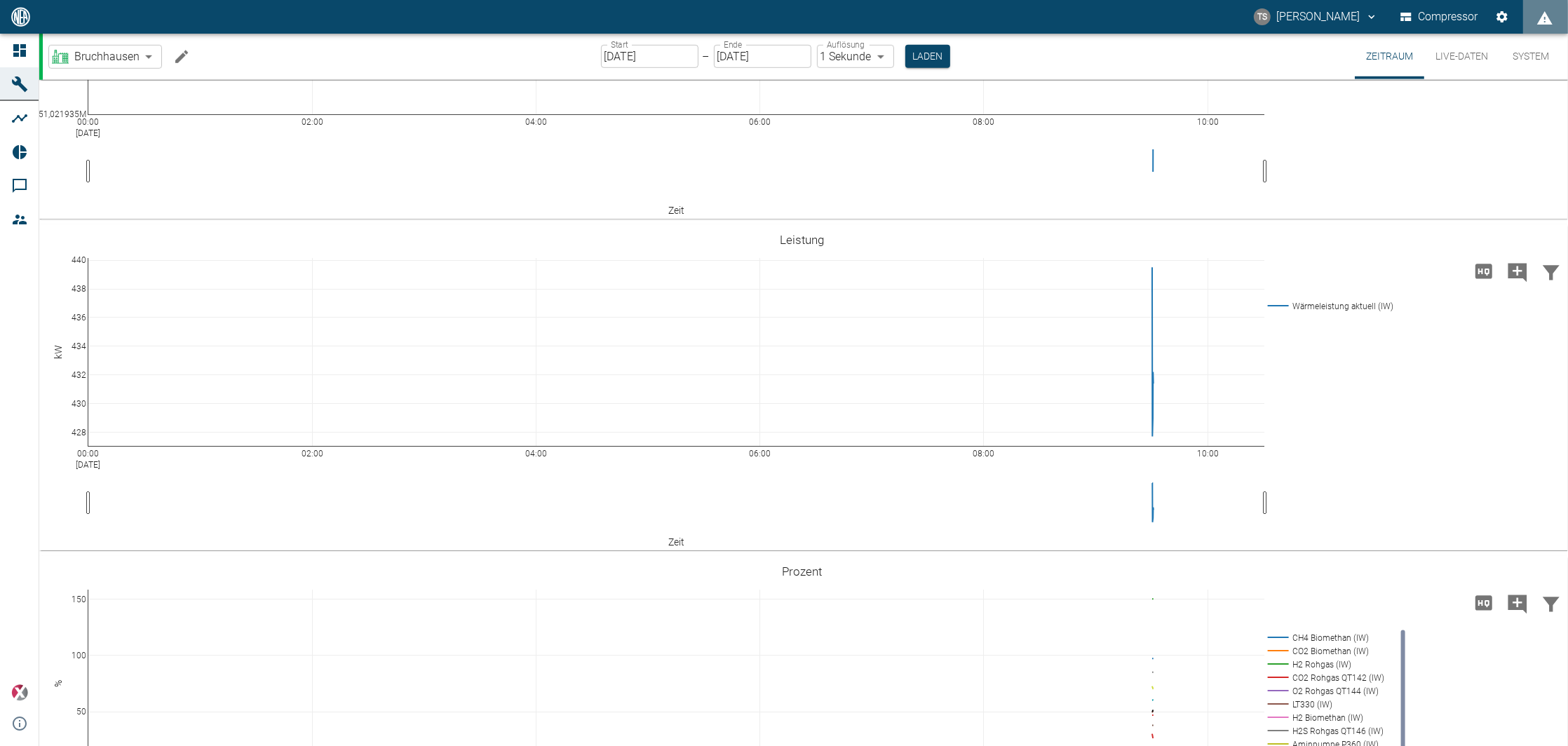
scroll to position [561, 0]
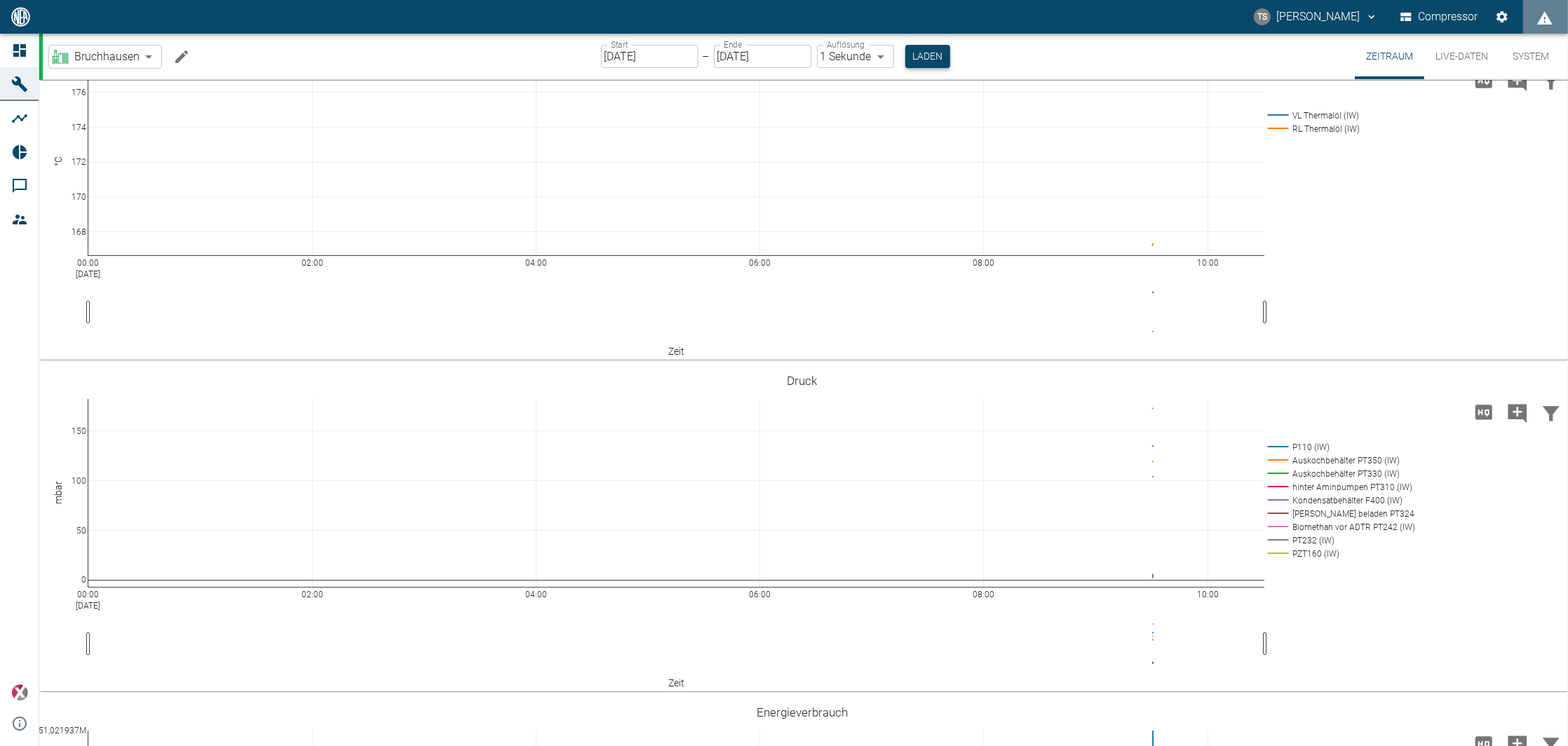
click at [927, 59] on button "Laden" at bounding box center [927, 56] width 45 height 23
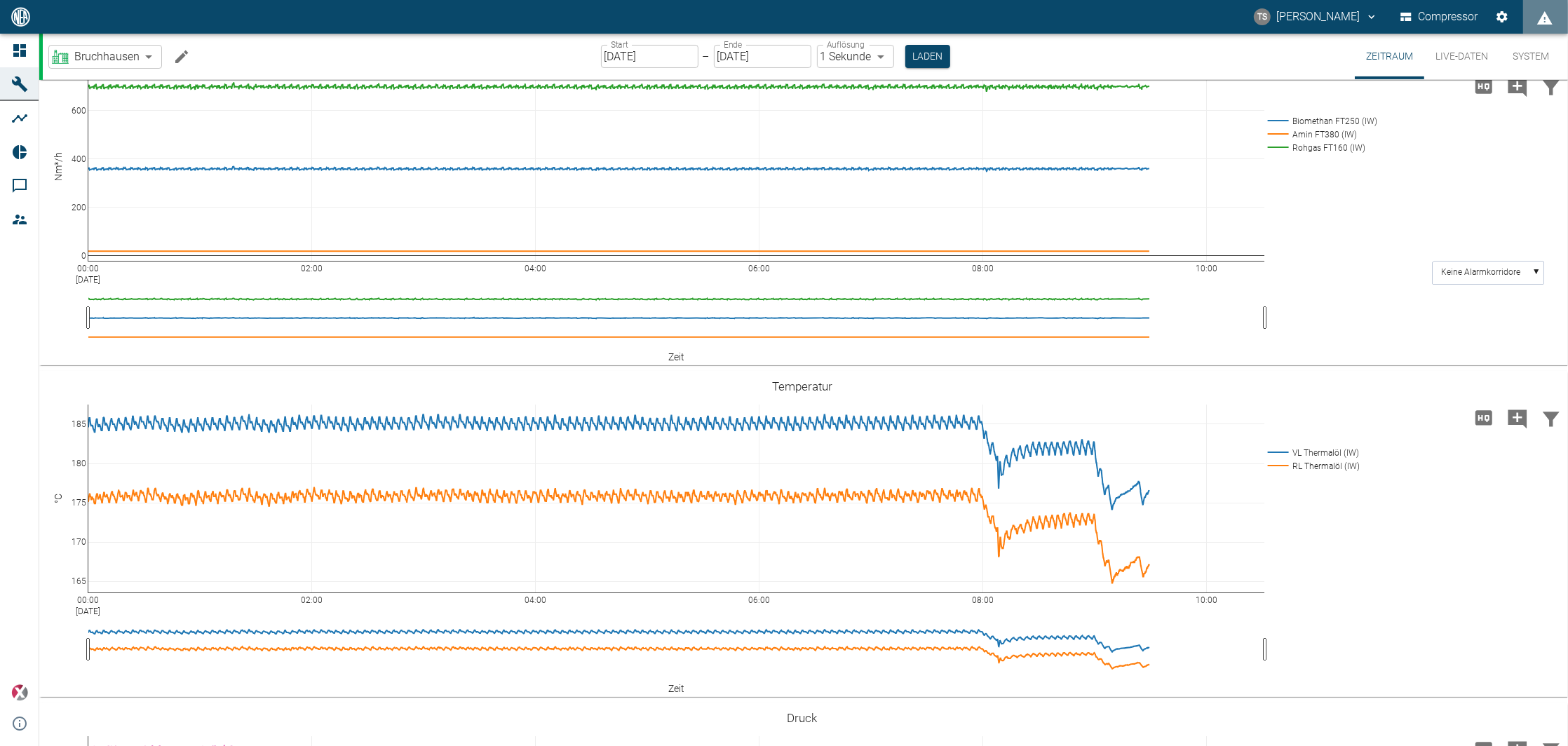
scroll to position [281, 0]
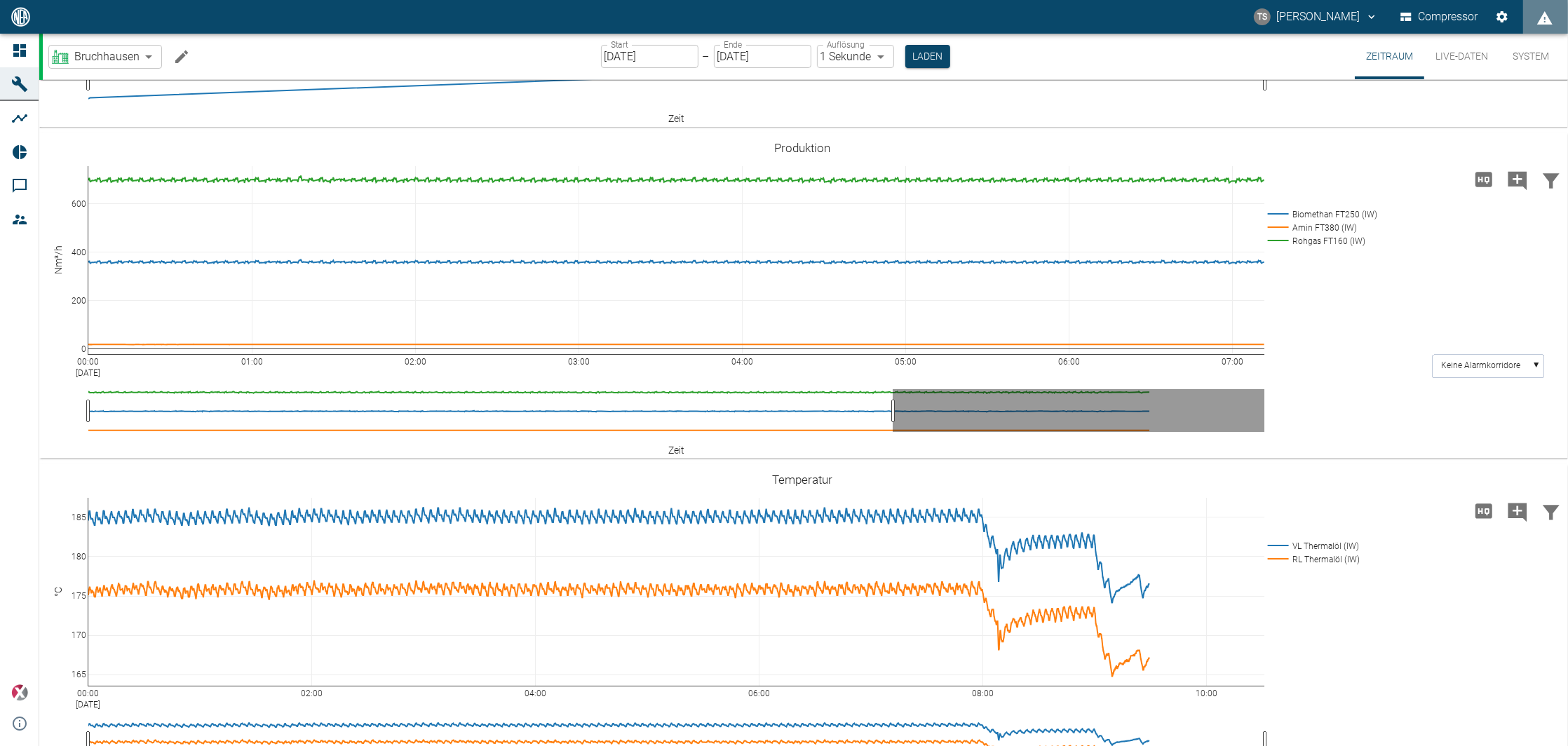
drag, startPoint x: 1263, startPoint y: 412, endPoint x: 891, endPoint y: 398, distance: 372.3
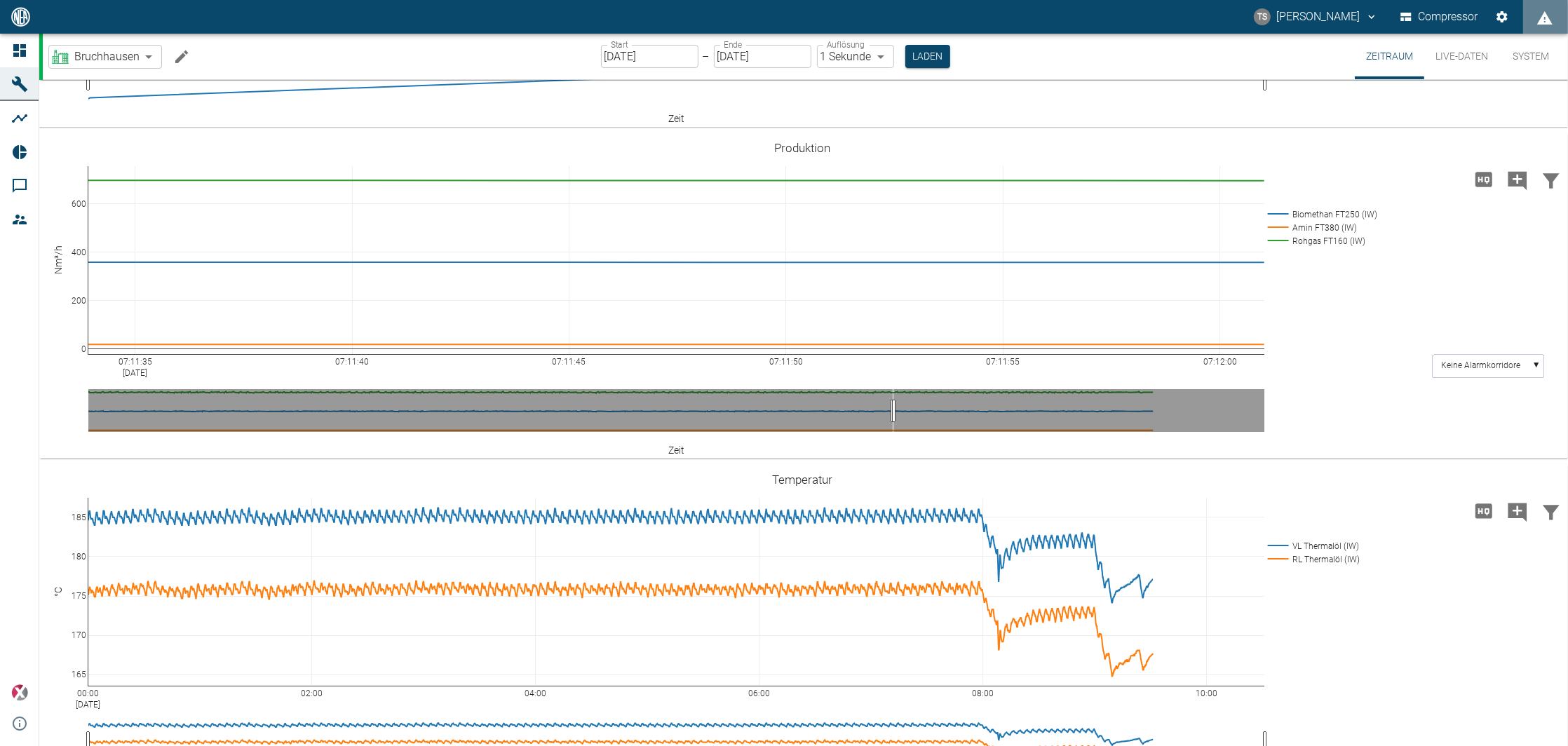
drag, startPoint x: 90, startPoint y: 410, endPoint x: 895, endPoint y: 406, distance: 805.0
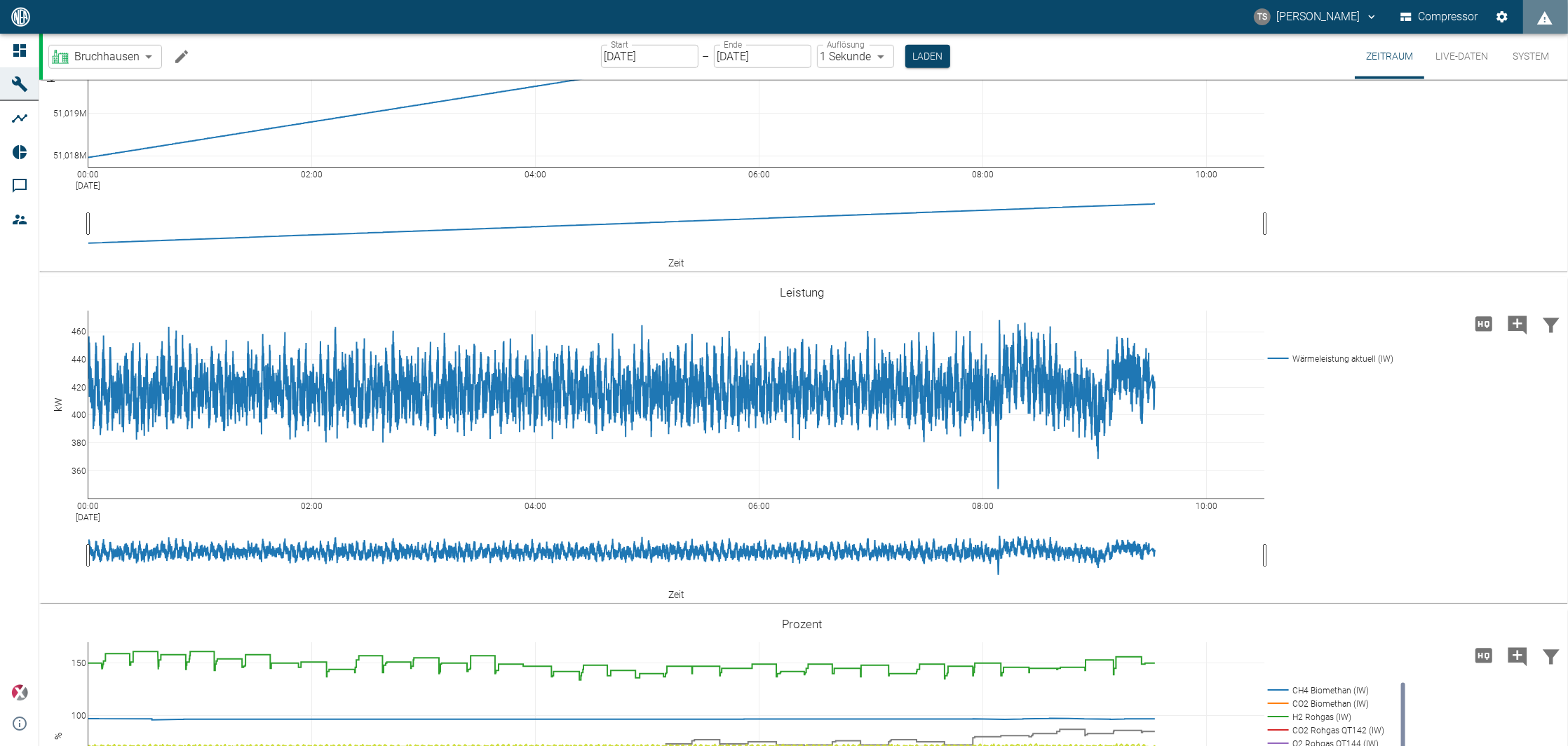
scroll to position [1496, 0]
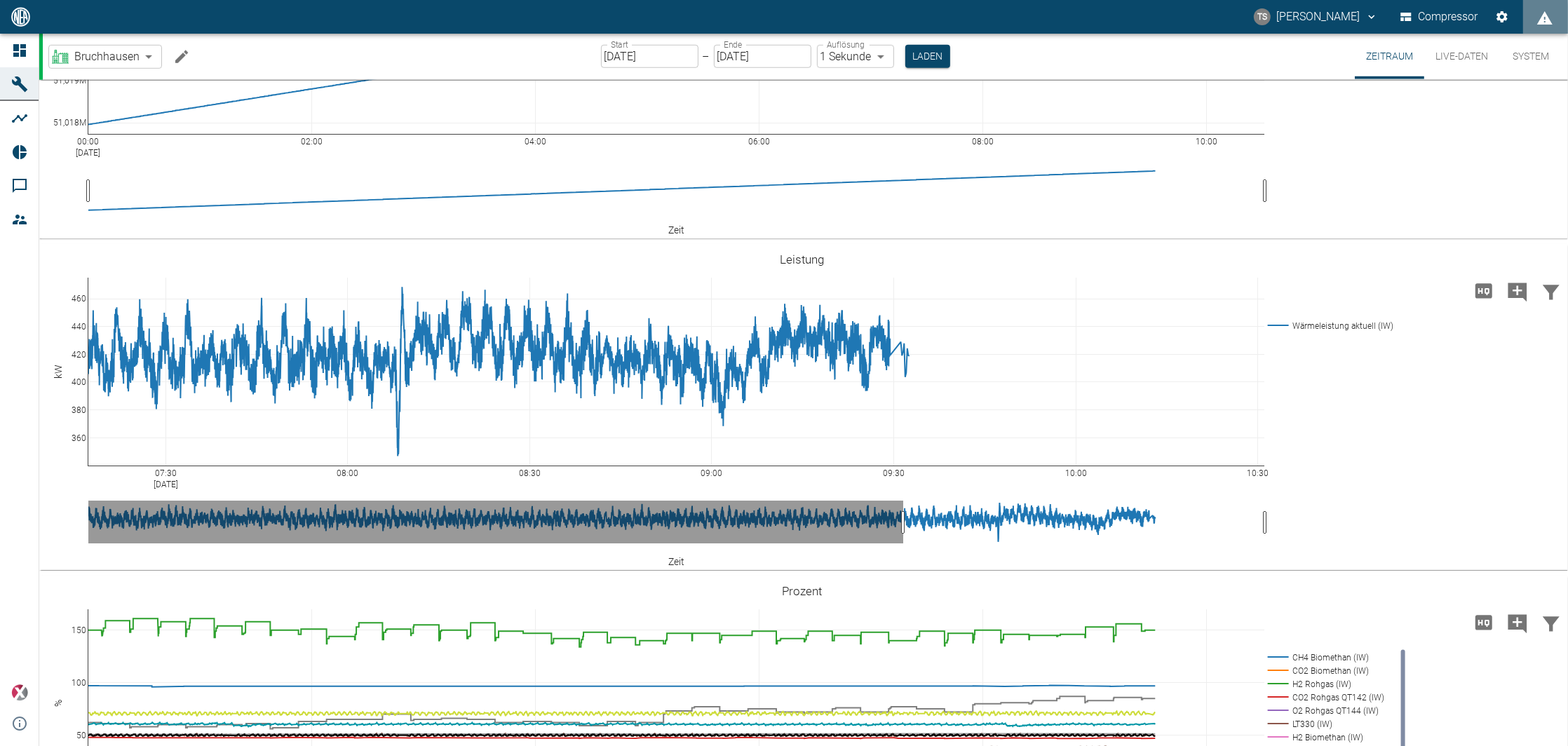
drag, startPoint x: 89, startPoint y: 521, endPoint x: 901, endPoint y: 509, distance: 812.1
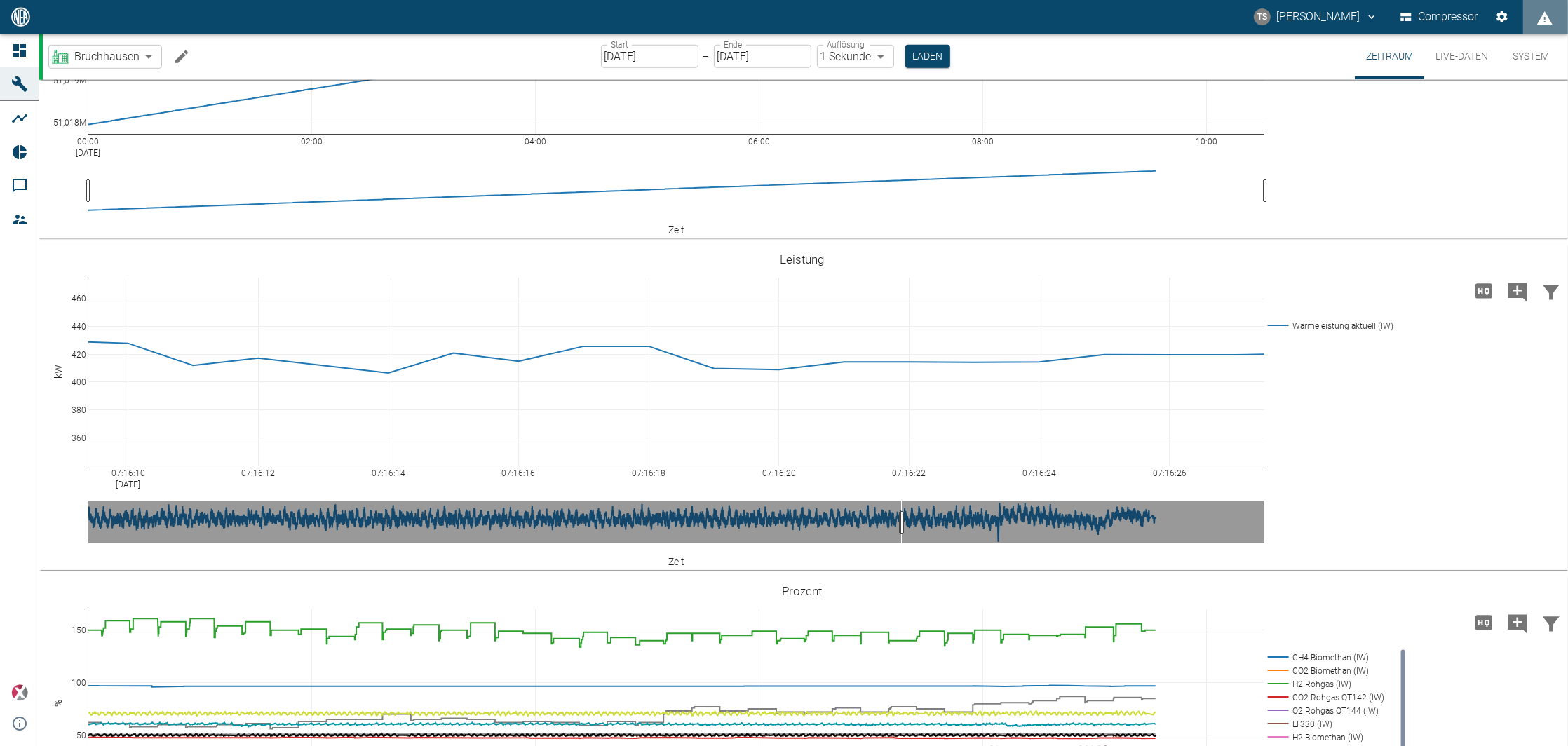
drag, startPoint x: 1265, startPoint y: 515, endPoint x: 902, endPoint y: 518, distance: 363.0
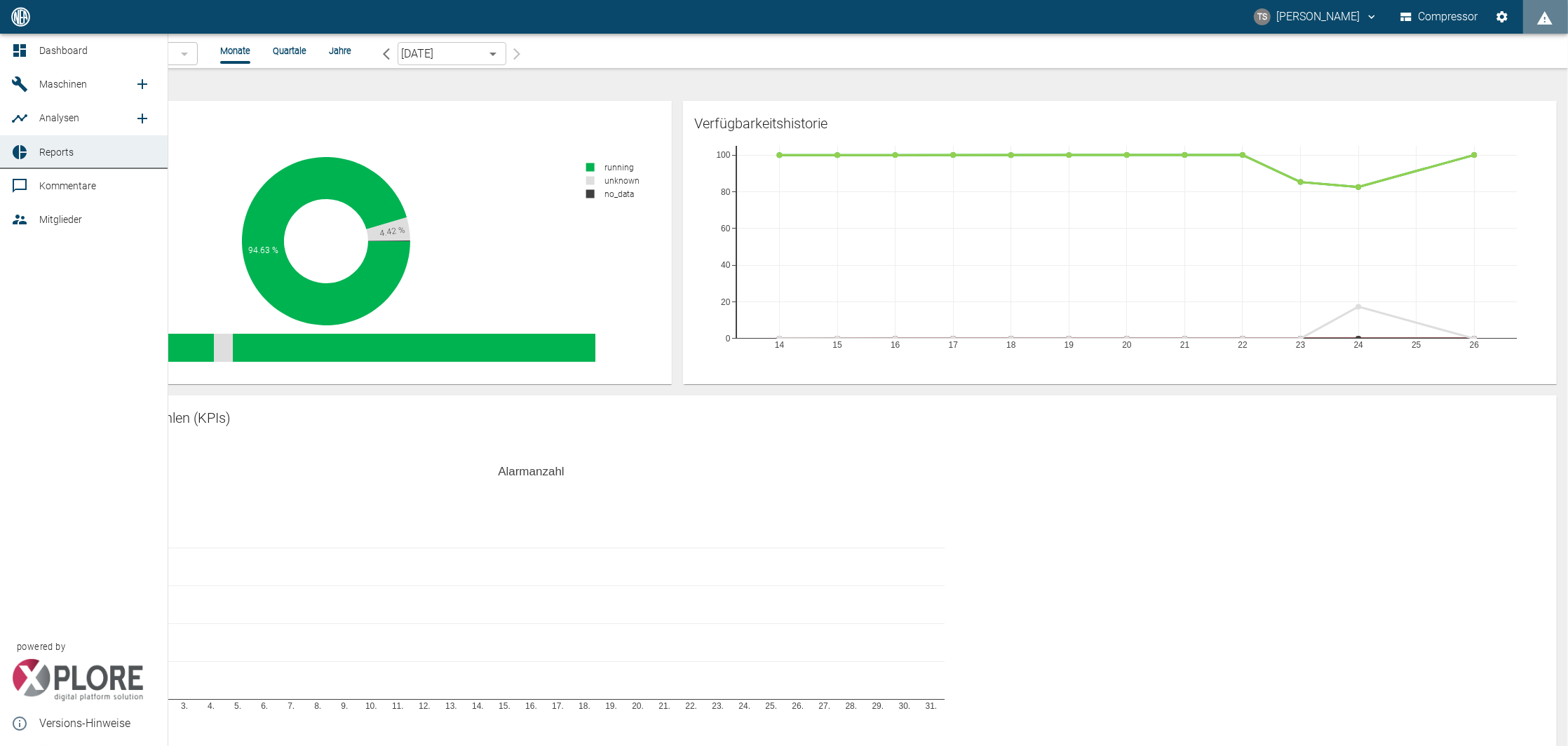
click at [72, 88] on span "Maschinen" at bounding box center [63, 83] width 47 height 11
click at [101, 76] on link "Maschinen" at bounding box center [83, 83] width 168 height 34
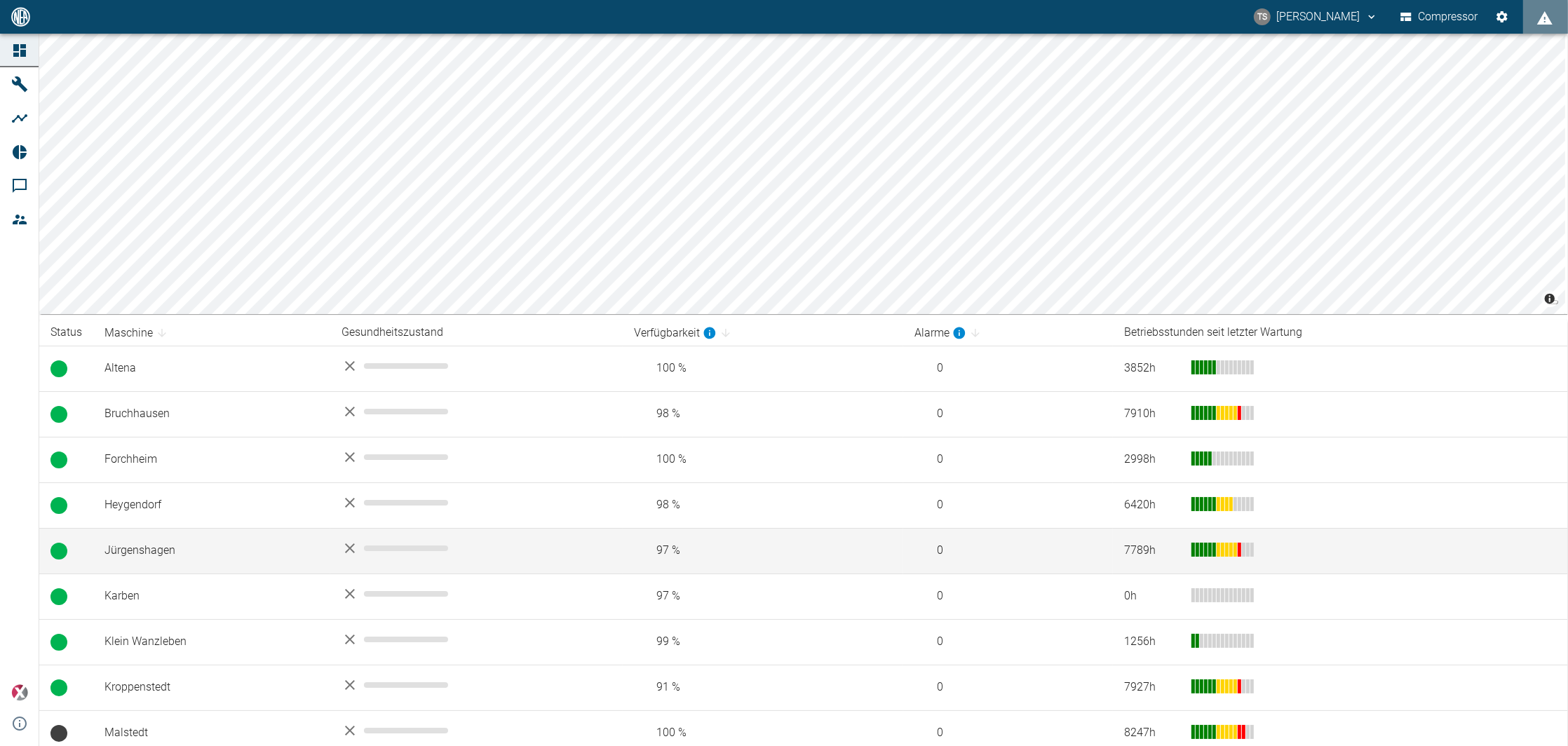
click at [169, 550] on td "Jürgenshagen" at bounding box center [212, 551] width 237 height 46
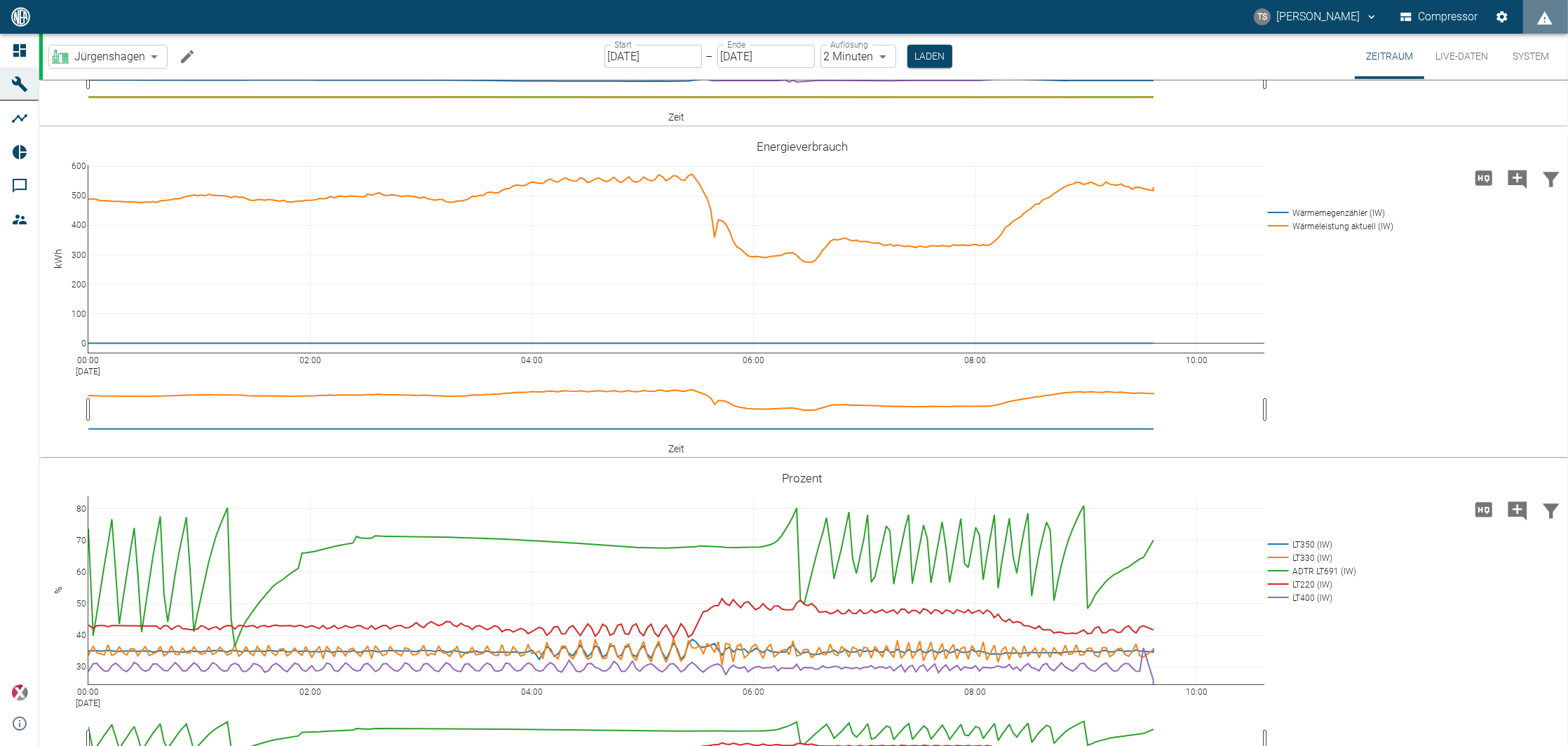
scroll to position [1403, 0]
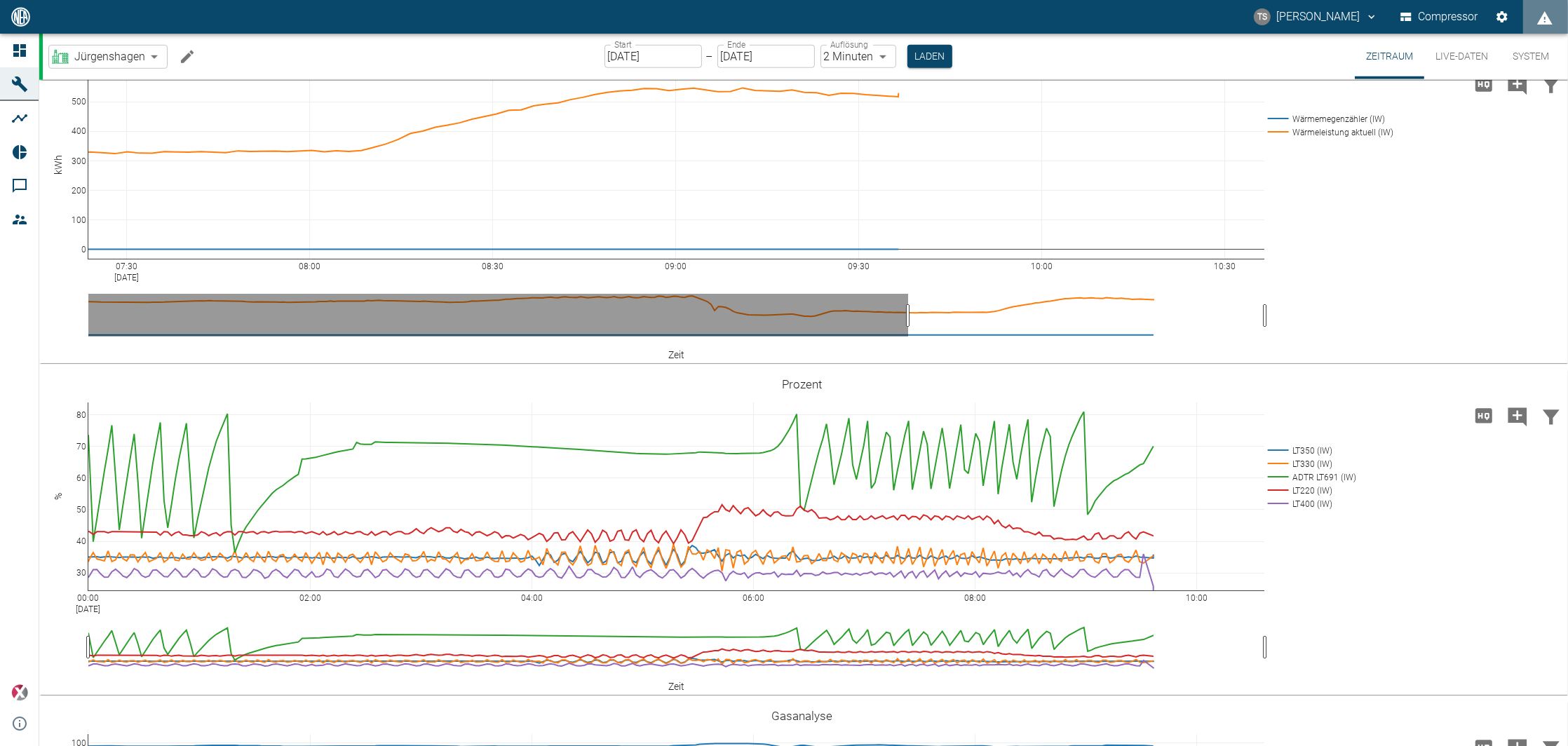
drag, startPoint x: 89, startPoint y: 615, endPoint x: 908, endPoint y: 644, distance: 819.5
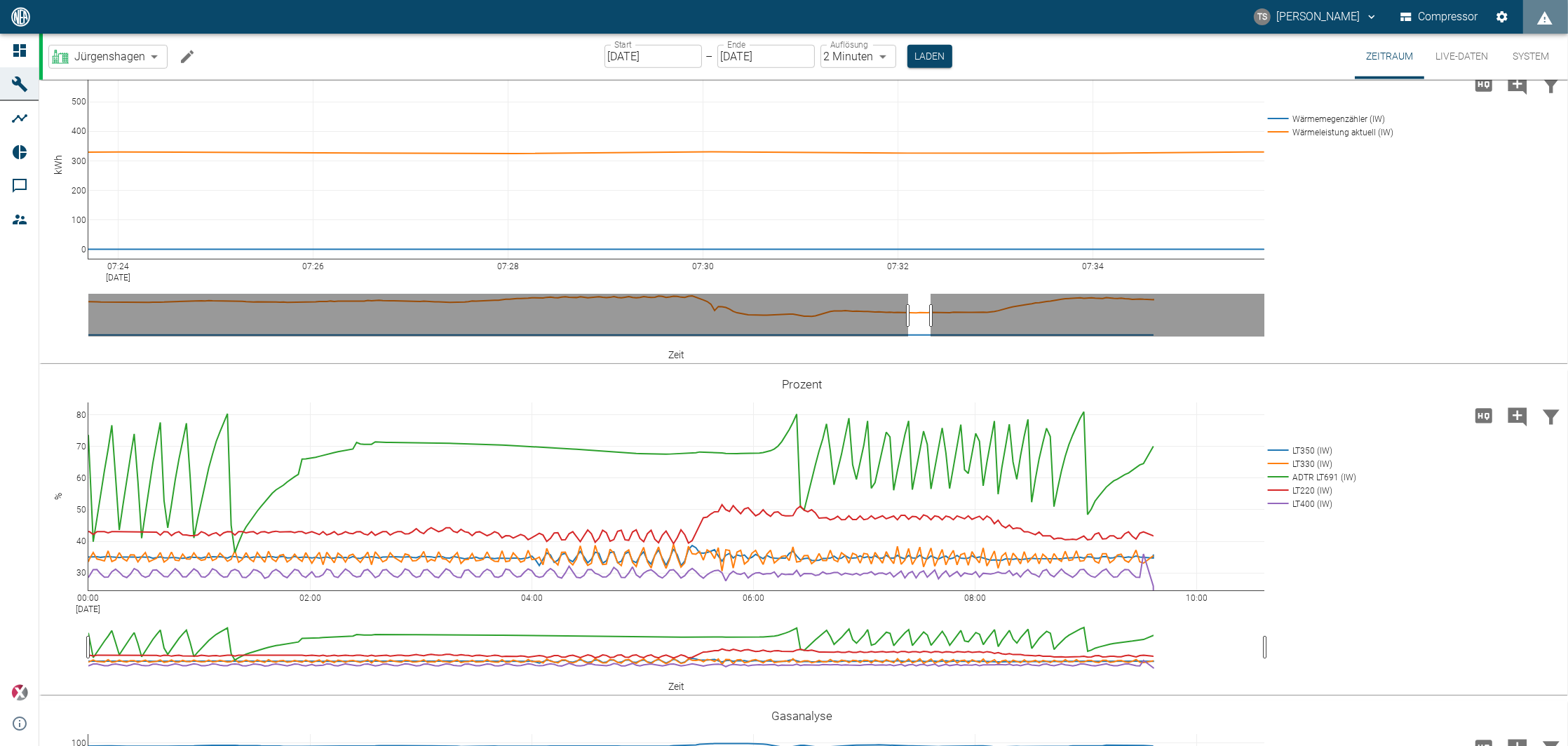
drag, startPoint x: 1268, startPoint y: 618, endPoint x: 737, endPoint y: 49, distance: 778.3
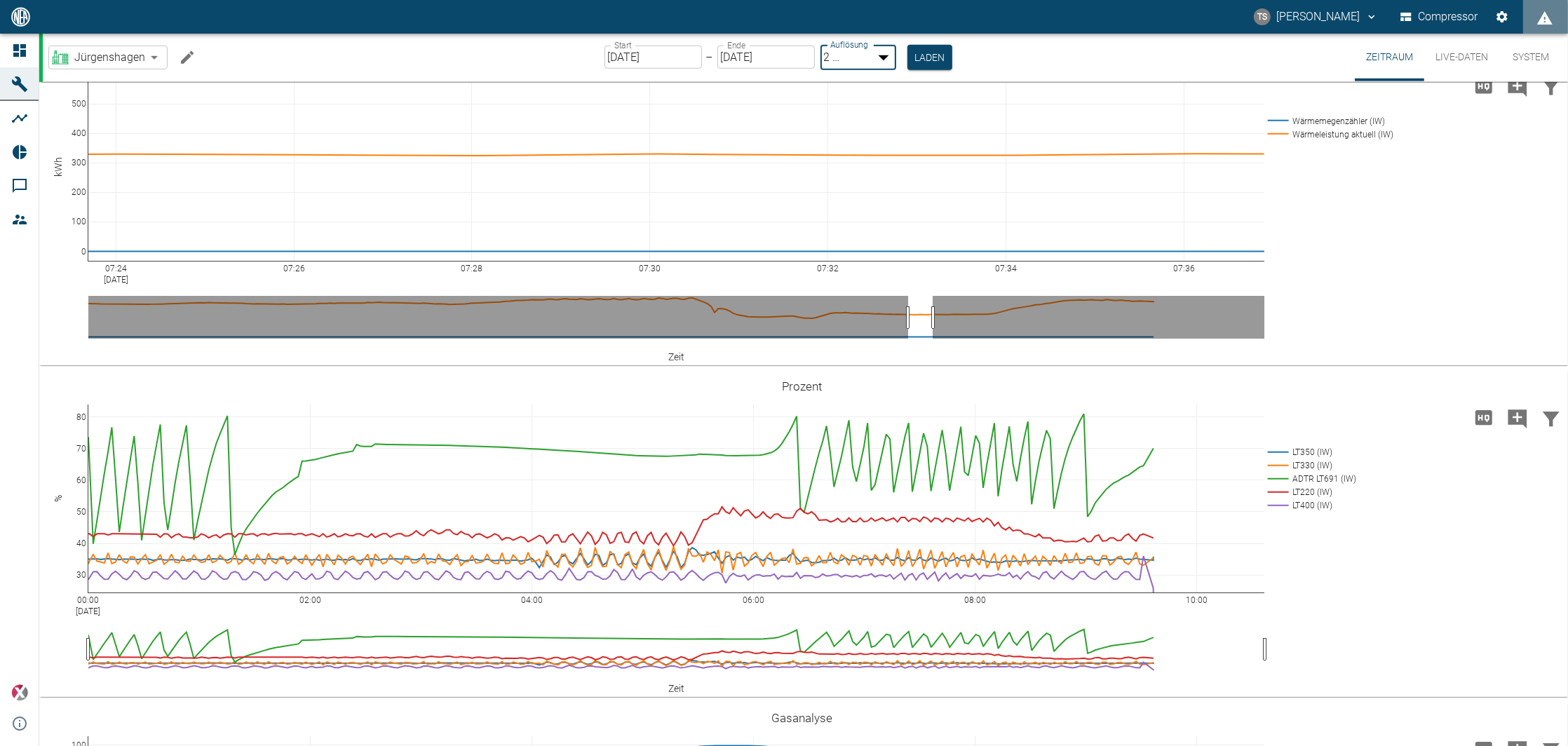
click at [848, 52] on body "TS [PERSON_NAME] Compressor Dashboard Maschinen Analysen Reports Kommentare Mit…" at bounding box center [784, 373] width 1568 height 746
type input "1sec"
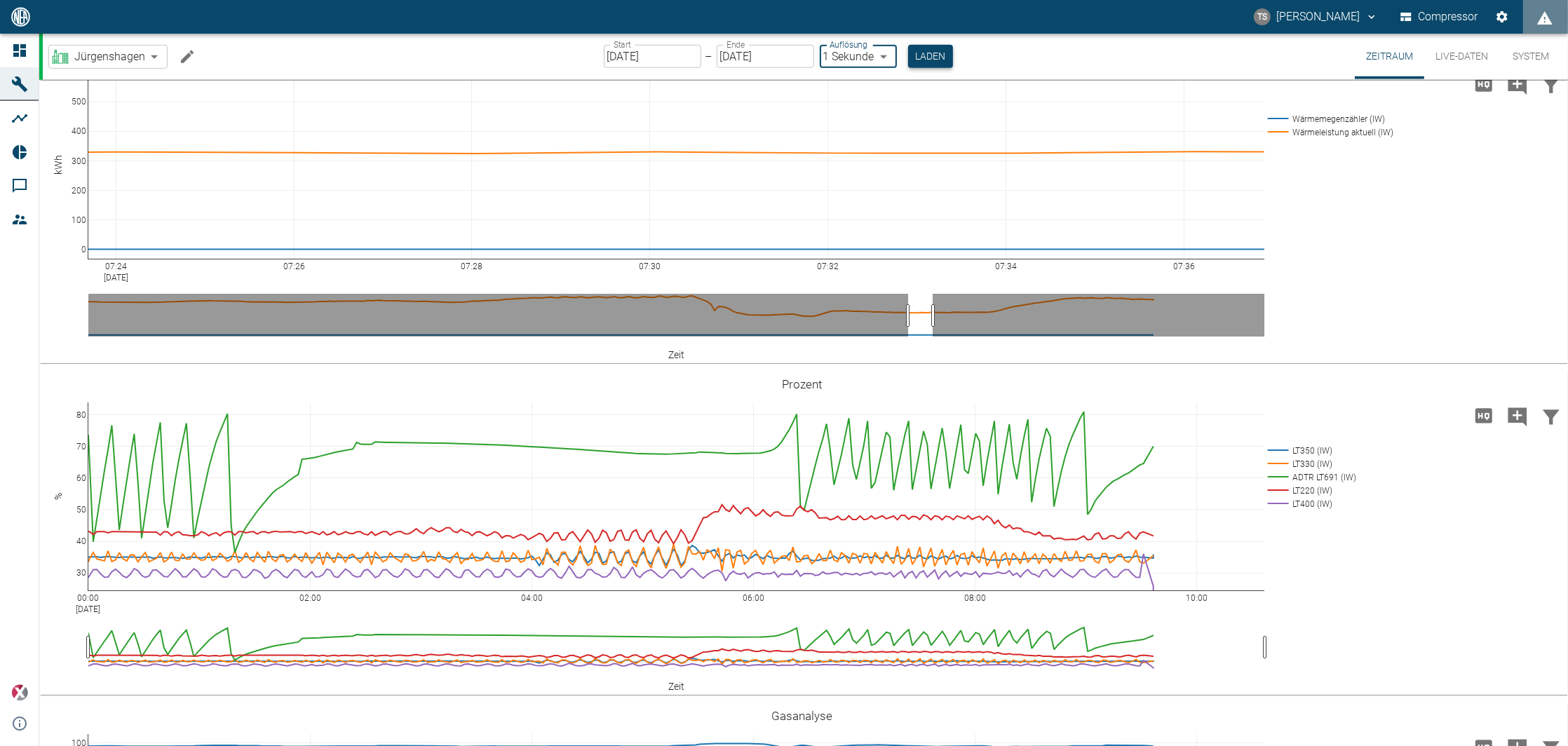
click at [930, 52] on button "Laden" at bounding box center [931, 56] width 45 height 23
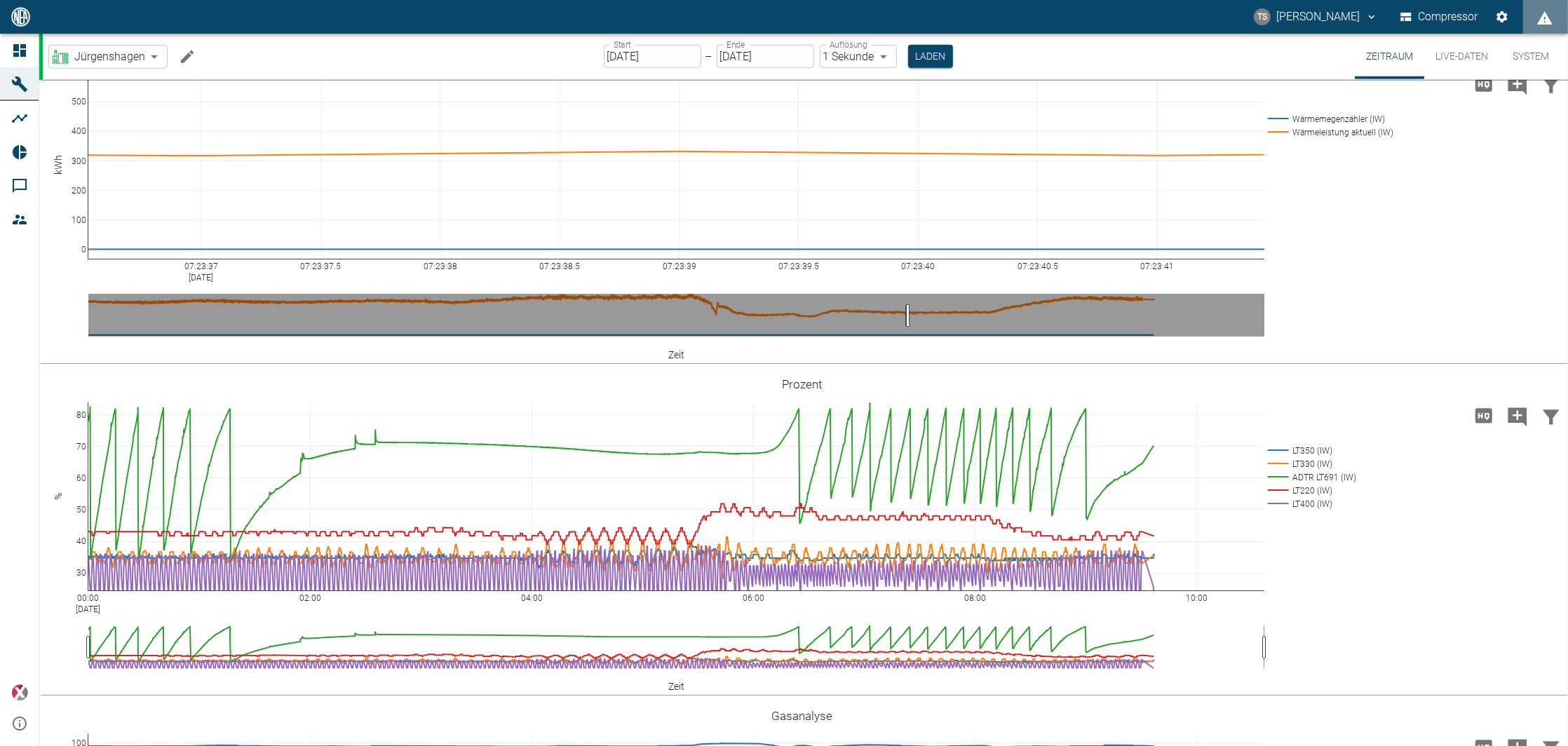
drag, startPoint x: 932, startPoint y: 613, endPoint x: 908, endPoint y: 613, distance: 24.0
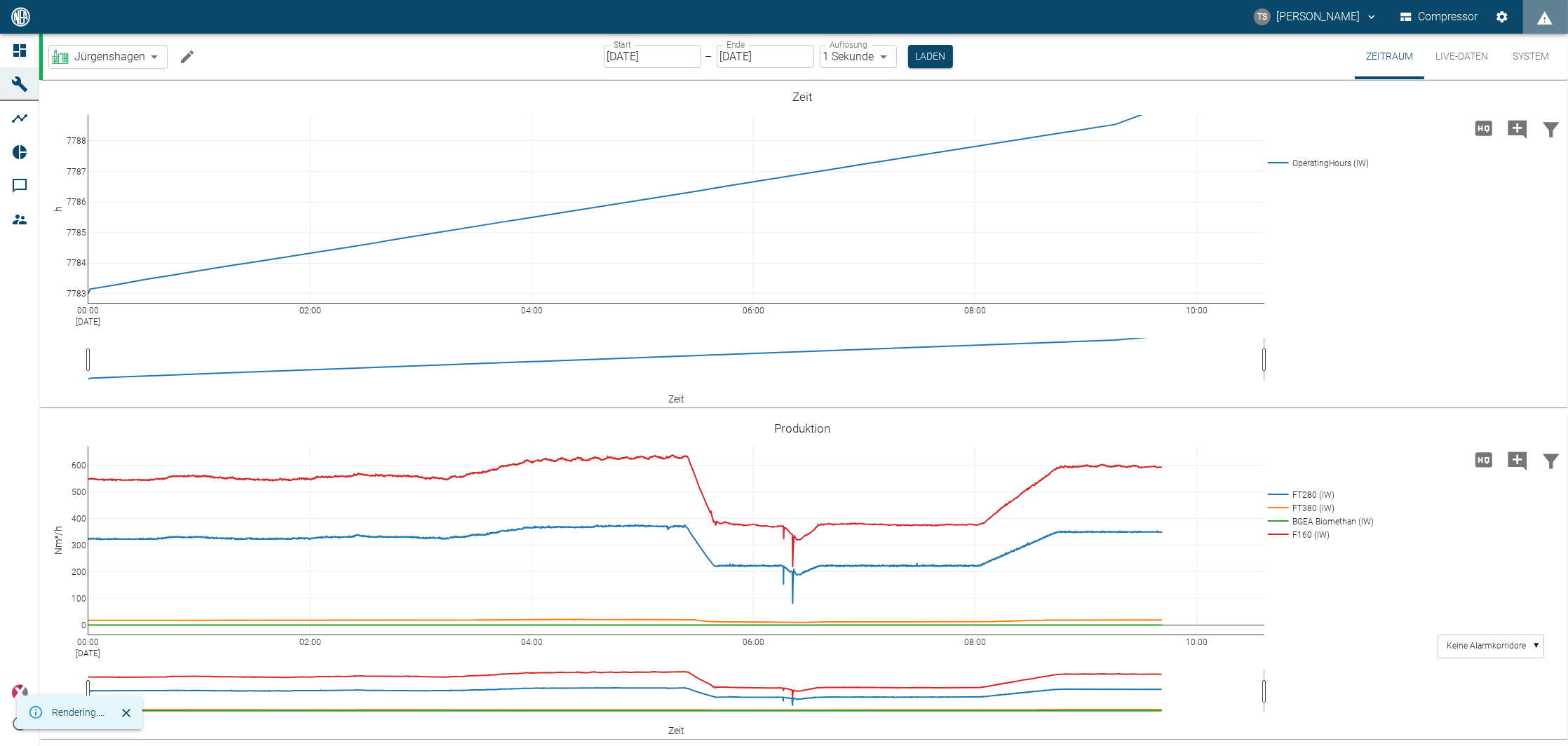
scroll to position [1403, 0]
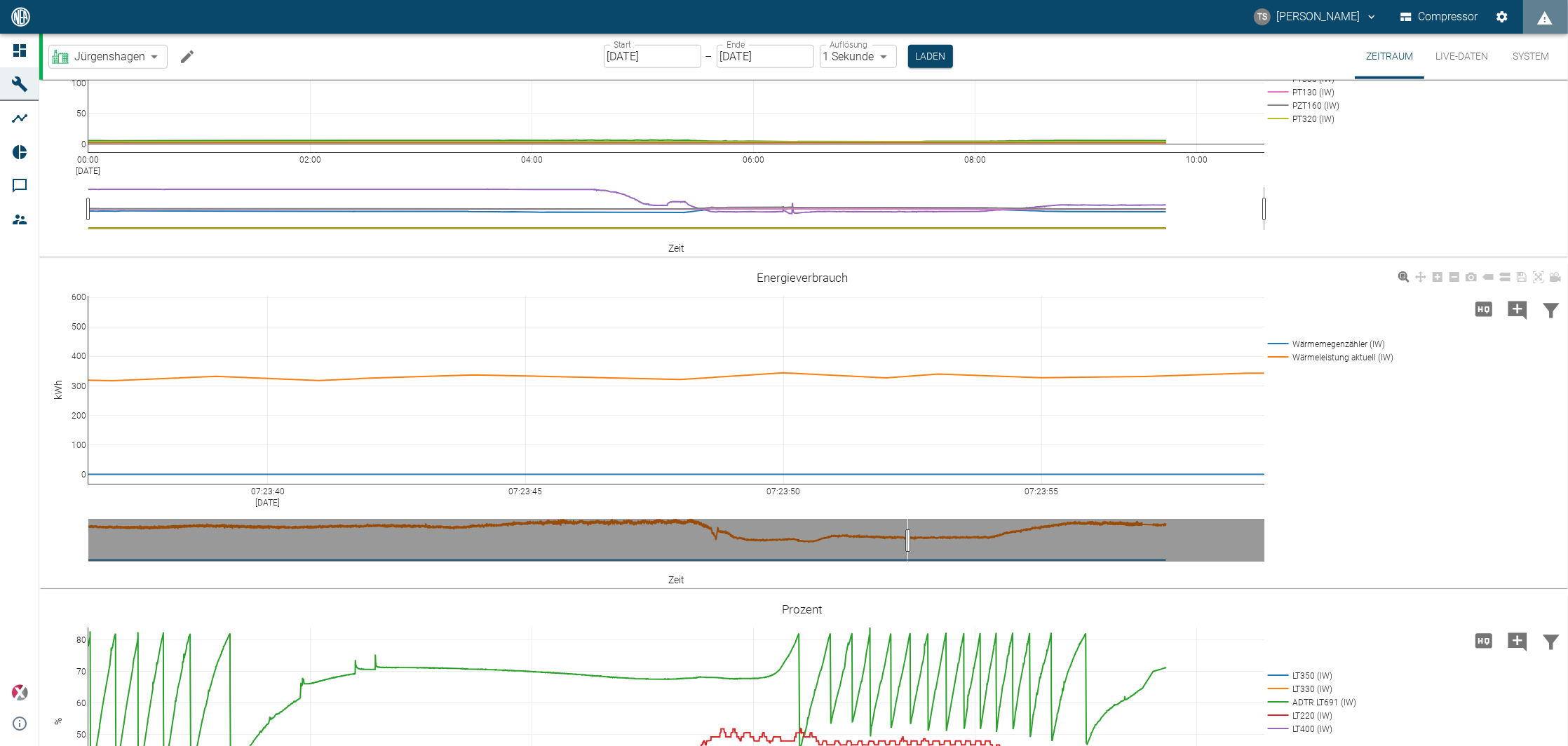
click at [1381, 514] on div "07:23:40 [DATE] 07:23:45 07:23:50 07:23:55 0 100 200 300 400 500 600 Wärmemegen…" at bounding box center [802, 425] width 1526 height 316
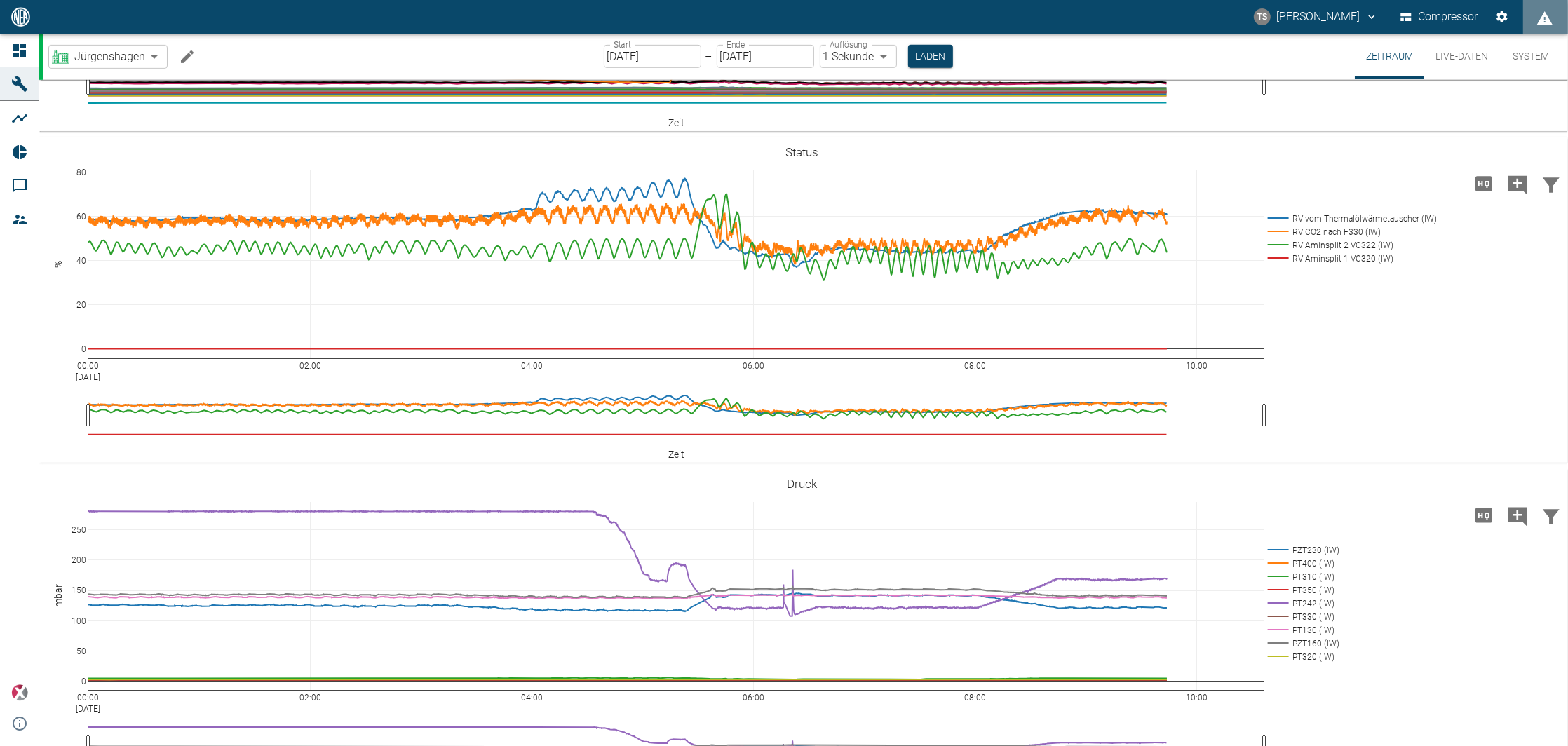
scroll to position [935, 0]
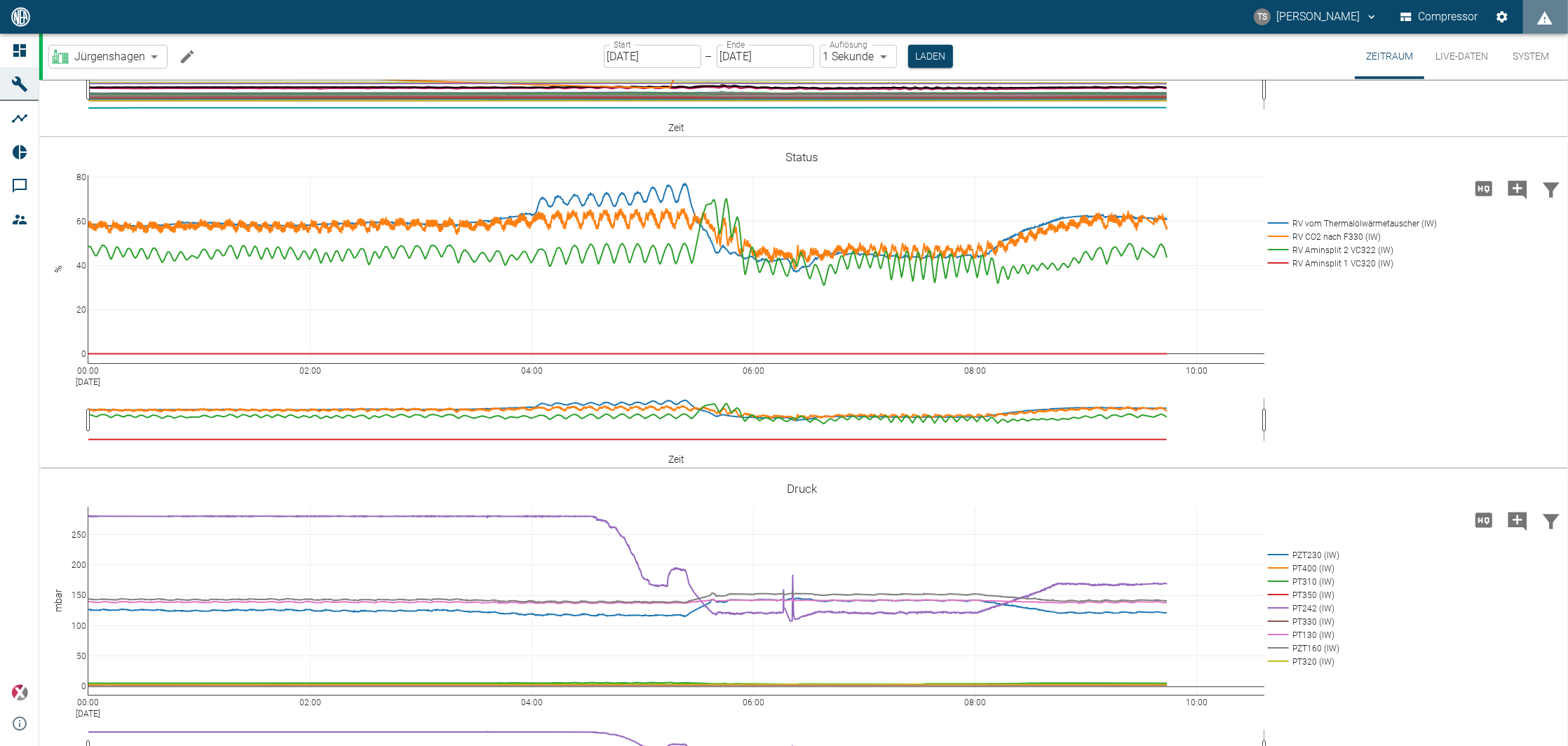
click at [182, 52] on icon "Machine bearbeiten" at bounding box center [188, 57] width 17 height 17
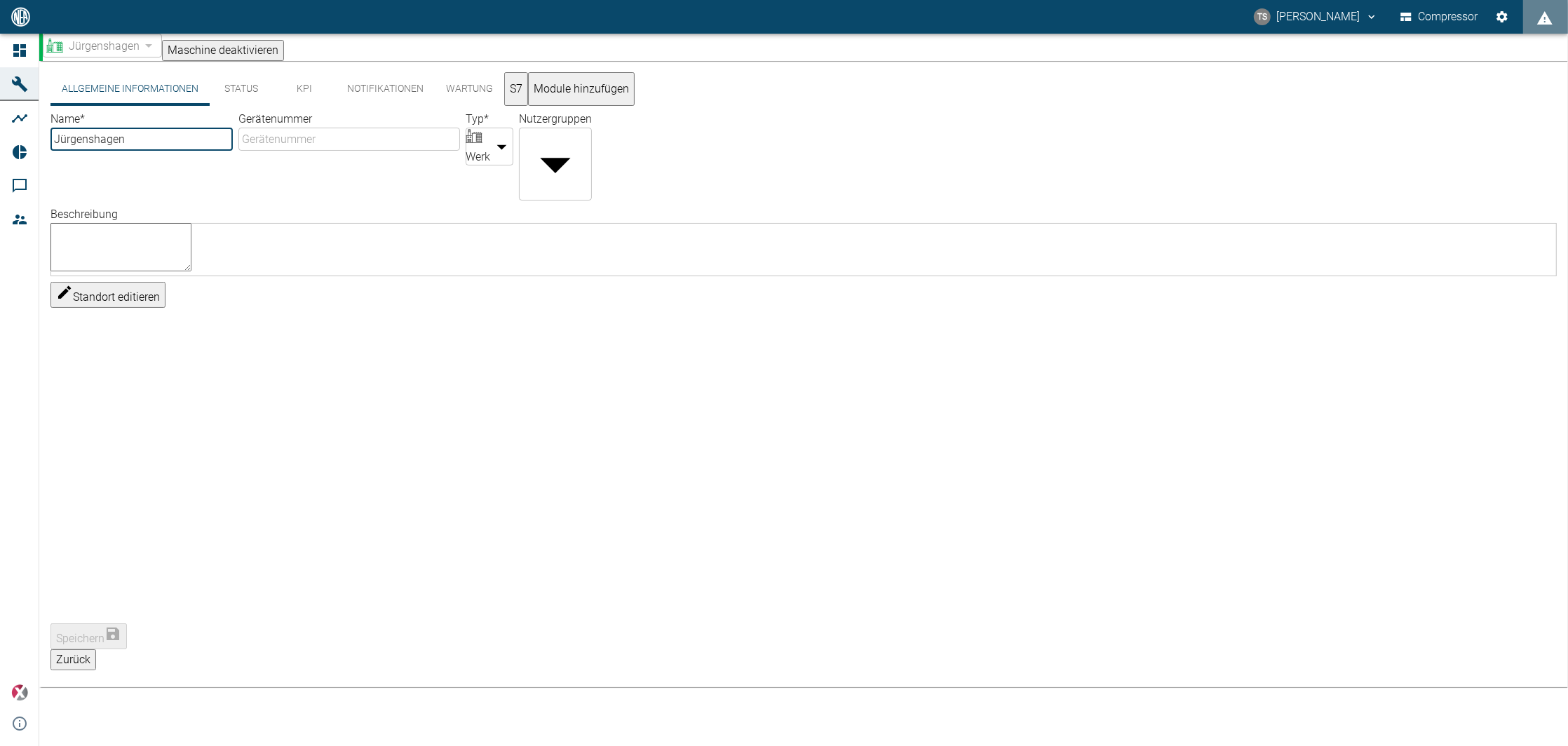
scroll to position [0, 0]
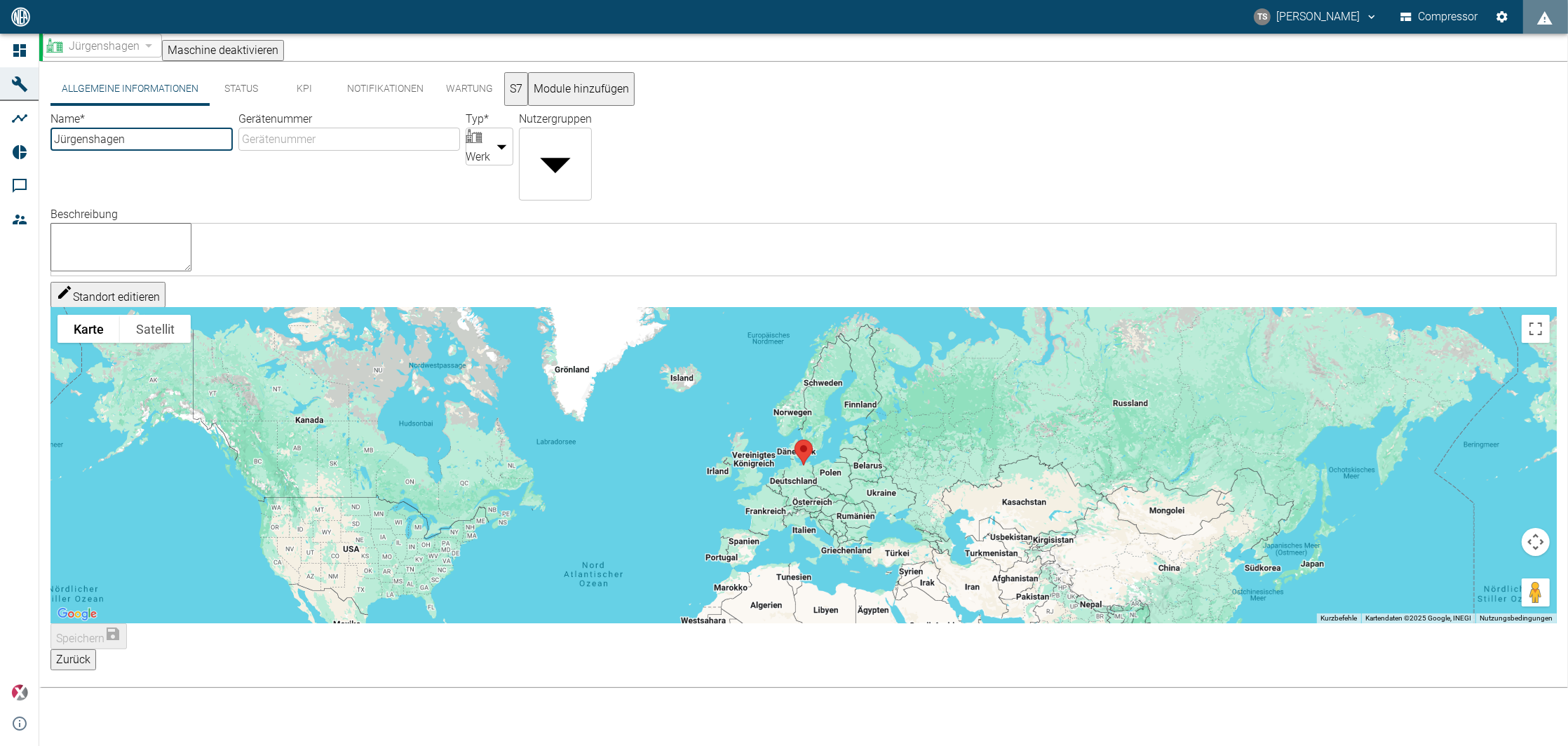
click at [314, 106] on button "KPI" at bounding box center [304, 89] width 63 height 34
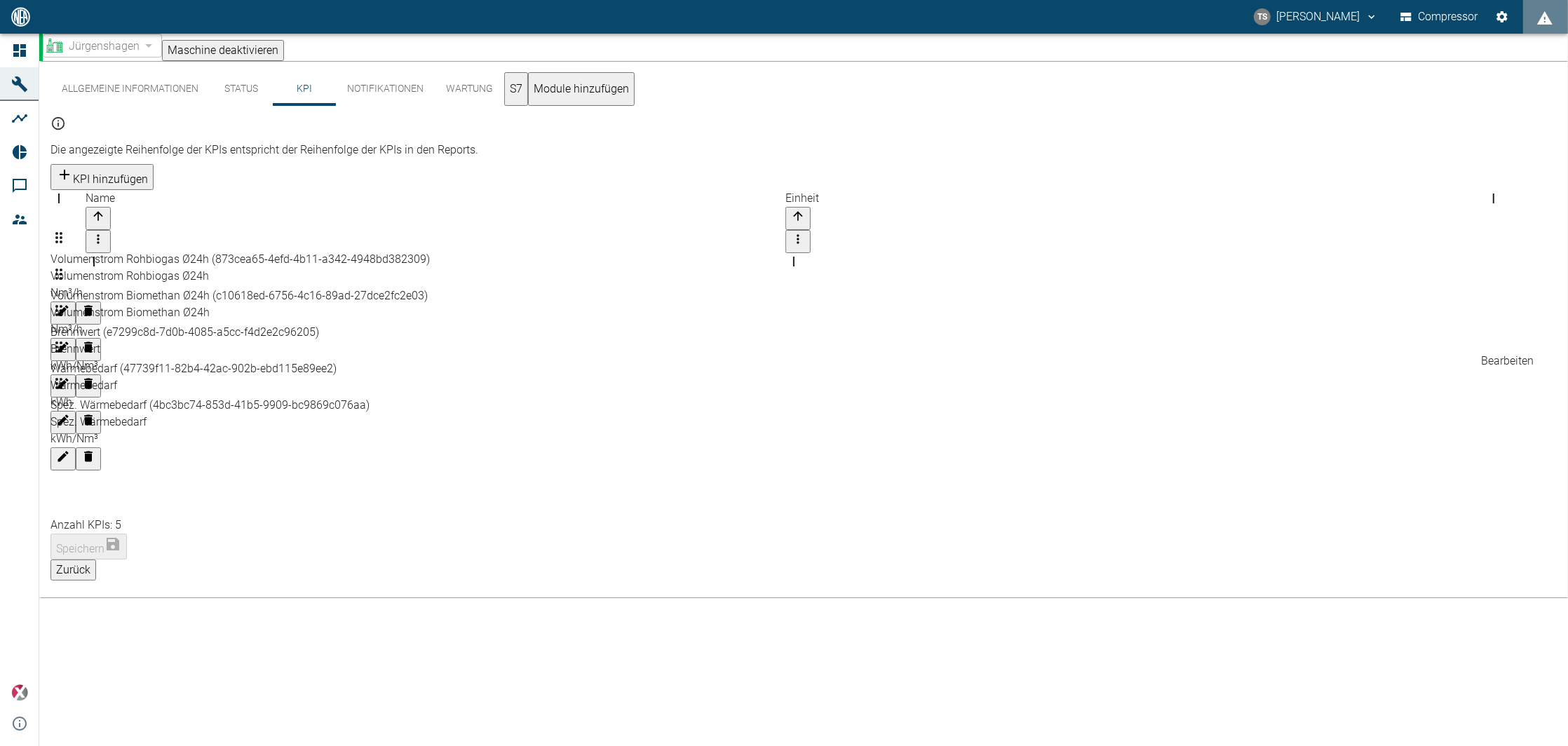
click at [71, 413] on icon "Bearbeiten" at bounding box center [63, 420] width 14 height 14
type input "Wärmeleistung aktuell"
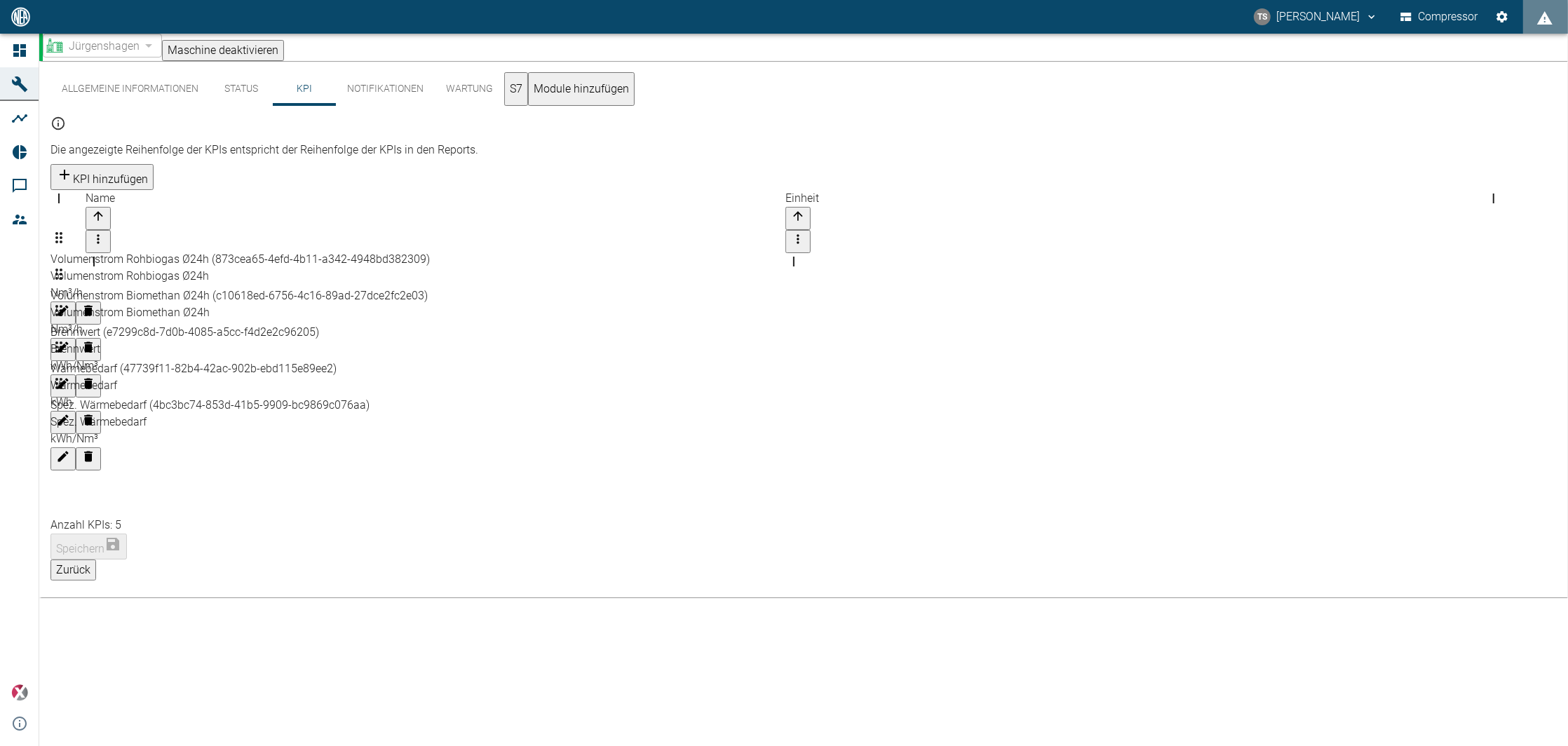
drag, startPoint x: 681, startPoint y: 333, endPoint x: 652, endPoint y: 342, distance: 30.4
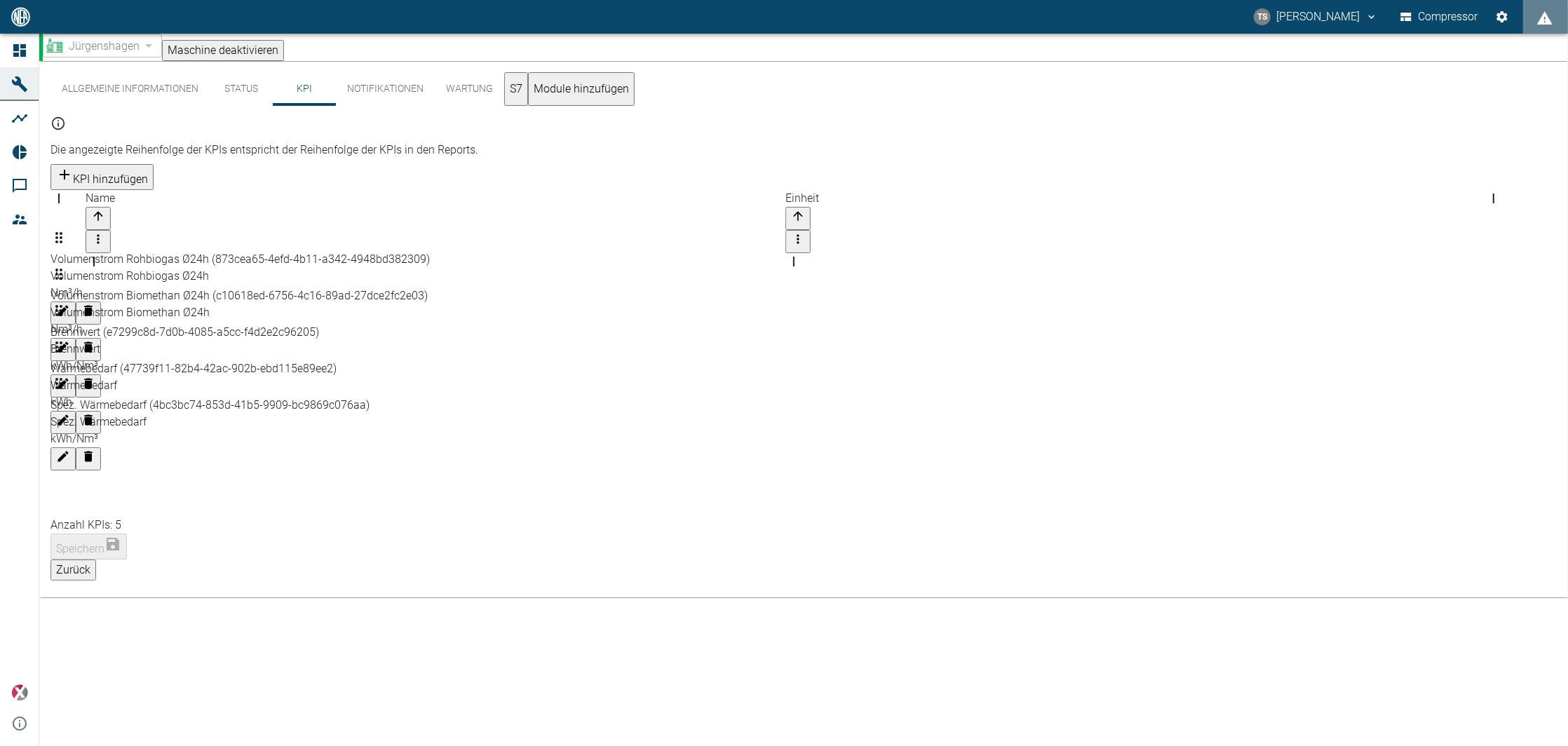
drag, startPoint x: 654, startPoint y: 335, endPoint x: 721, endPoint y: 340, distance: 67.2
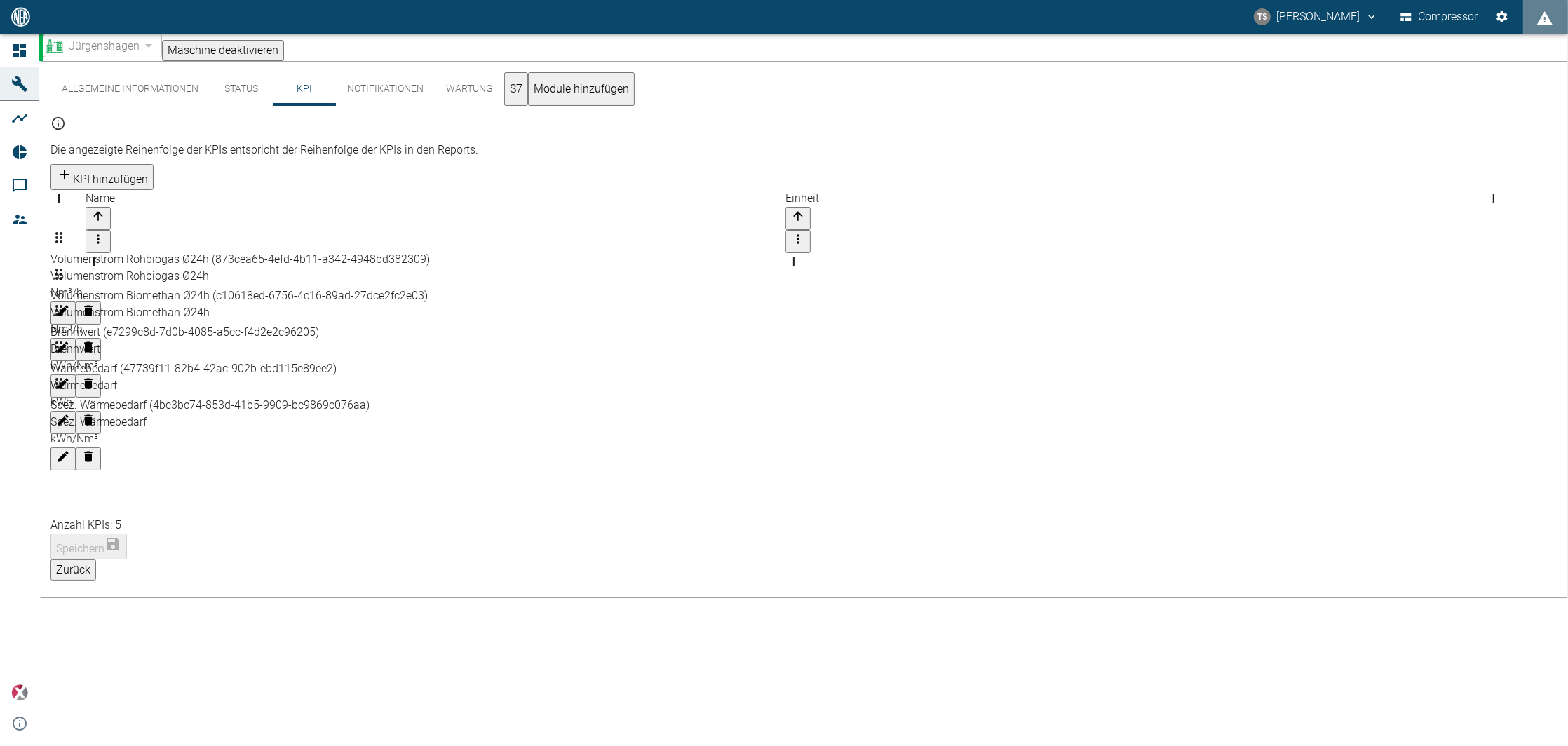
drag, startPoint x: 721, startPoint y: 340, endPoint x: 729, endPoint y: 333, distance: 10.6
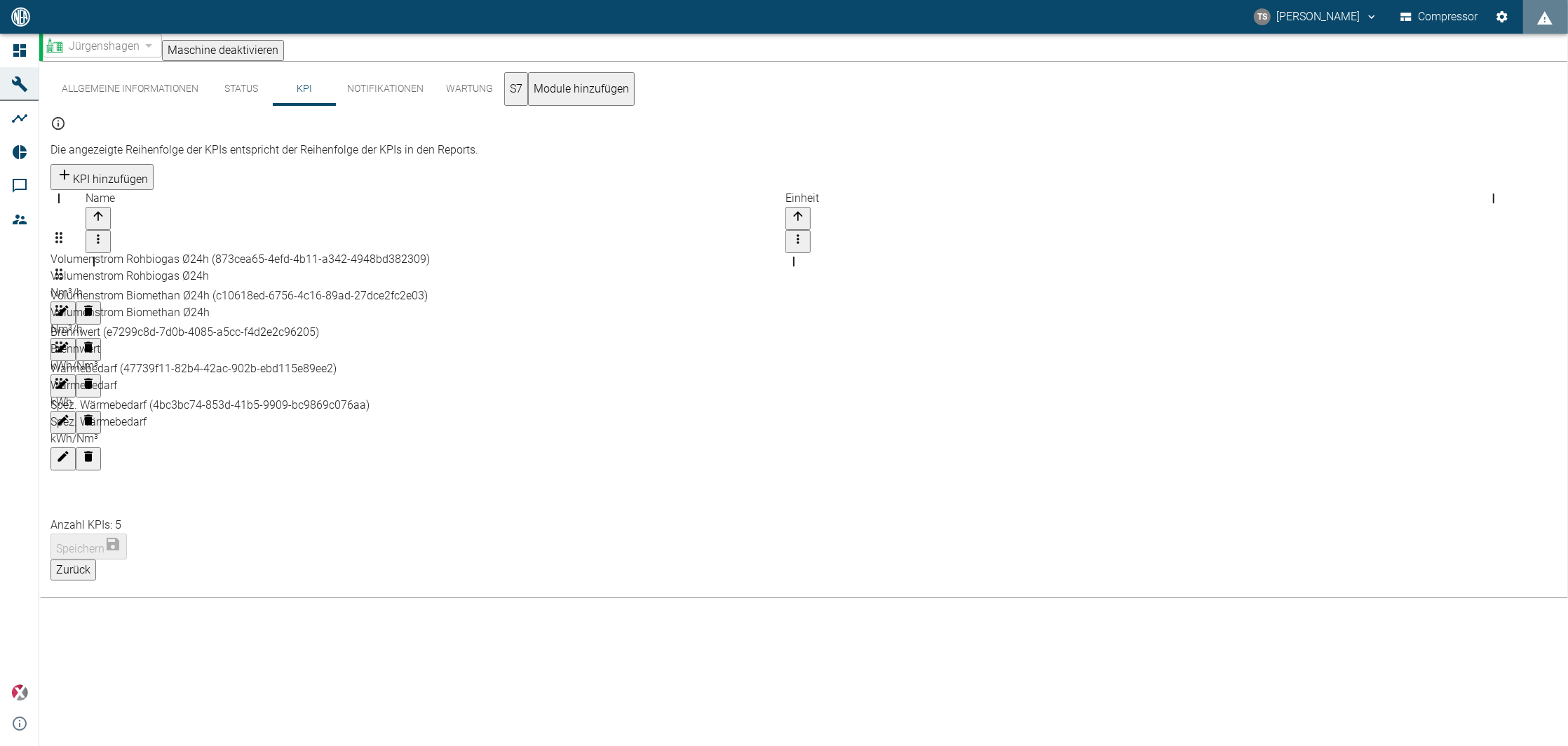
drag, startPoint x: 676, startPoint y: 335, endPoint x: 485, endPoint y: 324, distance: 191.3
click at [76, 411] on button "Bearbeiten" at bounding box center [63, 422] width 25 height 23
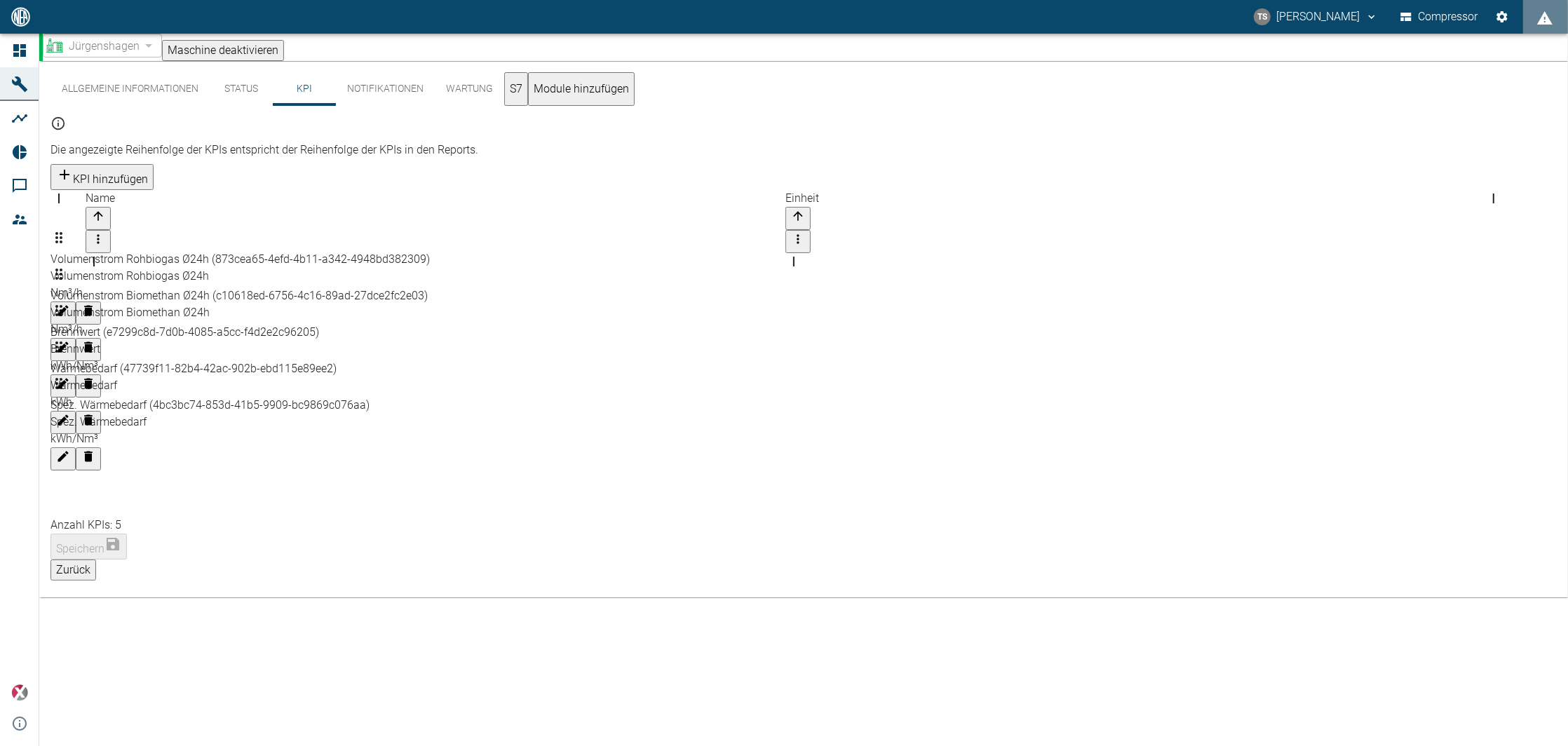
drag, startPoint x: 656, startPoint y: 330, endPoint x: 723, endPoint y: 335, distance: 67.2
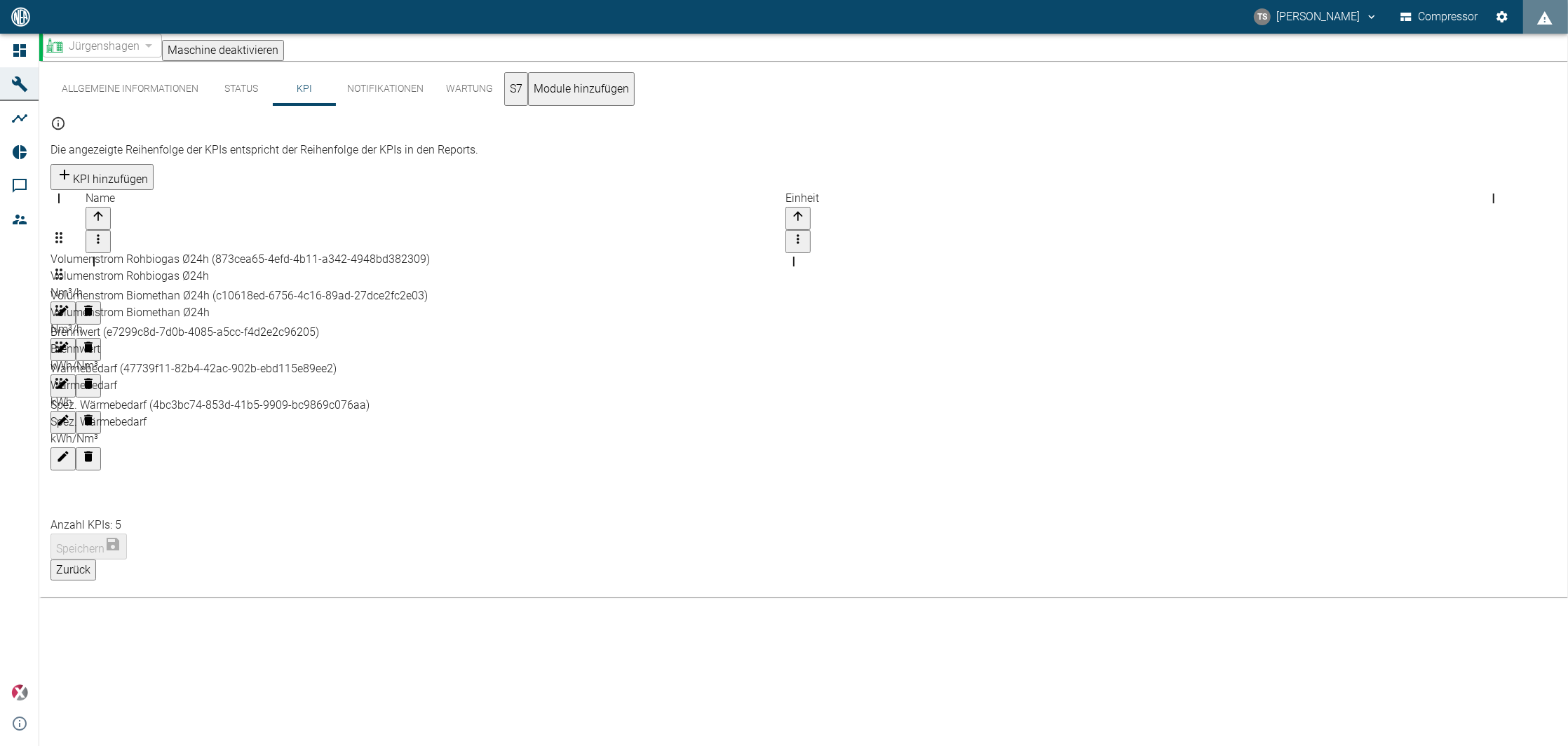
click at [163, 412] on div at bounding box center [803, 412] width 1506 height 0
click at [1315, 412] on div at bounding box center [803, 412] width 1506 height 0
click at [71, 450] on icon "Bearbeiten" at bounding box center [63, 457] width 14 height 14
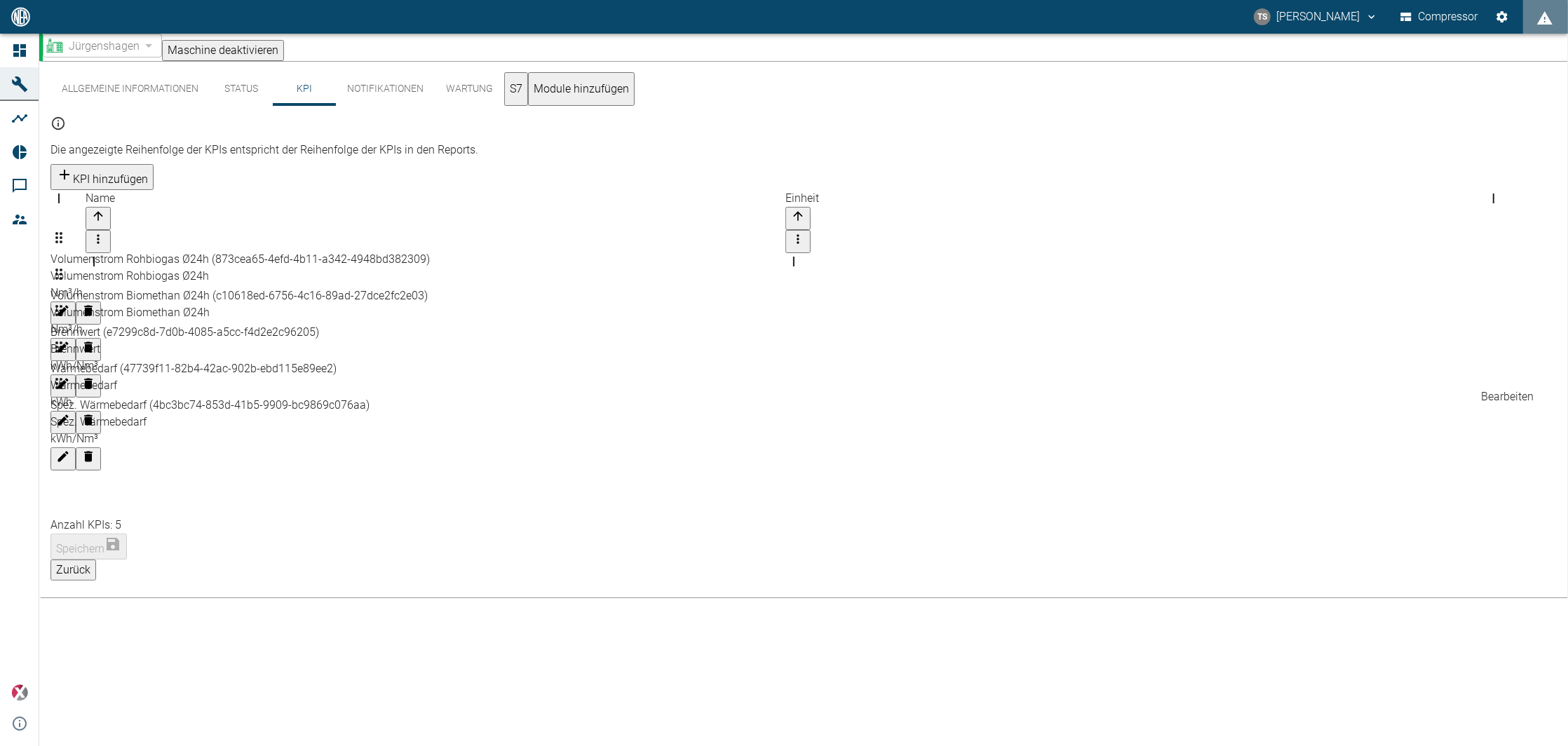
type input "Wärmeleistung aktuell"
type input "F160"
click at [449, 378] on div "Wärmebedarf" at bounding box center [802, 386] width 1504 height 17
click at [76, 411] on button "Bearbeiten" at bounding box center [63, 422] width 25 height 23
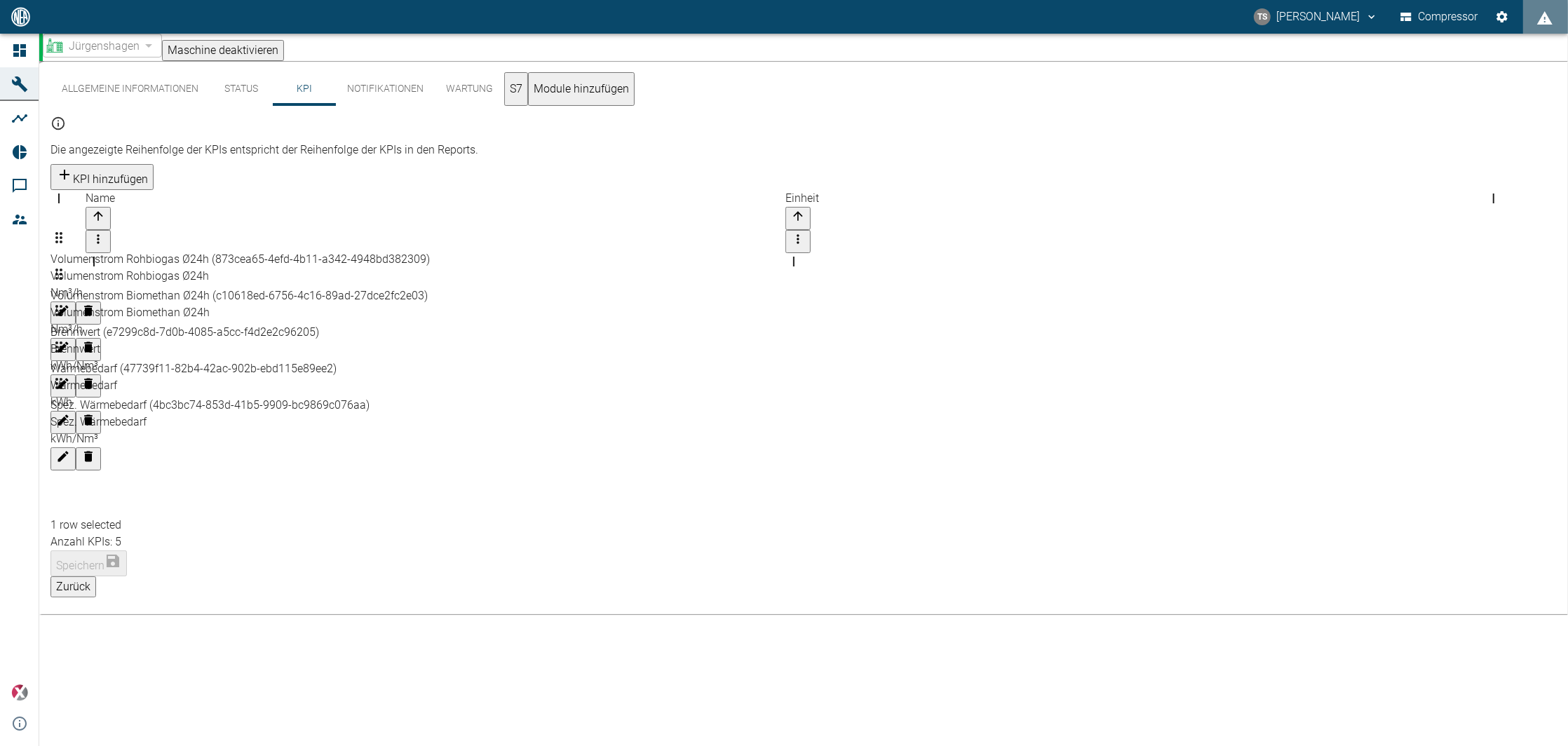
click at [584, 412] on div at bounding box center [803, 412] width 1506 height 0
